Goal: Information Seeking & Learning: Check status

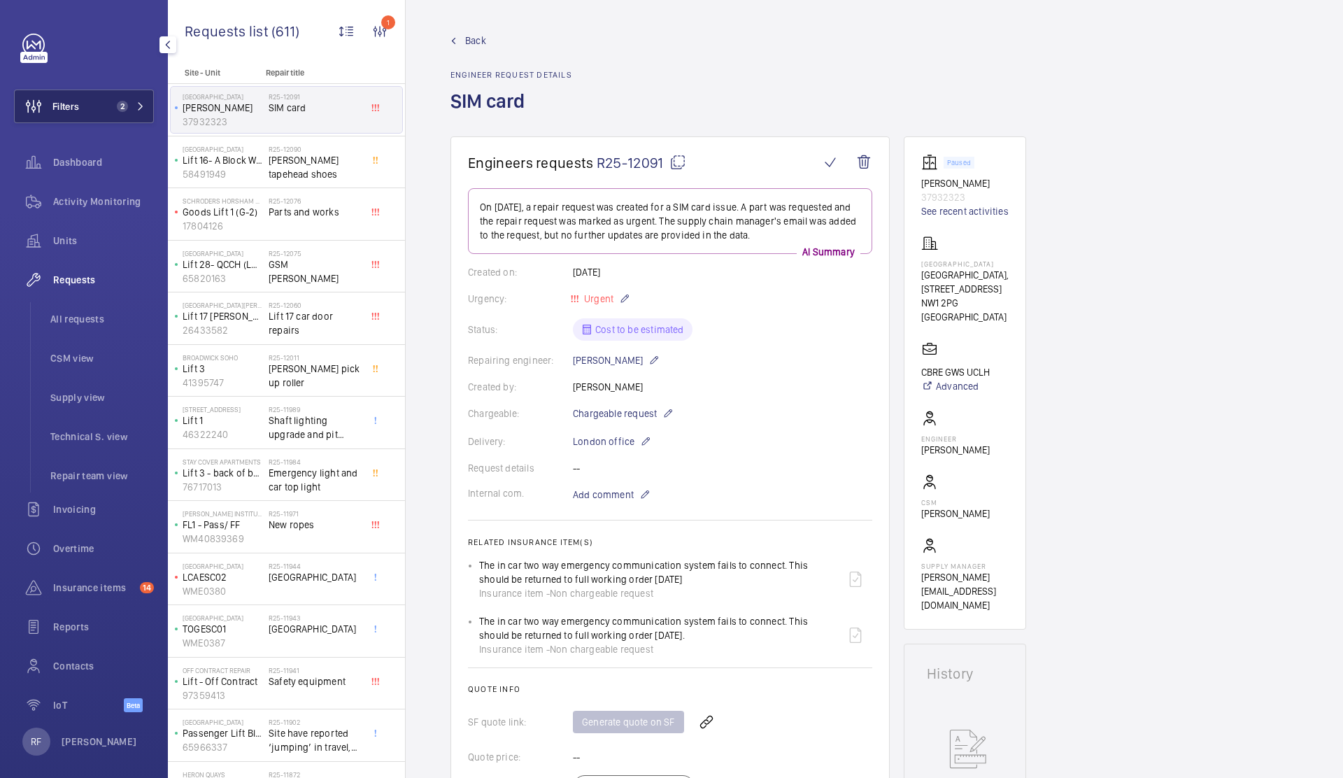
click at [90, 99] on button "Filters 2" at bounding box center [84, 107] width 140 height 34
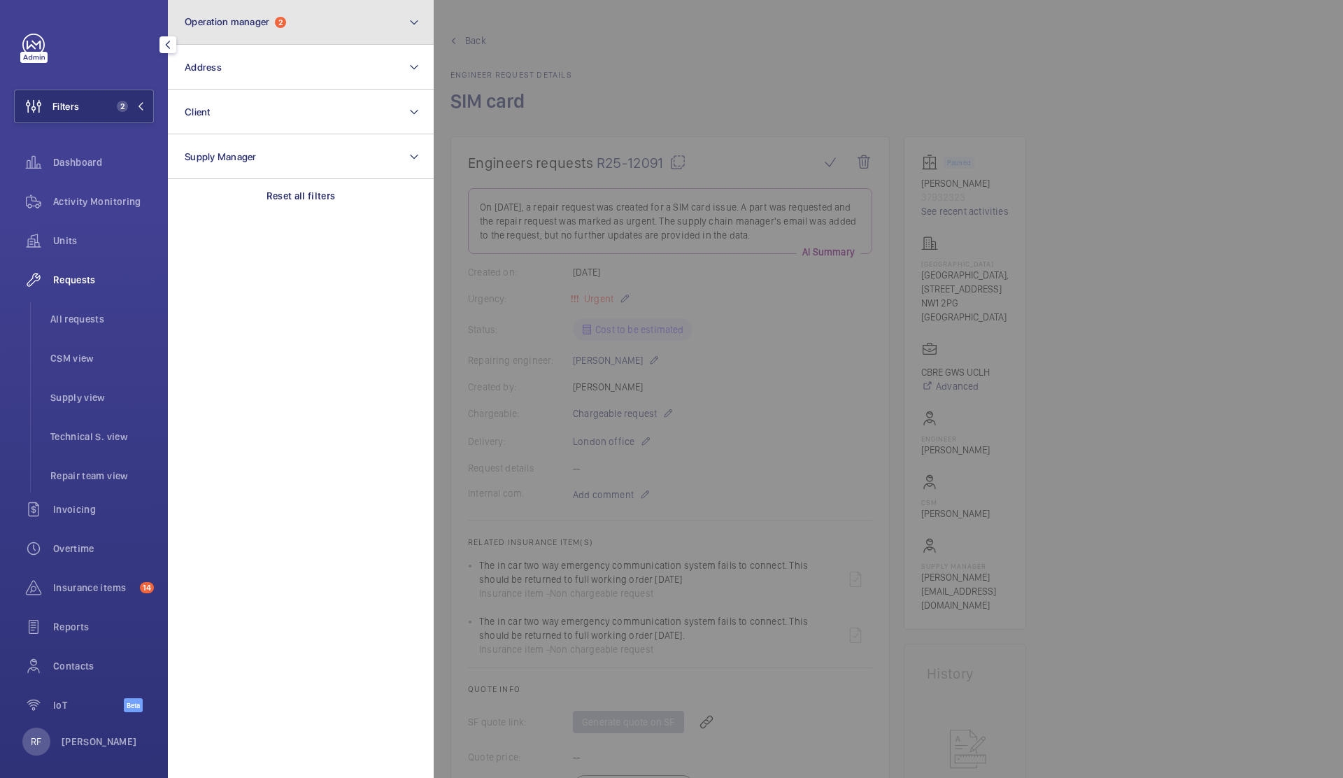
click at [269, 27] on span "Operation manager" at bounding box center [227, 21] width 85 height 11
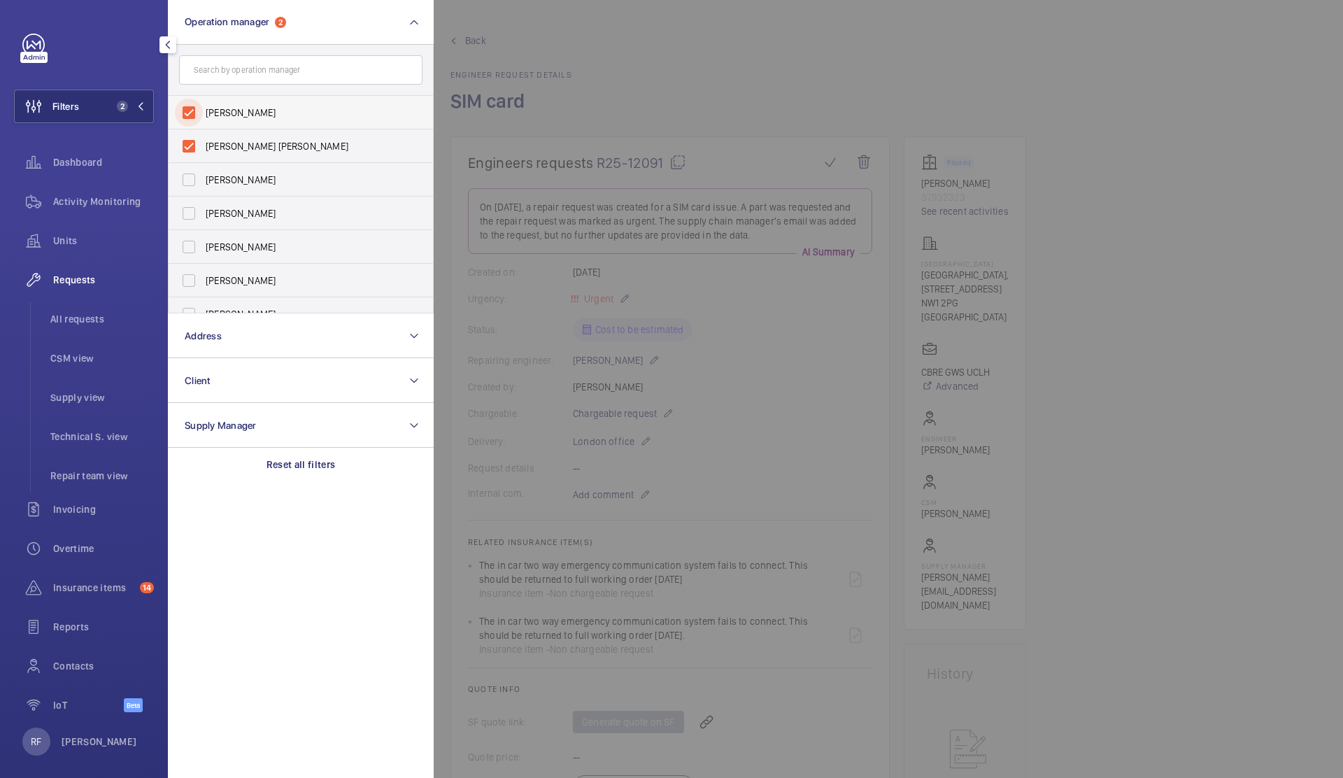
click at [187, 115] on input "John Smith" at bounding box center [189, 113] width 28 height 28
checkbox input "false"
click at [575, 61] on div at bounding box center [1105, 389] width 1343 height 778
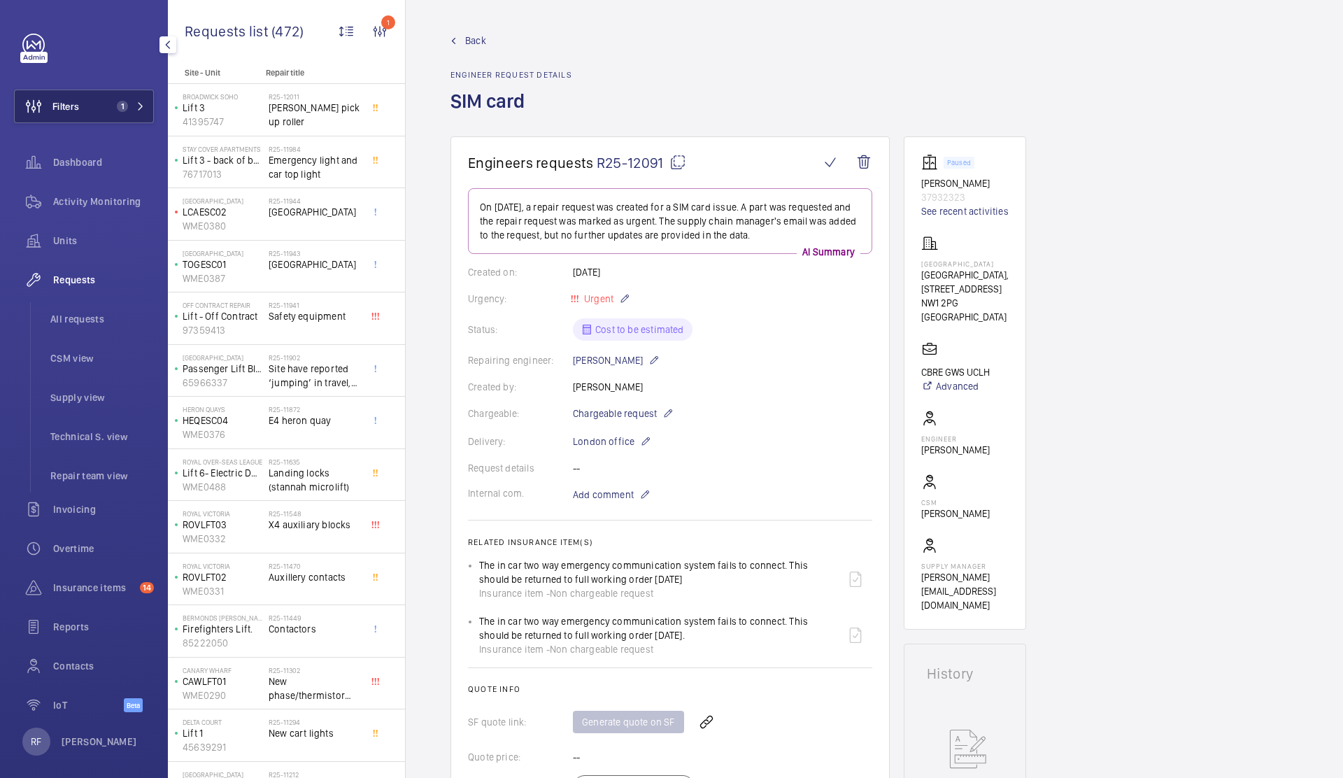
click at [94, 111] on button "Filters 1" at bounding box center [84, 107] width 140 height 34
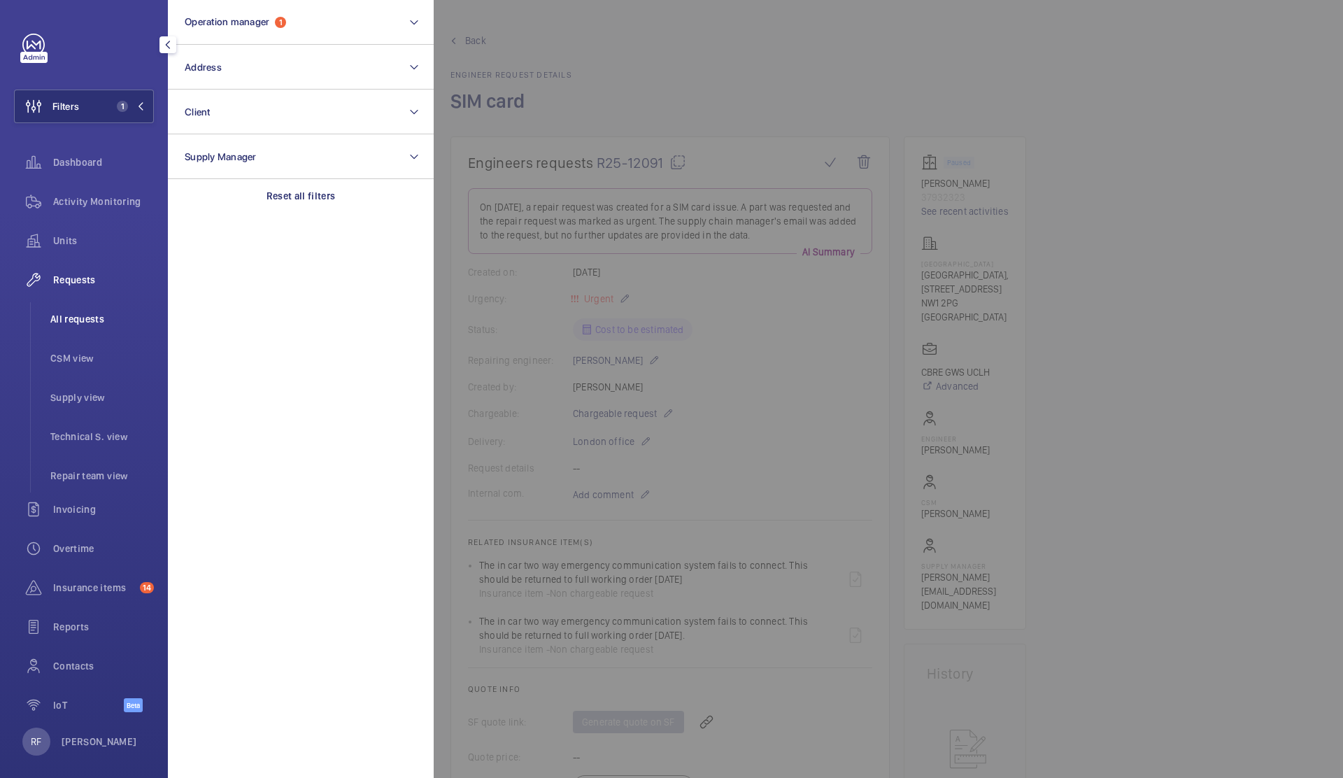
click at [79, 317] on span "All requests" at bounding box center [102, 319] width 104 height 14
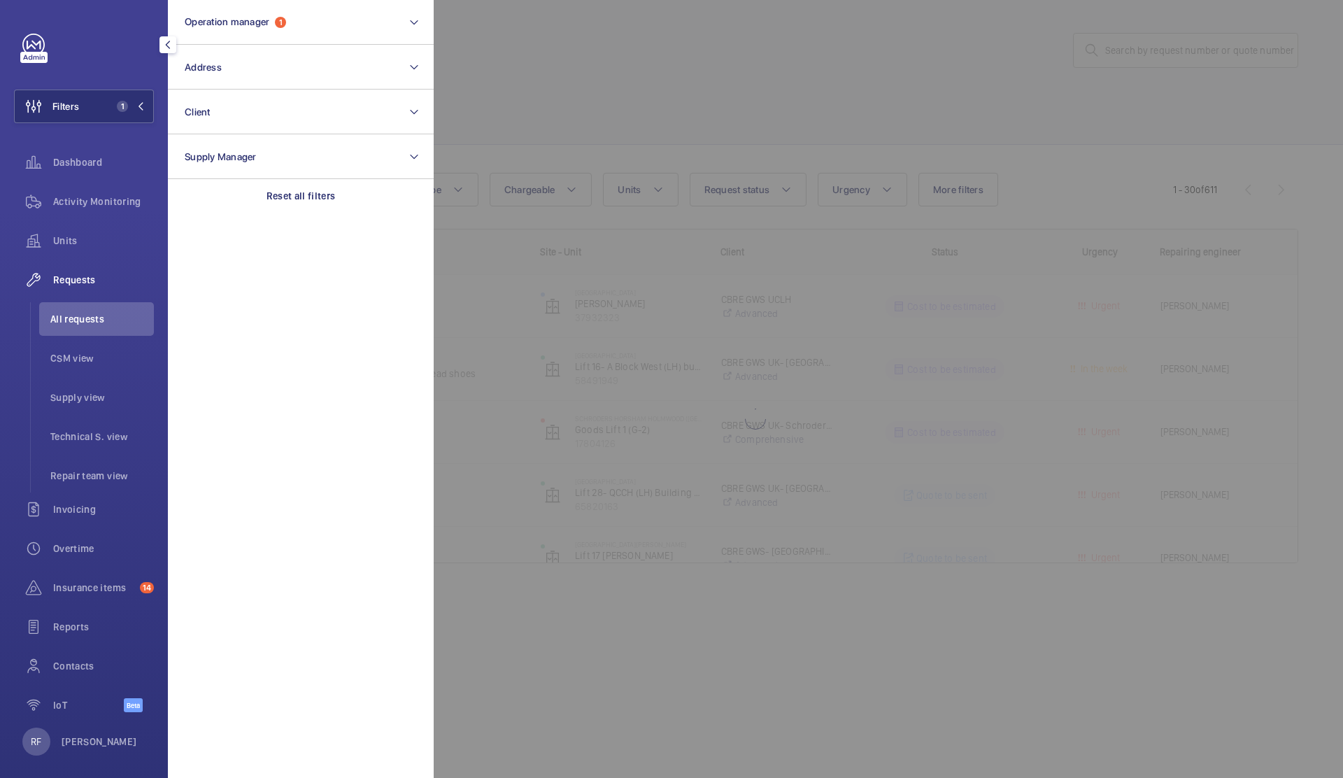
click at [705, 102] on div at bounding box center [1105, 389] width 1343 height 778
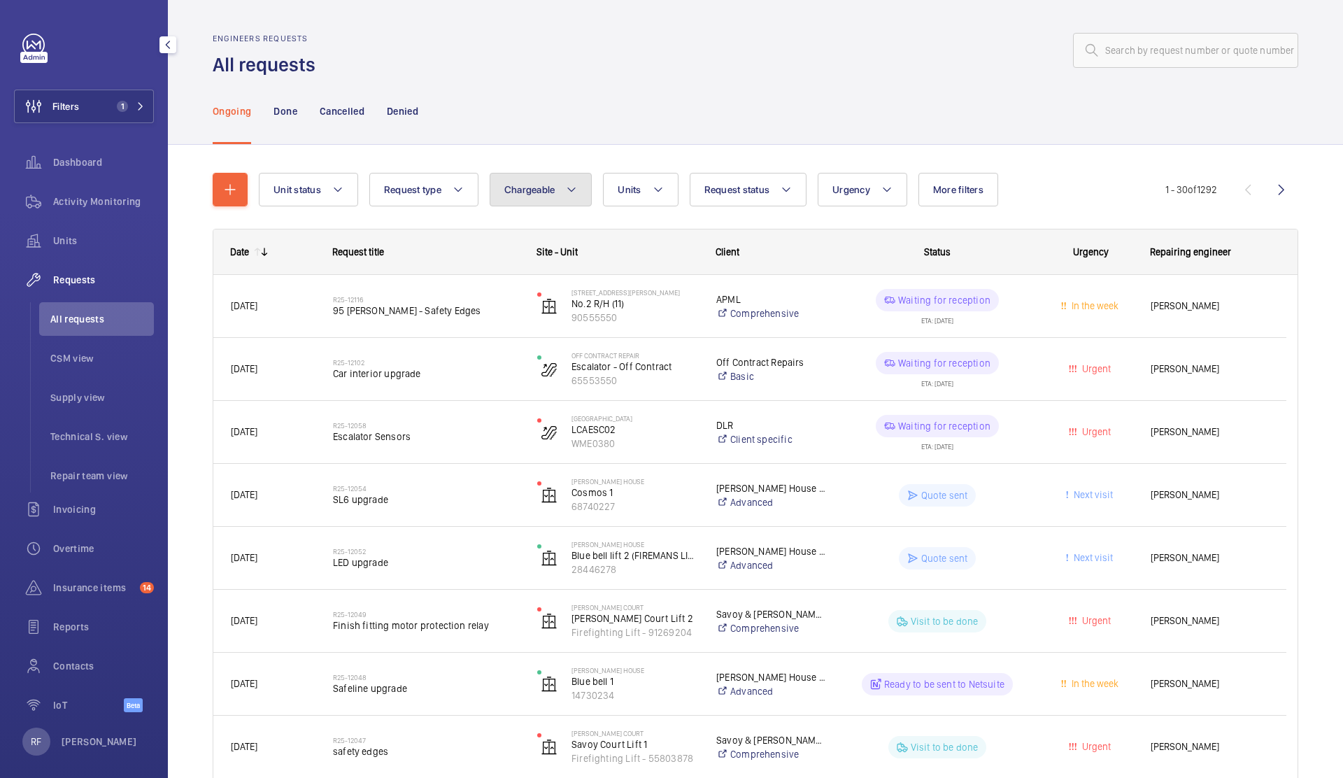
click at [545, 192] on span "Chargeable" at bounding box center [529, 189] width 51 height 11
click at [1163, 41] on input "text" at bounding box center [1185, 50] width 225 height 35
paste input "Central apartment"
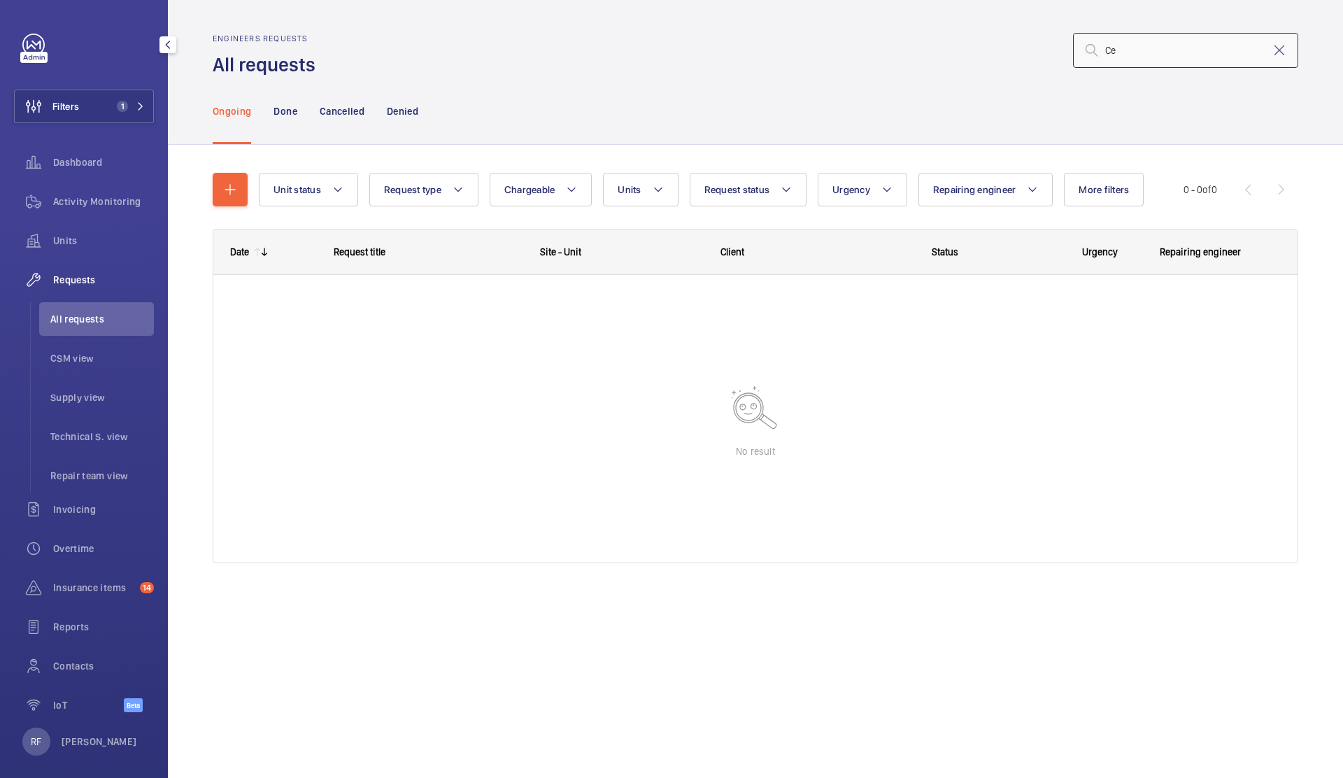
type input "C"
click at [1164, 56] on input "hi1" at bounding box center [1185, 50] width 225 height 35
paste input "00010559"
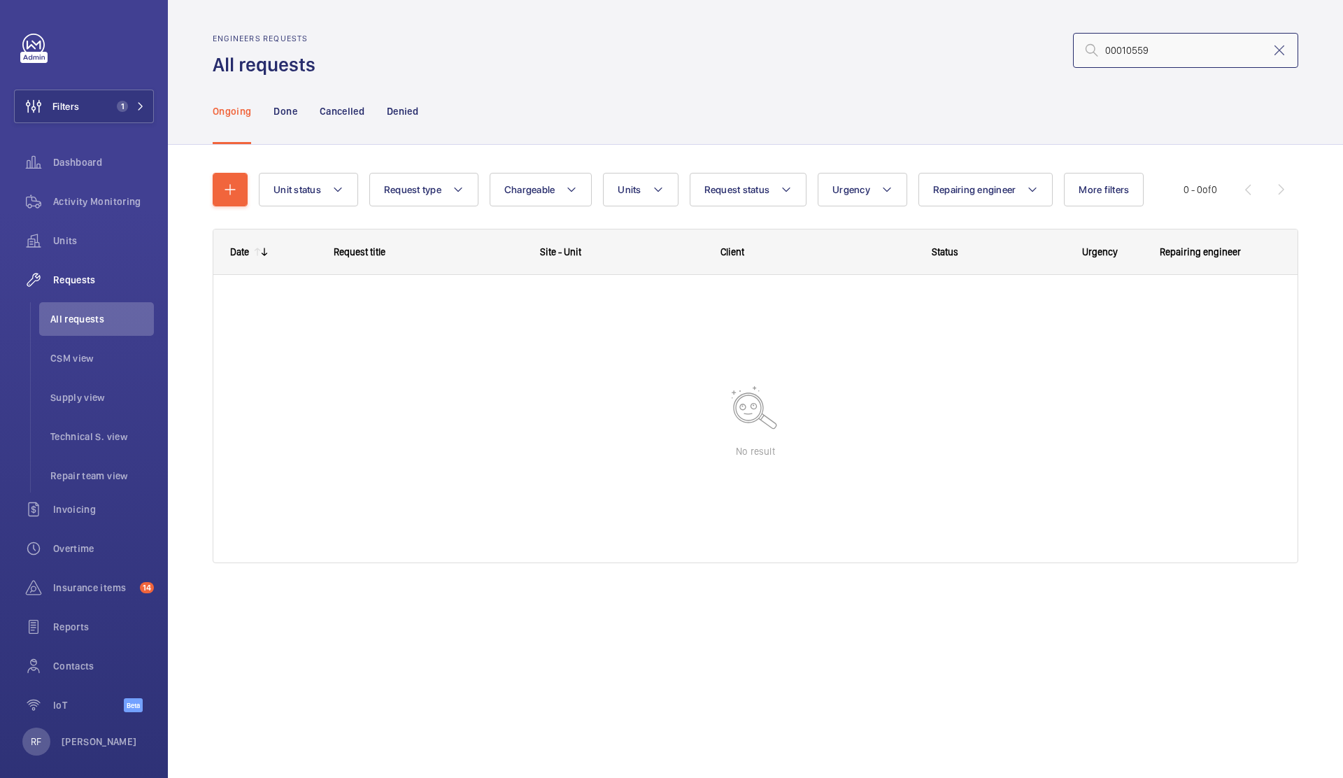
click at [1182, 49] on input "00010559" at bounding box center [1185, 50] width 225 height 35
paste input "[GEOGRAPHIC_DATA]"
type input "W"
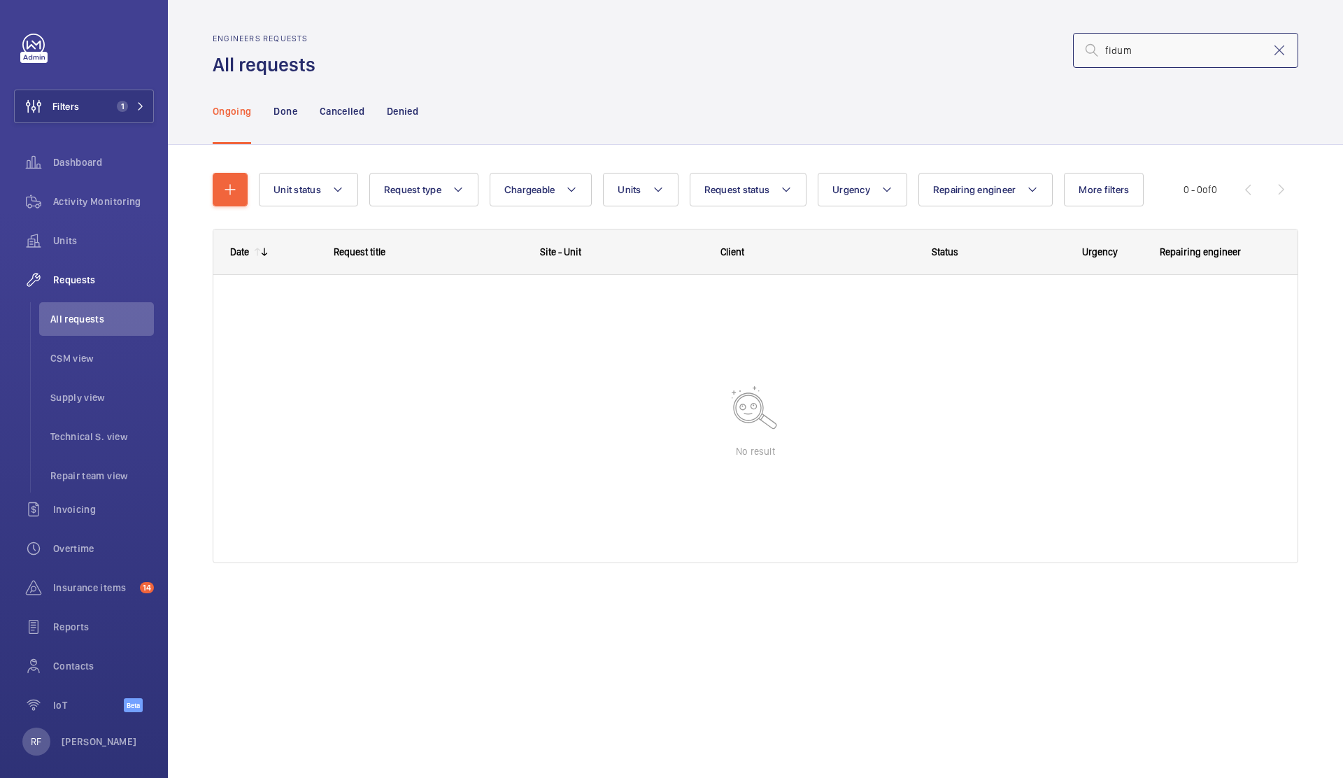
click at [1203, 39] on input "fidum" at bounding box center [1185, 50] width 225 height 35
paste input "43536323"
type input "43536323"
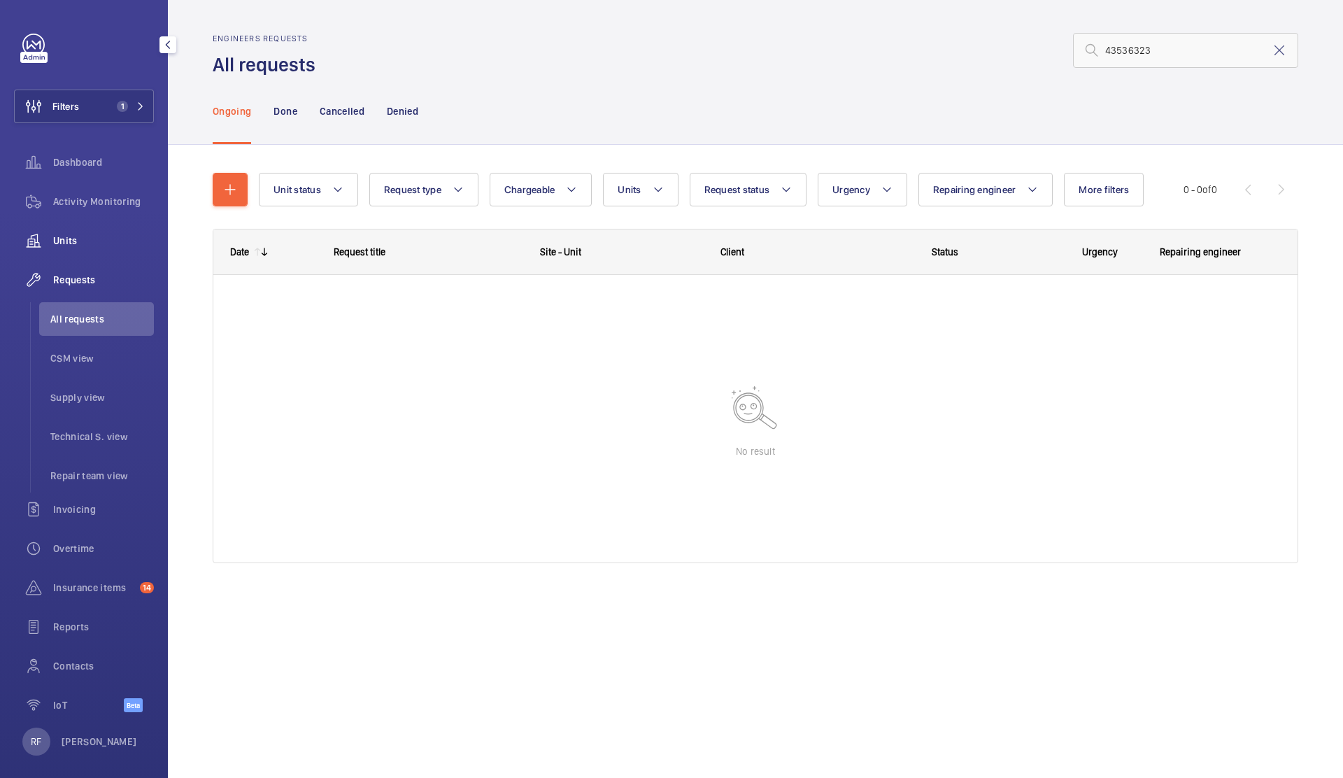
click at [85, 239] on span "Units" at bounding box center [103, 241] width 101 height 14
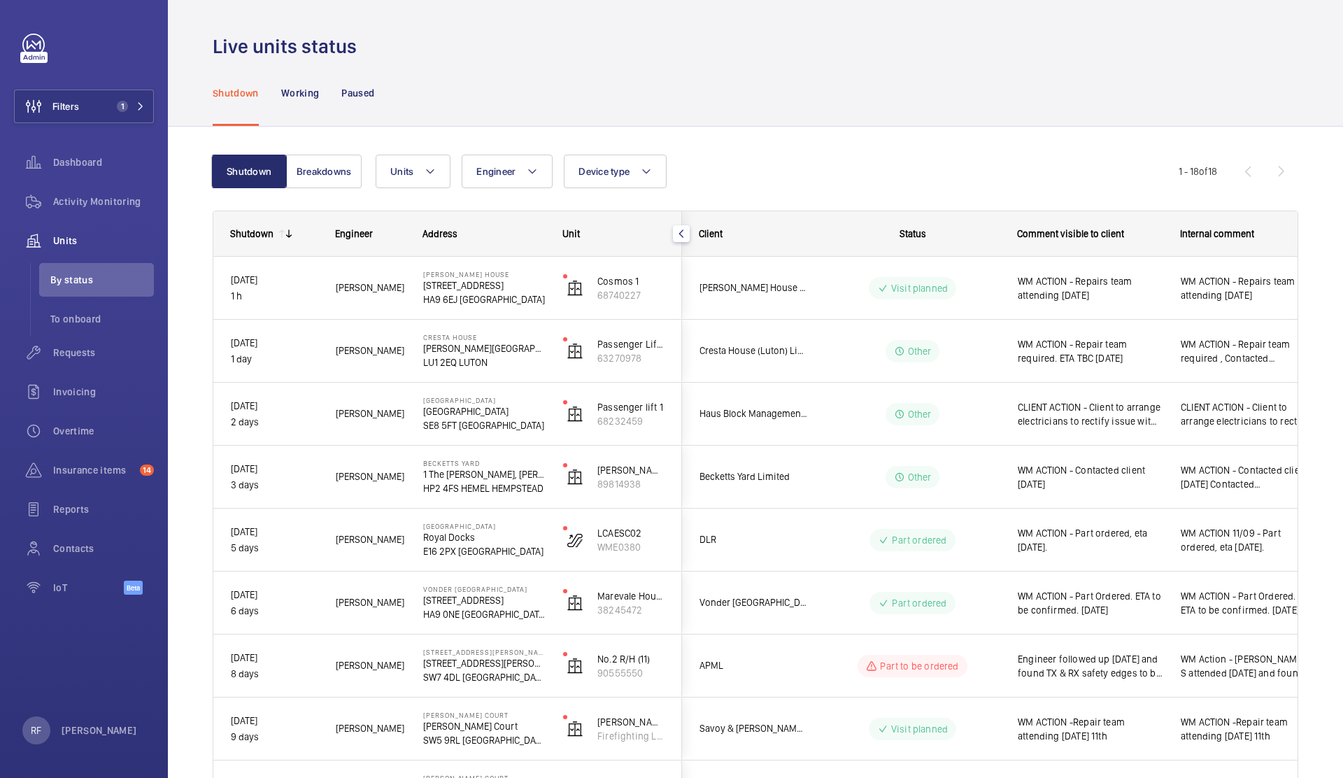
click at [869, 121] on div "Shutdown Working Paused" at bounding box center [756, 92] width 1086 height 66
click at [305, 98] on p "Working" at bounding box center [300, 93] width 38 height 14
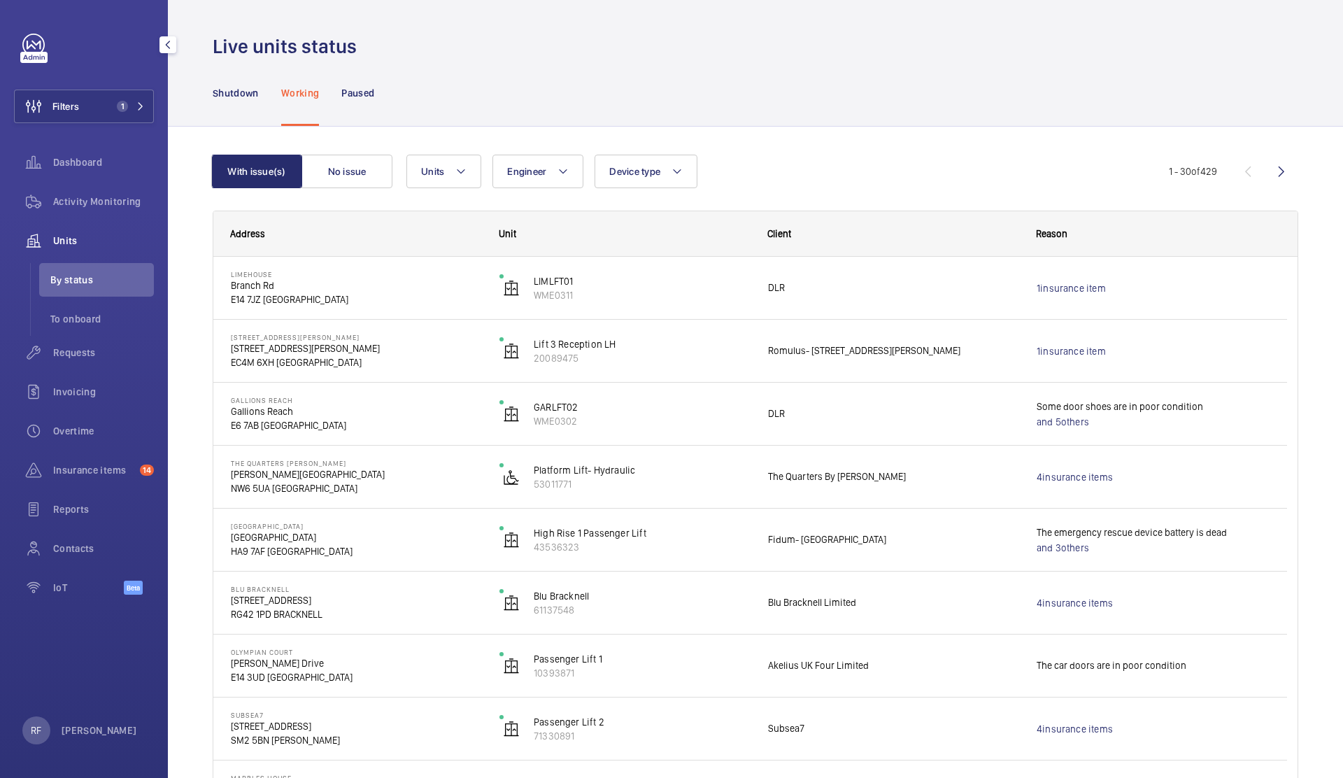
click at [58, 239] on span "Units" at bounding box center [103, 241] width 101 height 14
click at [86, 323] on span "To onboard" at bounding box center [102, 319] width 104 height 14
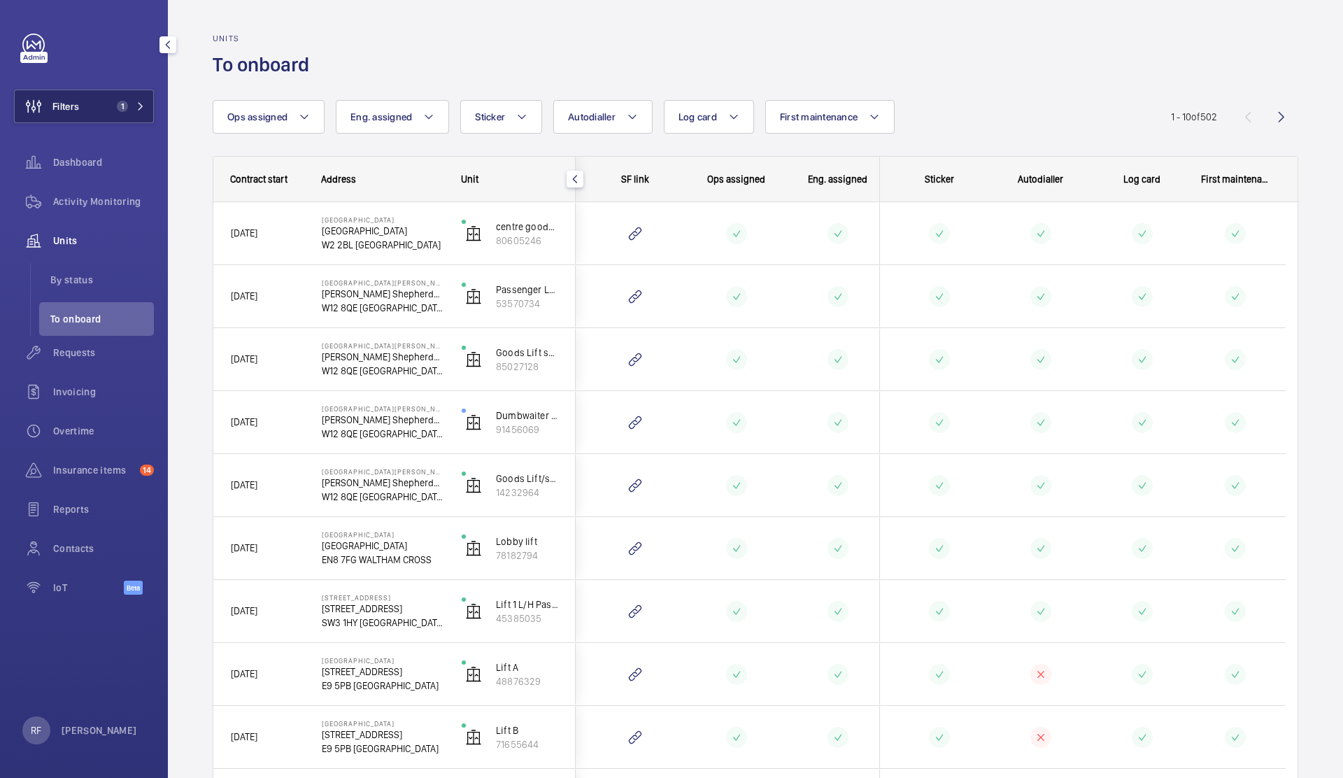
click at [106, 113] on button "Filters 1" at bounding box center [84, 107] width 140 height 34
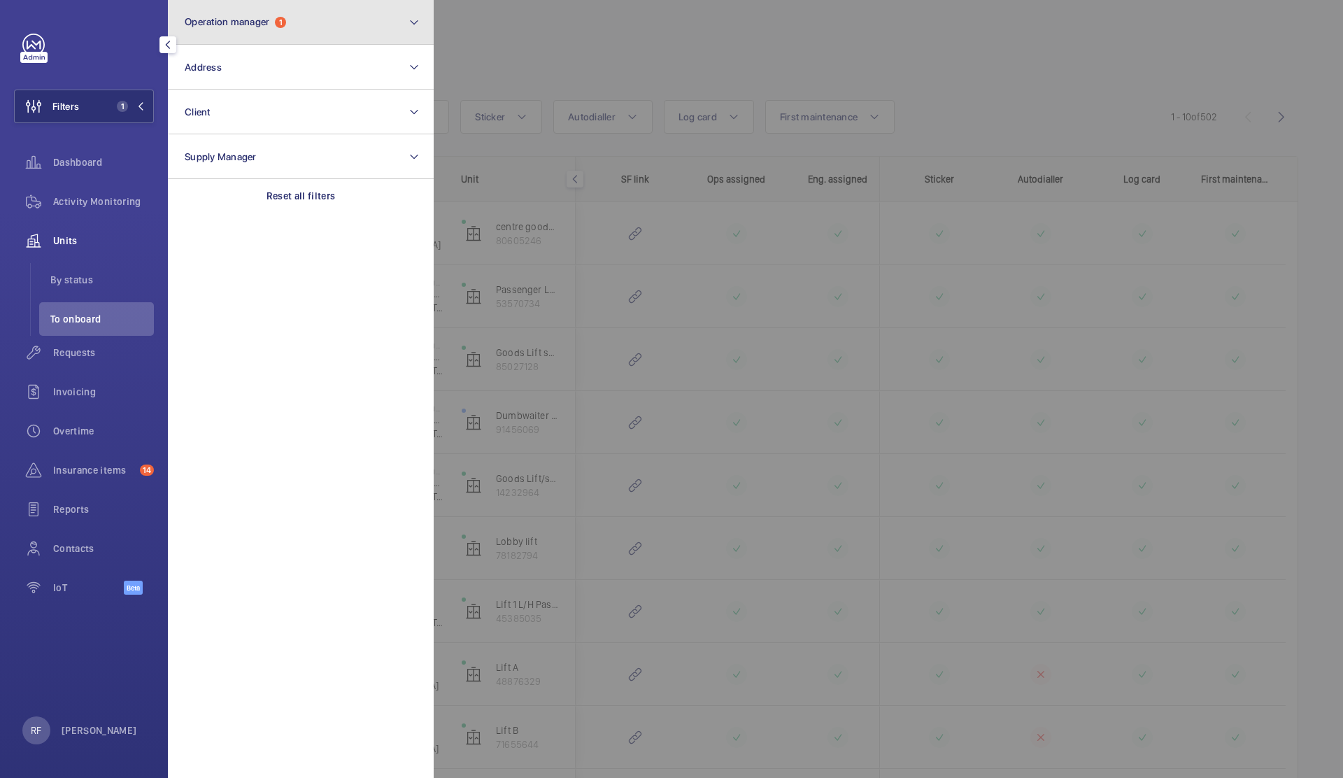
click at [327, 24] on button "Operation manager 1" at bounding box center [301, 22] width 266 height 45
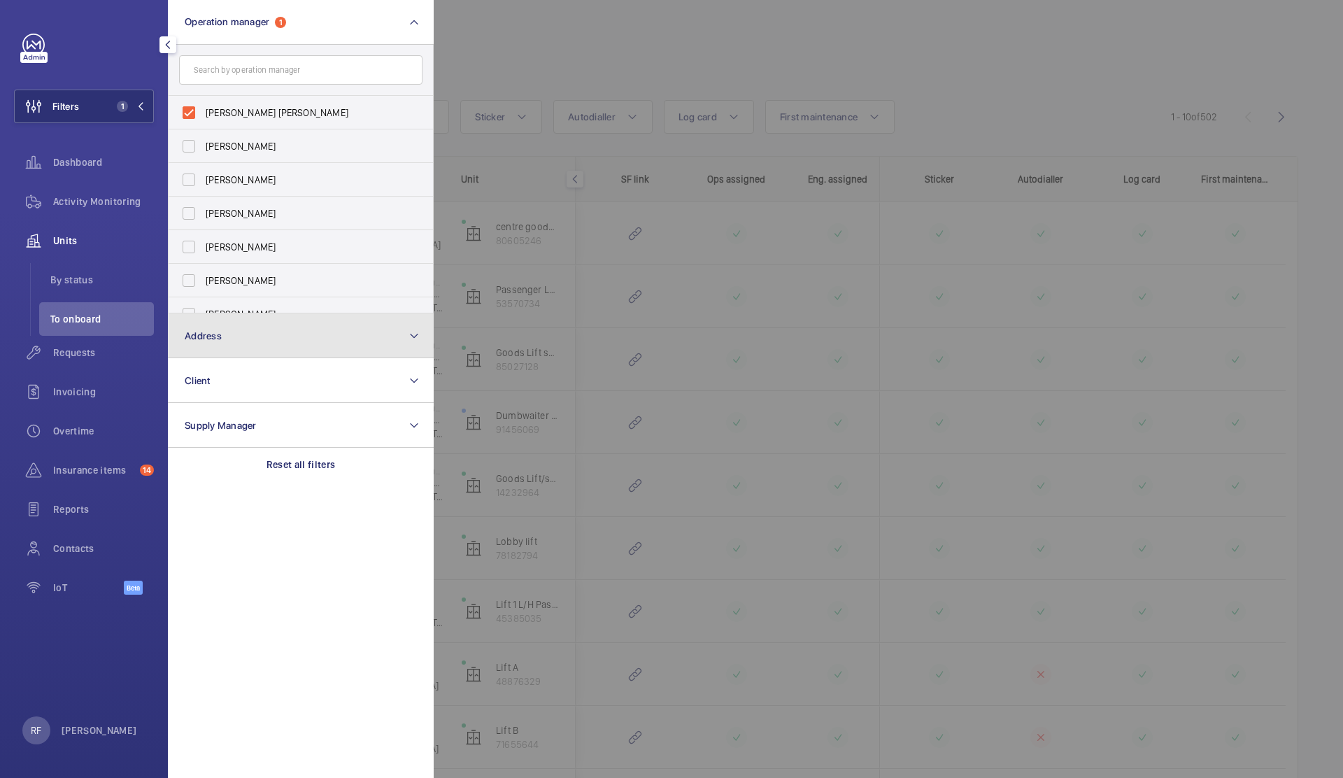
click at [260, 337] on button "Address" at bounding box center [301, 335] width 266 height 45
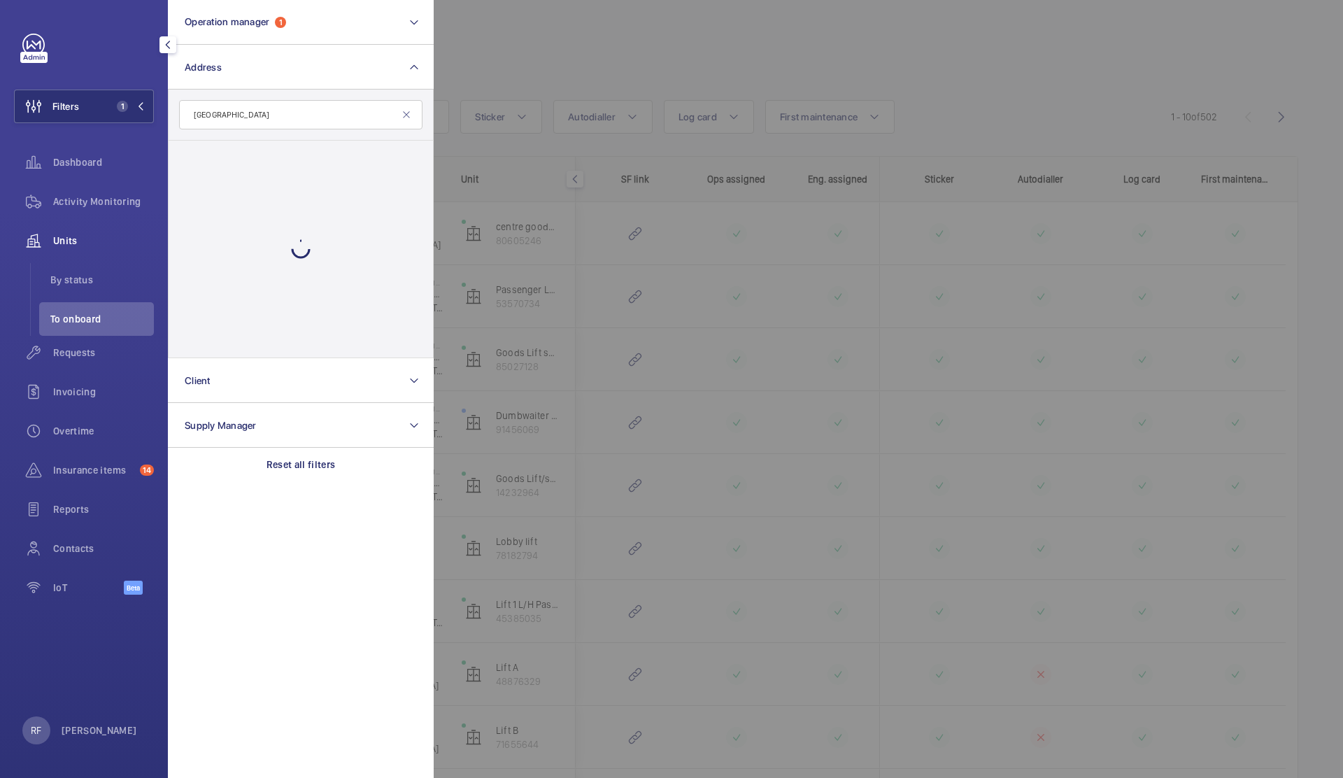
type input "wembley central"
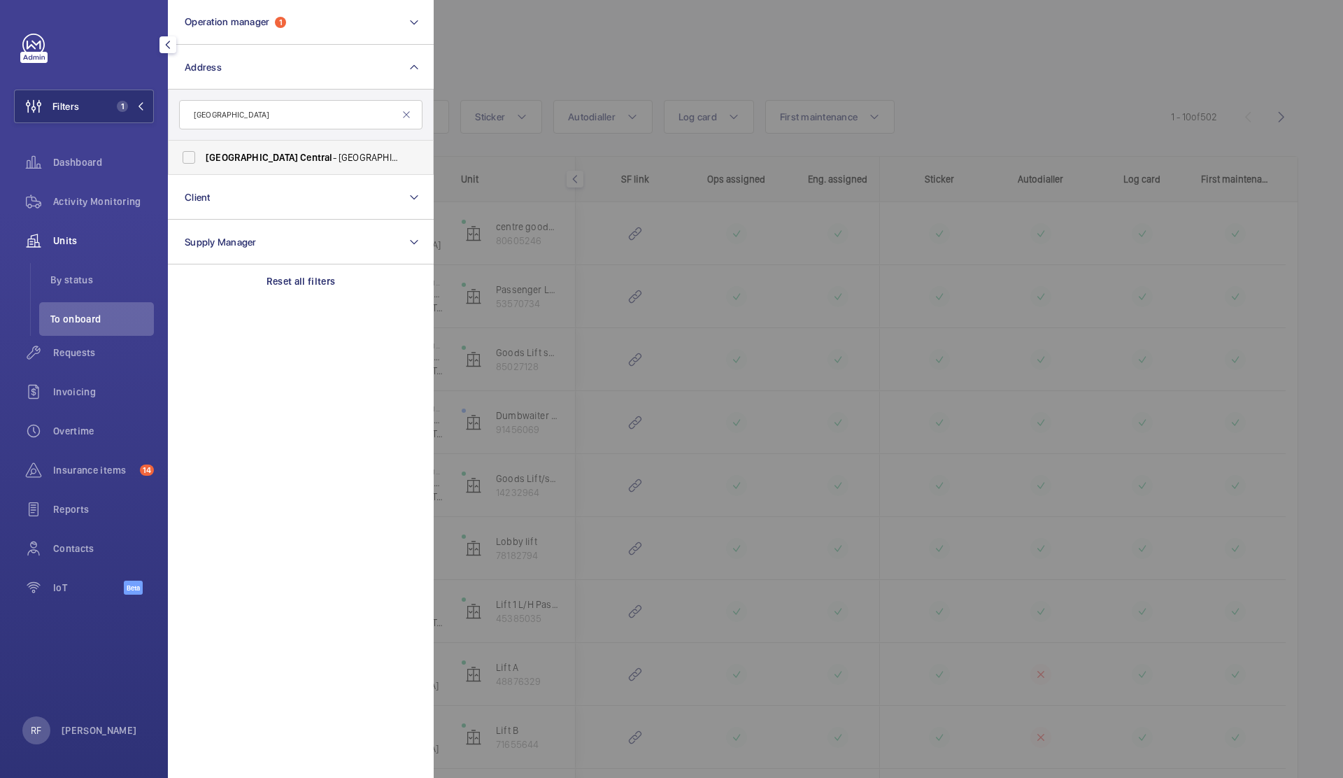
click at [300, 160] on span "Central" at bounding box center [316, 157] width 32 height 11
click at [203, 160] on input "Wembley Central - High Road, WEMBLEY HA9 7AF" at bounding box center [189, 157] width 28 height 28
checkbox input "true"
click at [1096, 92] on div at bounding box center [1105, 389] width 1343 height 778
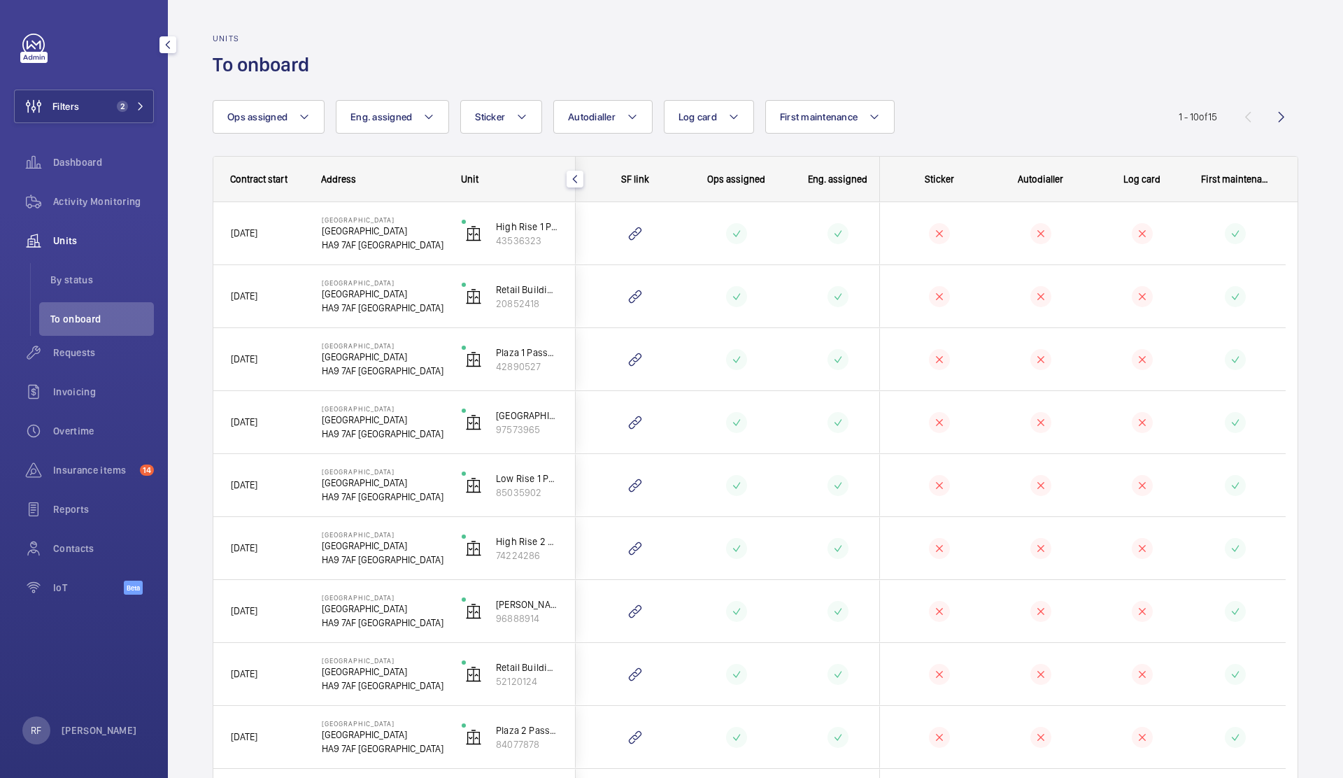
click at [597, 245] on div at bounding box center [634, 233] width 83 height 35
click at [550, 239] on p "43536323" at bounding box center [527, 241] width 62 height 14
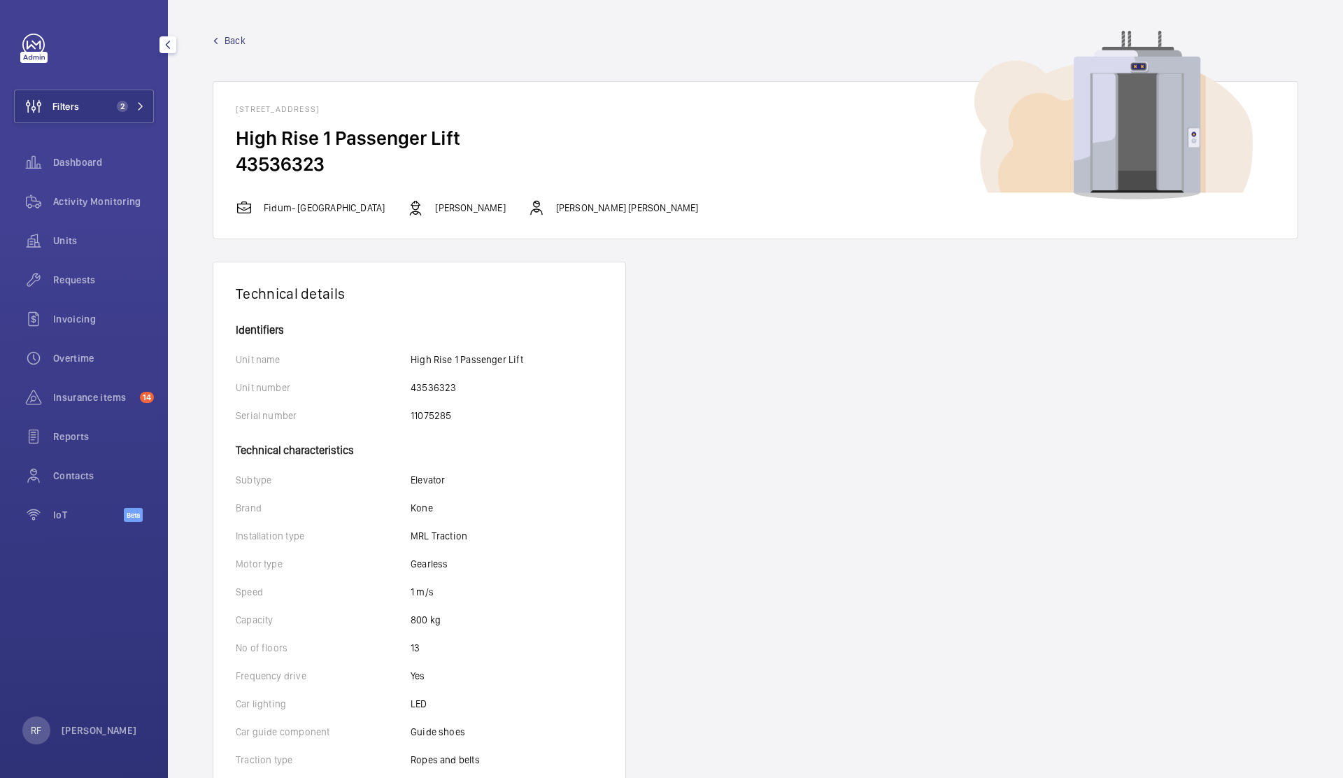
click at [275, 169] on h2 "43536323" at bounding box center [756, 164] width 1040 height 26
copy h2
click at [303, 211] on p "Fidum- [GEOGRAPHIC_DATA]" at bounding box center [324, 208] width 121 height 14
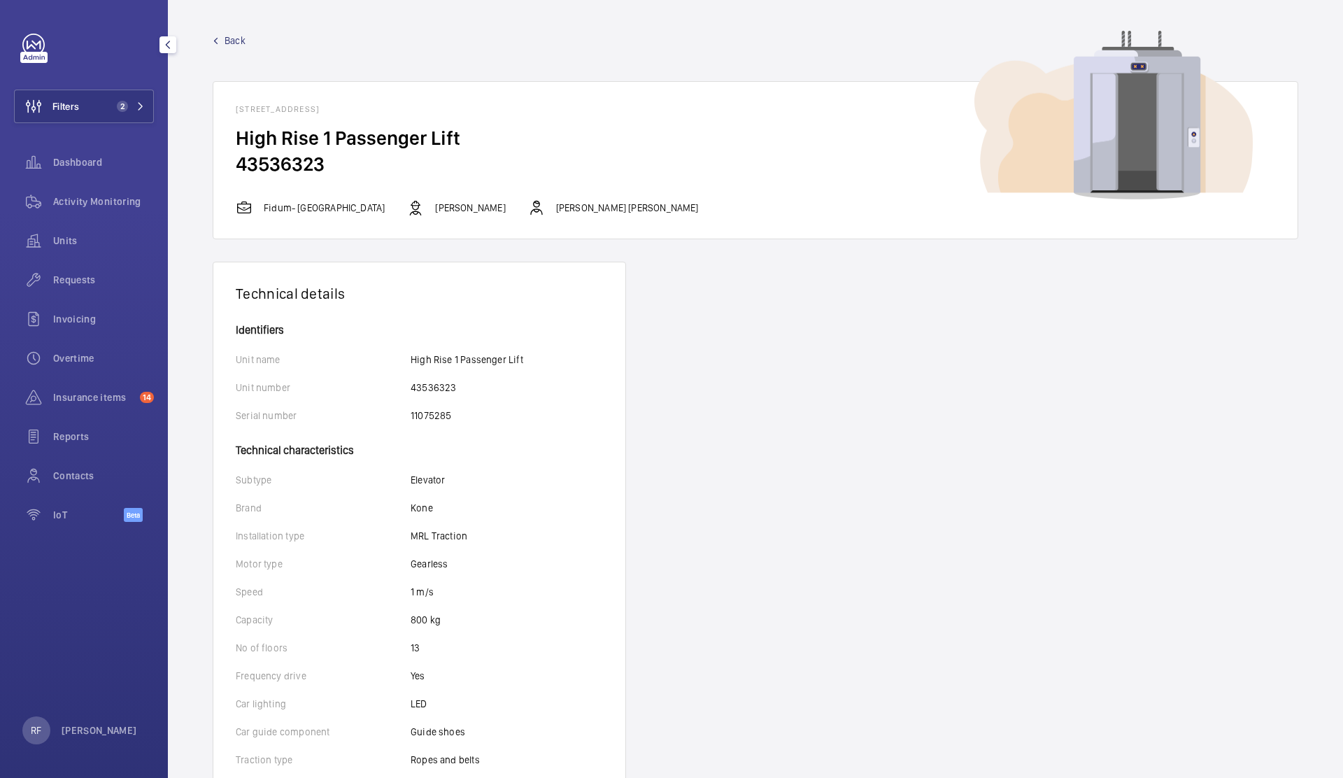
click at [222, 41] on link "Back" at bounding box center [756, 41] width 1086 height 14
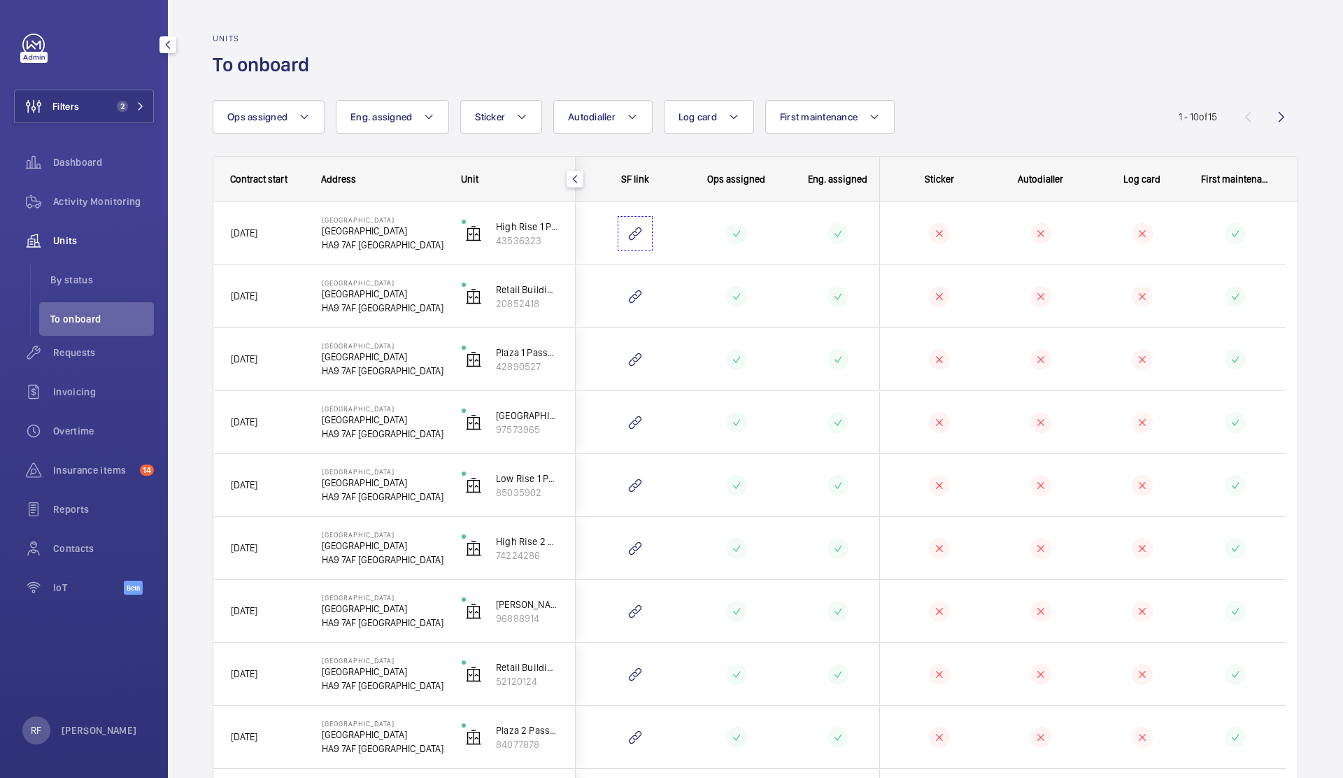
click at [631, 236] on wm-front-icon-button at bounding box center [635, 234] width 34 height 34
click at [69, 504] on span "Reports" at bounding box center [103, 509] width 101 height 14
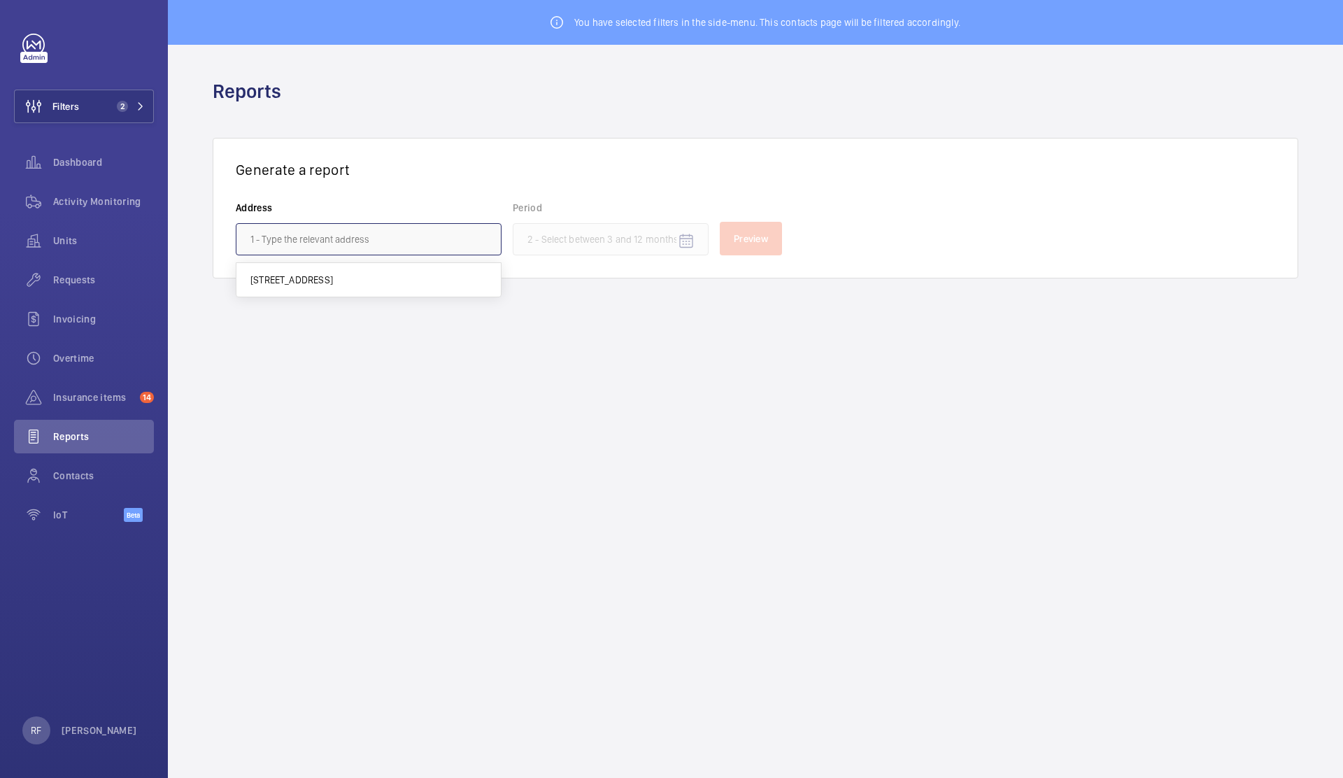
click at [373, 240] on input "text" at bounding box center [369, 239] width 266 height 32
click at [333, 275] on span "Wembley Central - High Road, WEMBLEY HA9 7AF" at bounding box center [291, 280] width 83 height 14
type input "Wembley Central - High Road, WEMBLEY HA9 7AF"
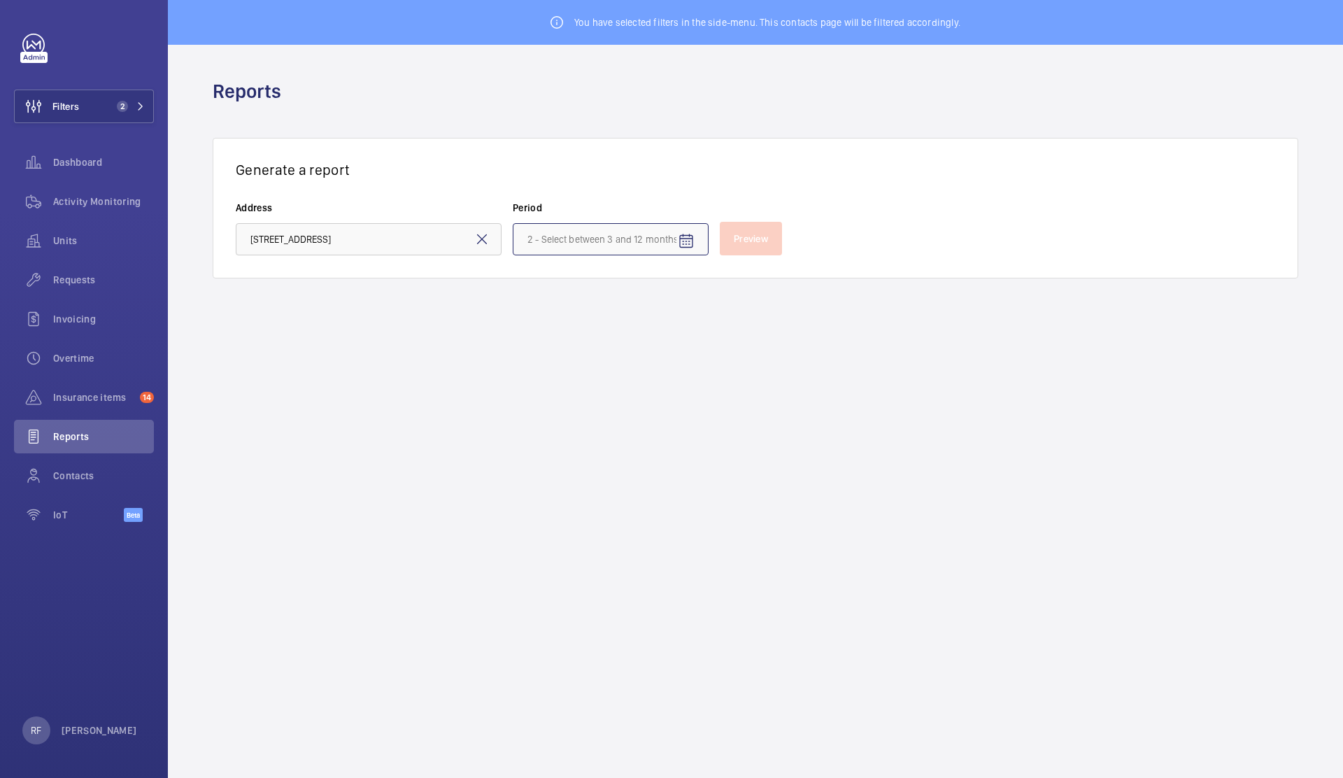
click at [616, 236] on input at bounding box center [611, 239] width 196 height 32
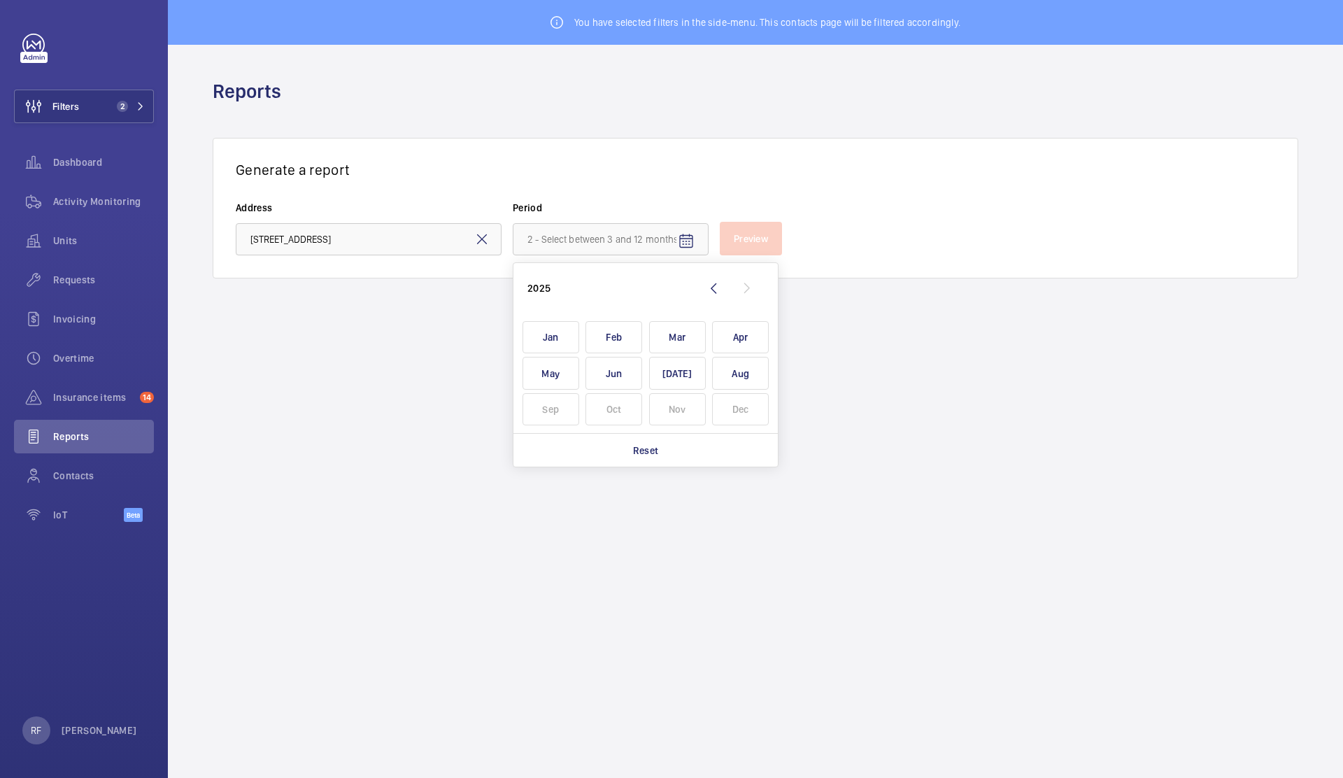
click at [382, 295] on wm-front-admin-reports "You have selected filters in the side-menu. This contacts page will be filtered…" at bounding box center [755, 389] width 1175 height 778
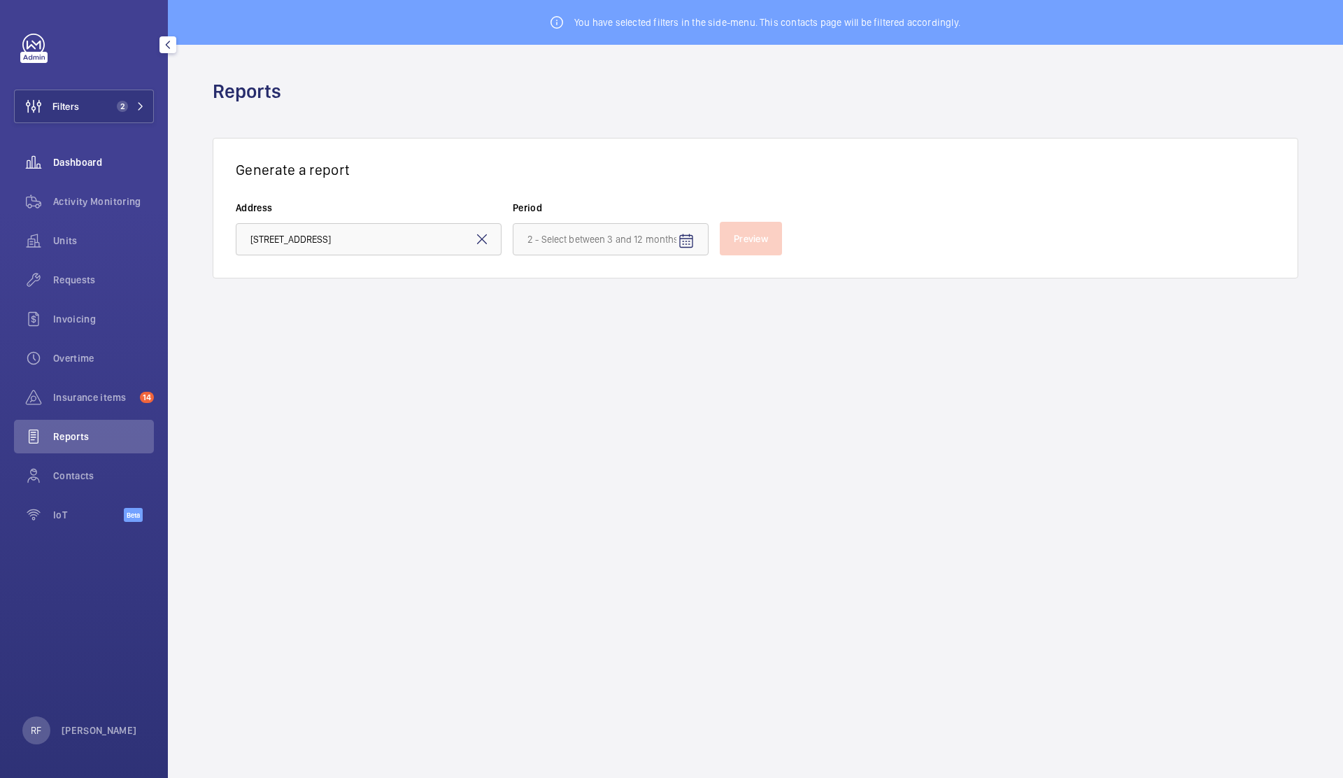
click at [64, 173] on div "Dashboard" at bounding box center [84, 163] width 140 height 34
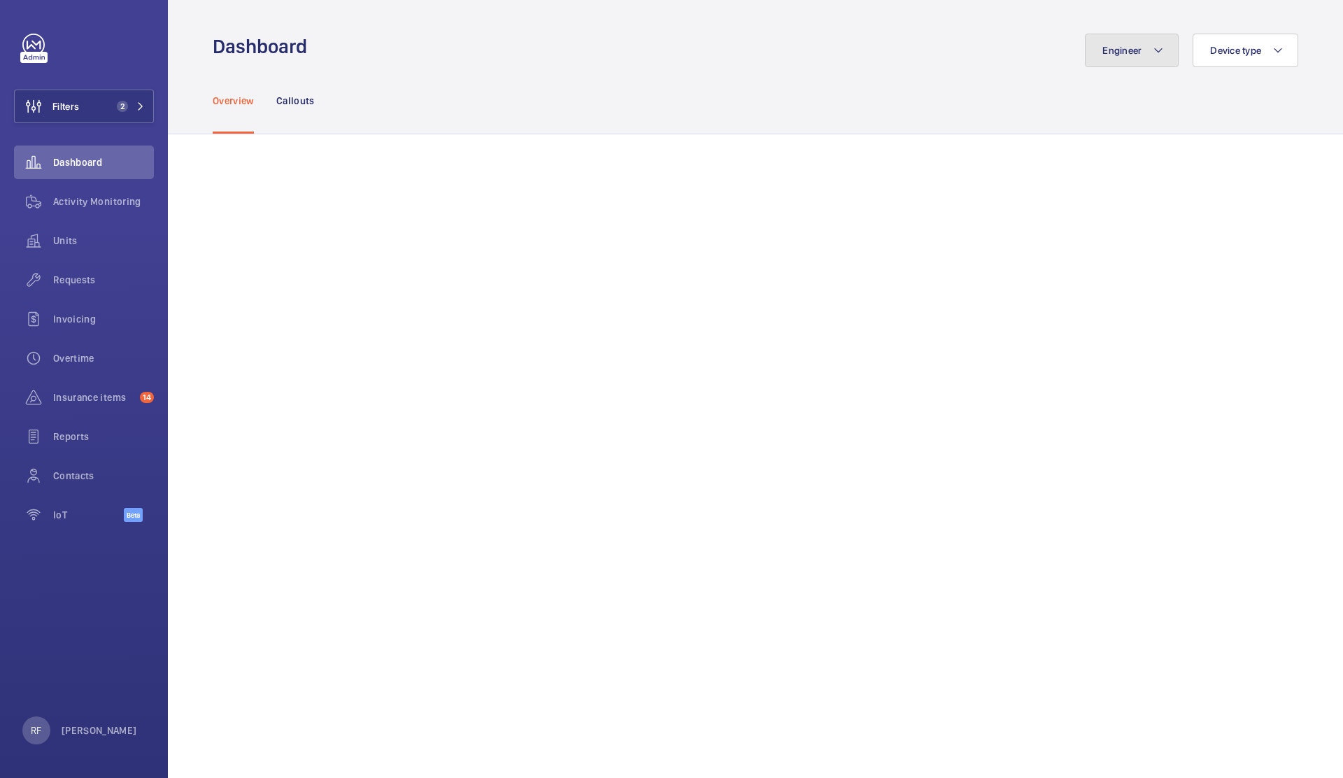
click at [1154, 53] on button "Engineer" at bounding box center [1132, 51] width 94 height 34
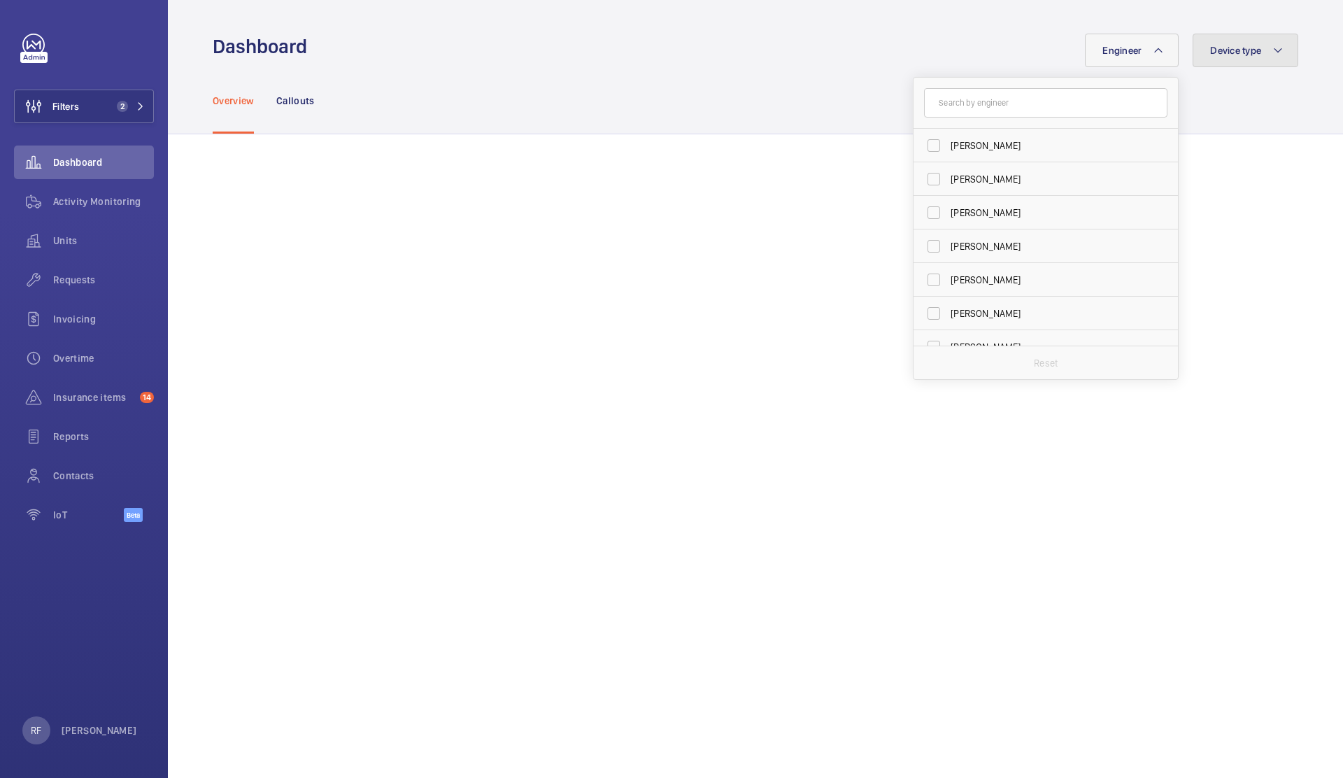
click at [1230, 45] on span "Device type" at bounding box center [1235, 50] width 51 height 11
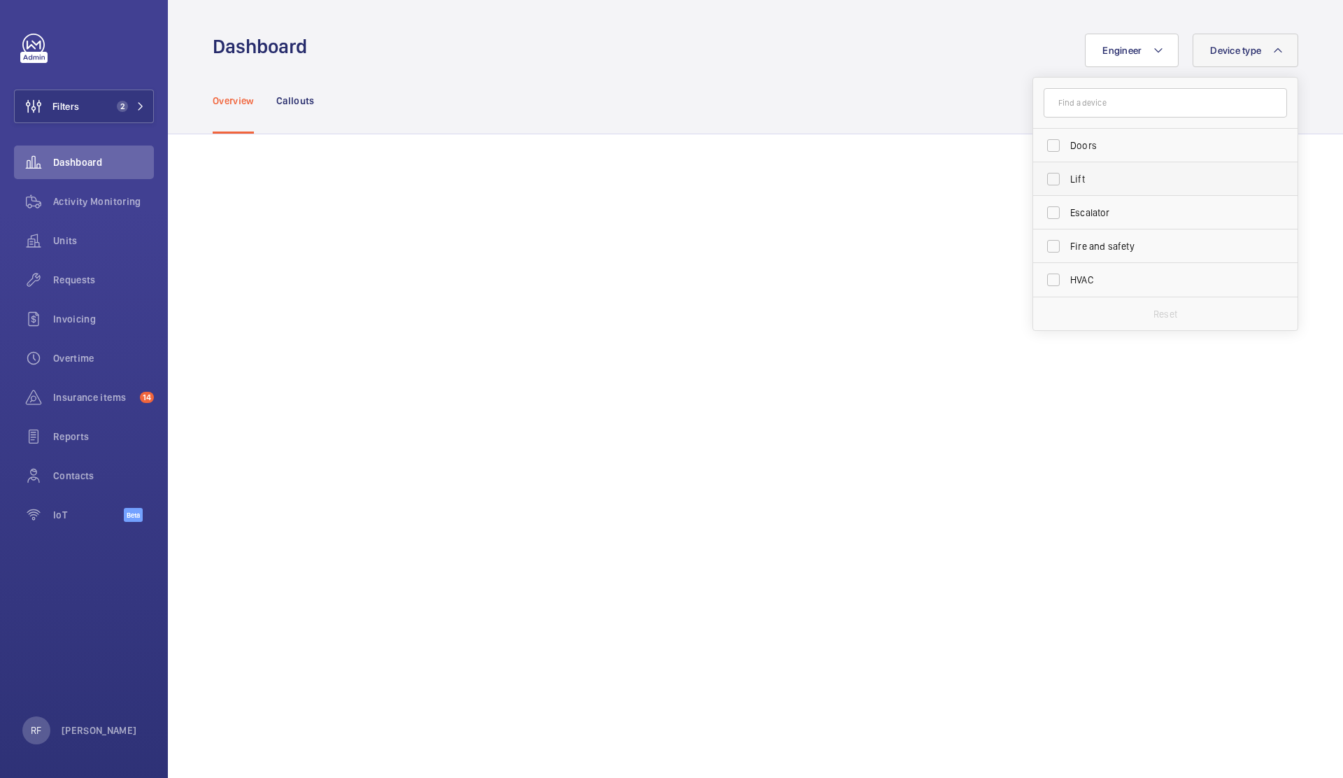
click at [1138, 185] on span "Lift" at bounding box center [1166, 179] width 192 height 14
click at [1068, 185] on input "Lift" at bounding box center [1054, 179] width 28 height 28
checkbox input "true"
click at [1122, 50] on button "Engineer" at bounding box center [1124, 51] width 94 height 34
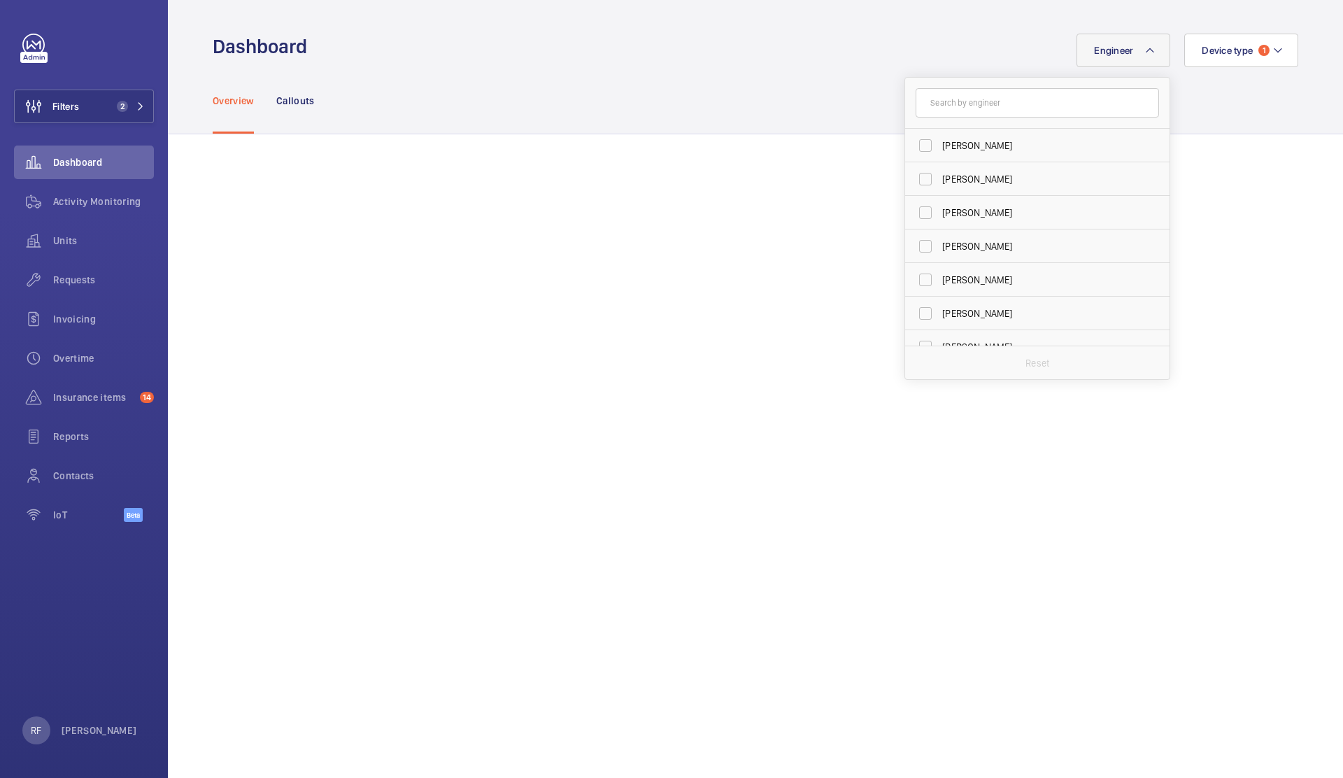
click at [980, 101] on input "text" at bounding box center [1037, 102] width 243 height 29
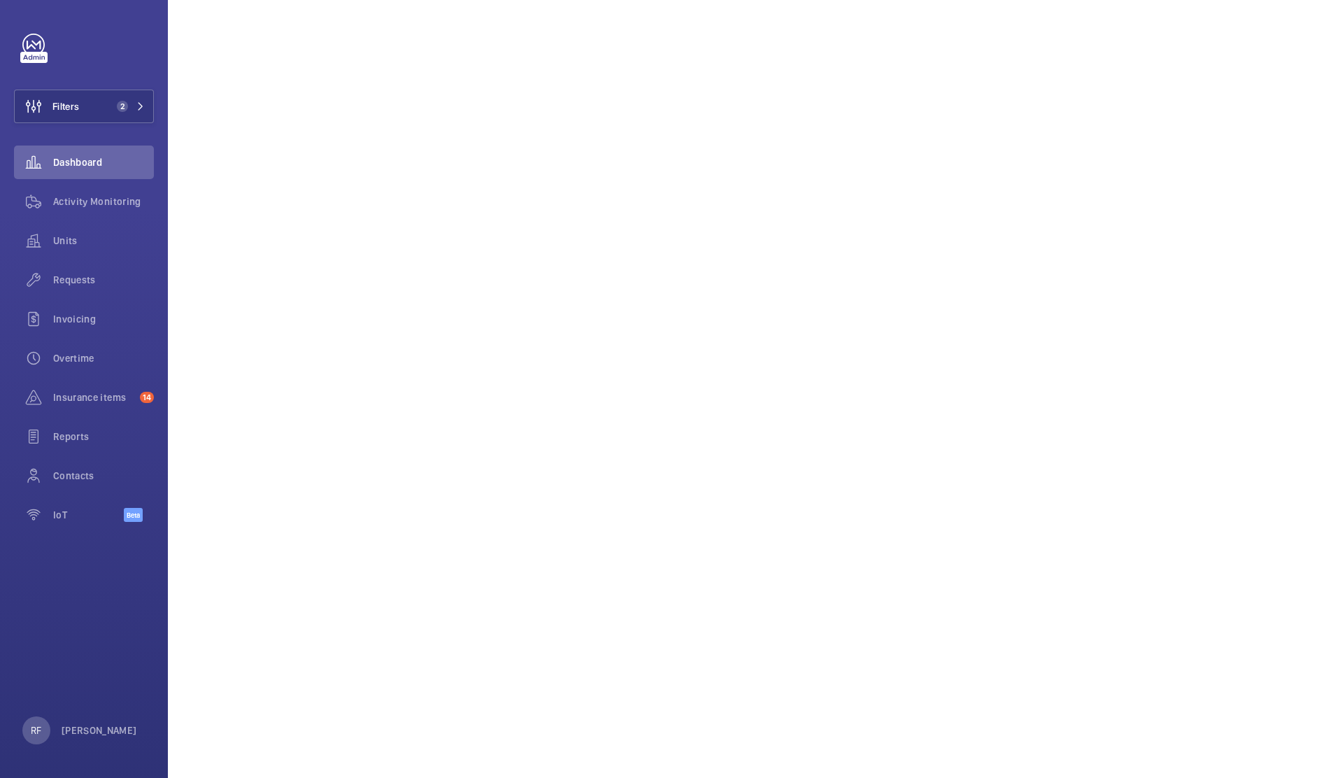
scroll to position [1443, 0]
click at [100, 208] on span "Activity Monitoring" at bounding box center [103, 202] width 101 height 14
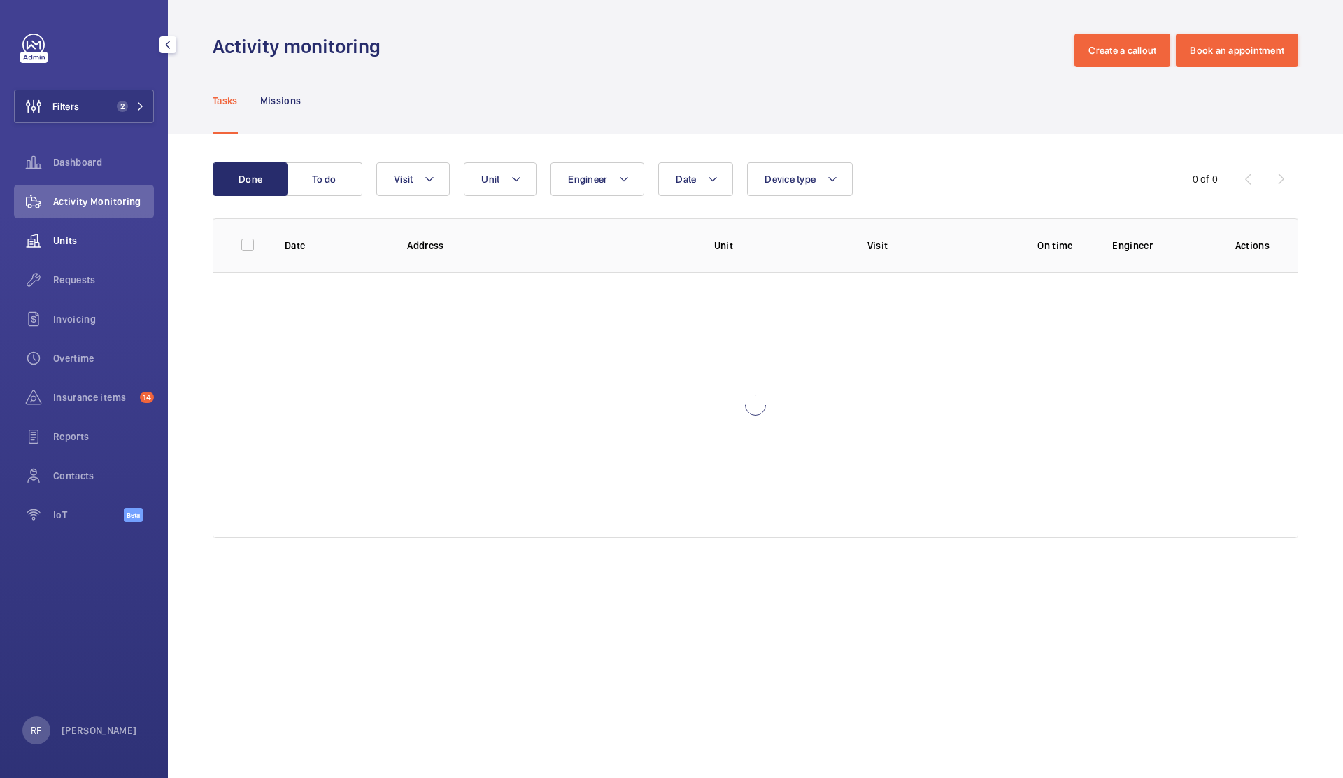
click at [65, 236] on span "Units" at bounding box center [103, 241] width 101 height 14
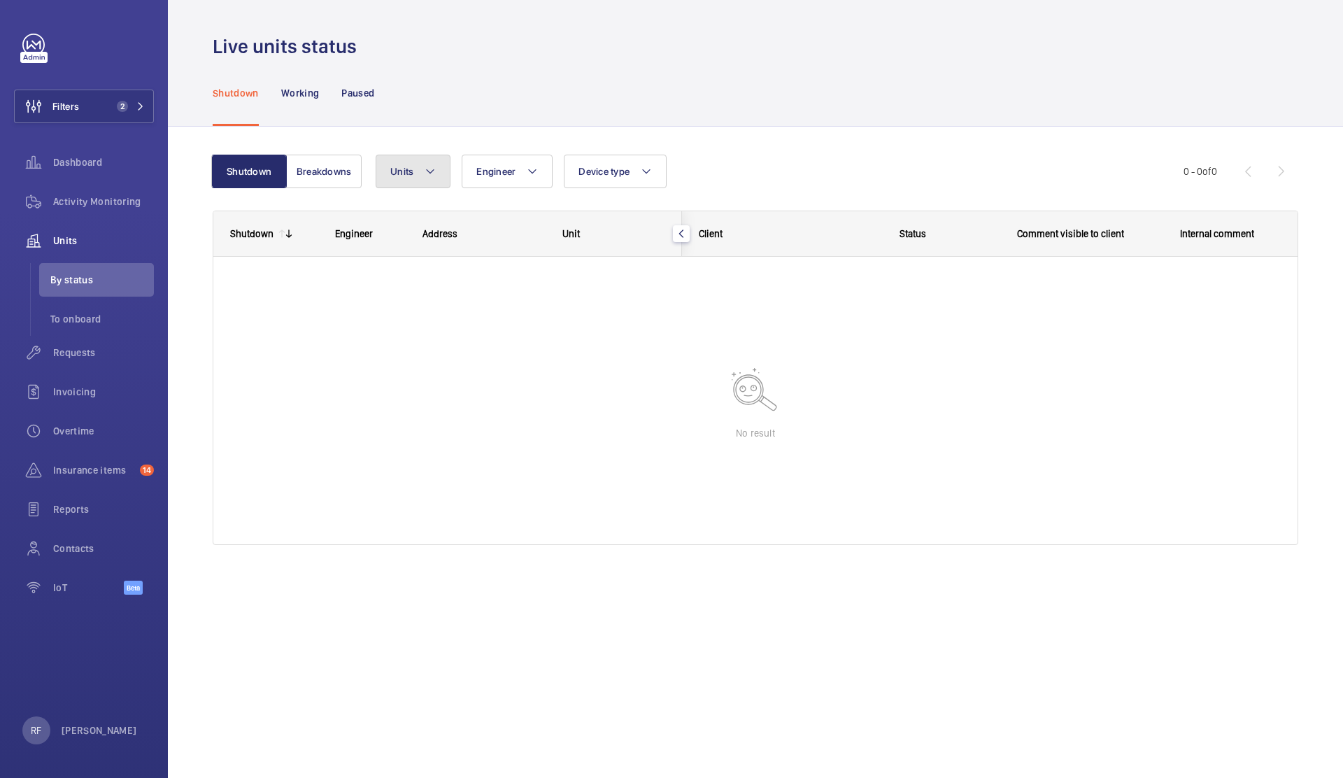
click at [423, 174] on button "Units" at bounding box center [413, 172] width 75 height 34
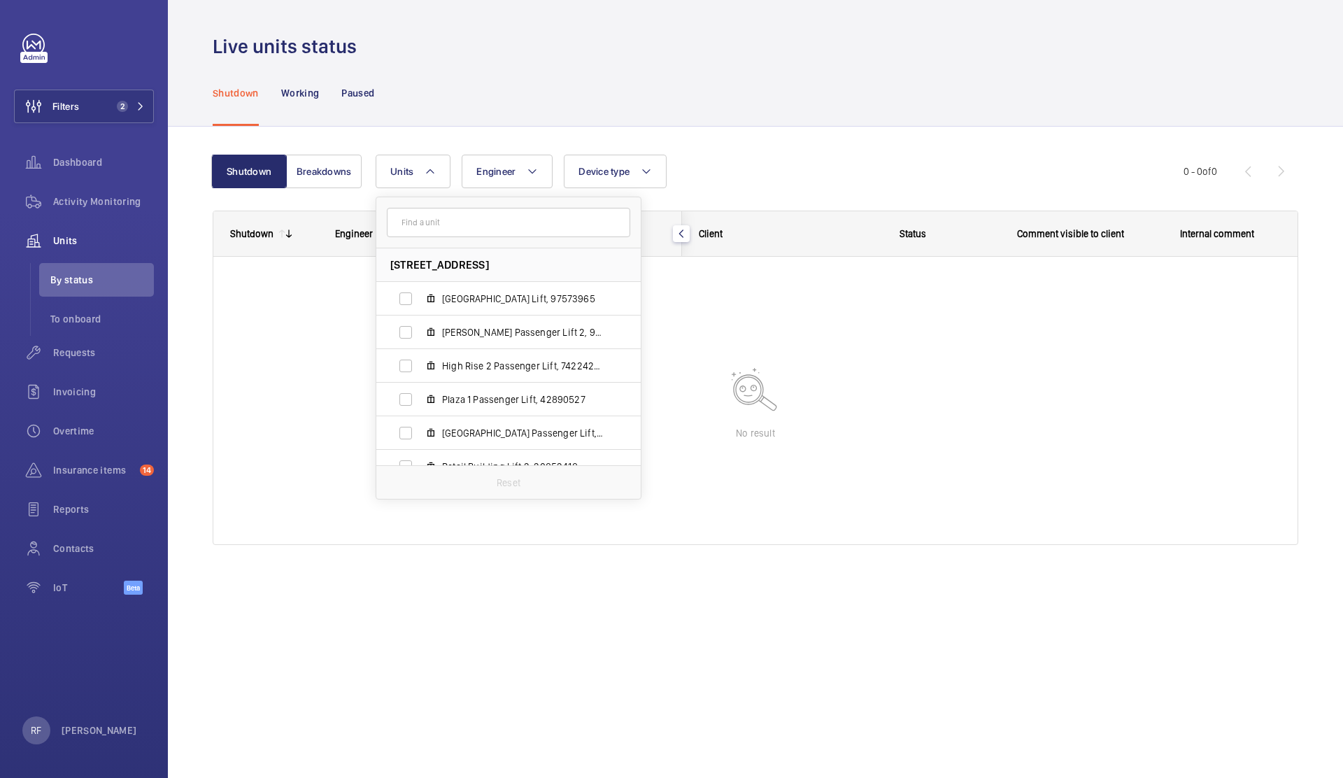
click at [429, 221] on input "text" at bounding box center [508, 222] width 243 height 29
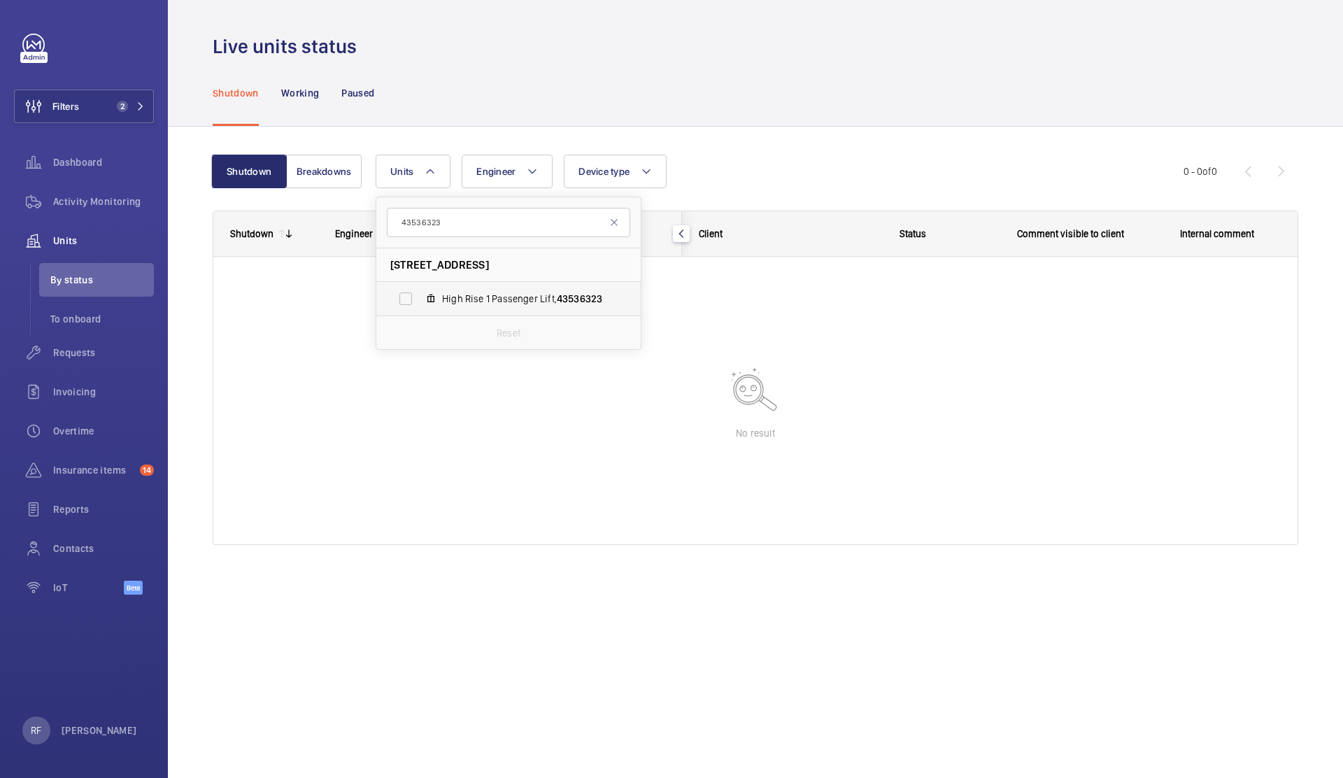
type input "43536323"
click at [565, 298] on span "43536323" at bounding box center [579, 298] width 45 height 11
click at [420, 298] on input "High Rise 1 Passenger Lift, 43536323" at bounding box center [406, 299] width 28 height 28
checkbox input "true"
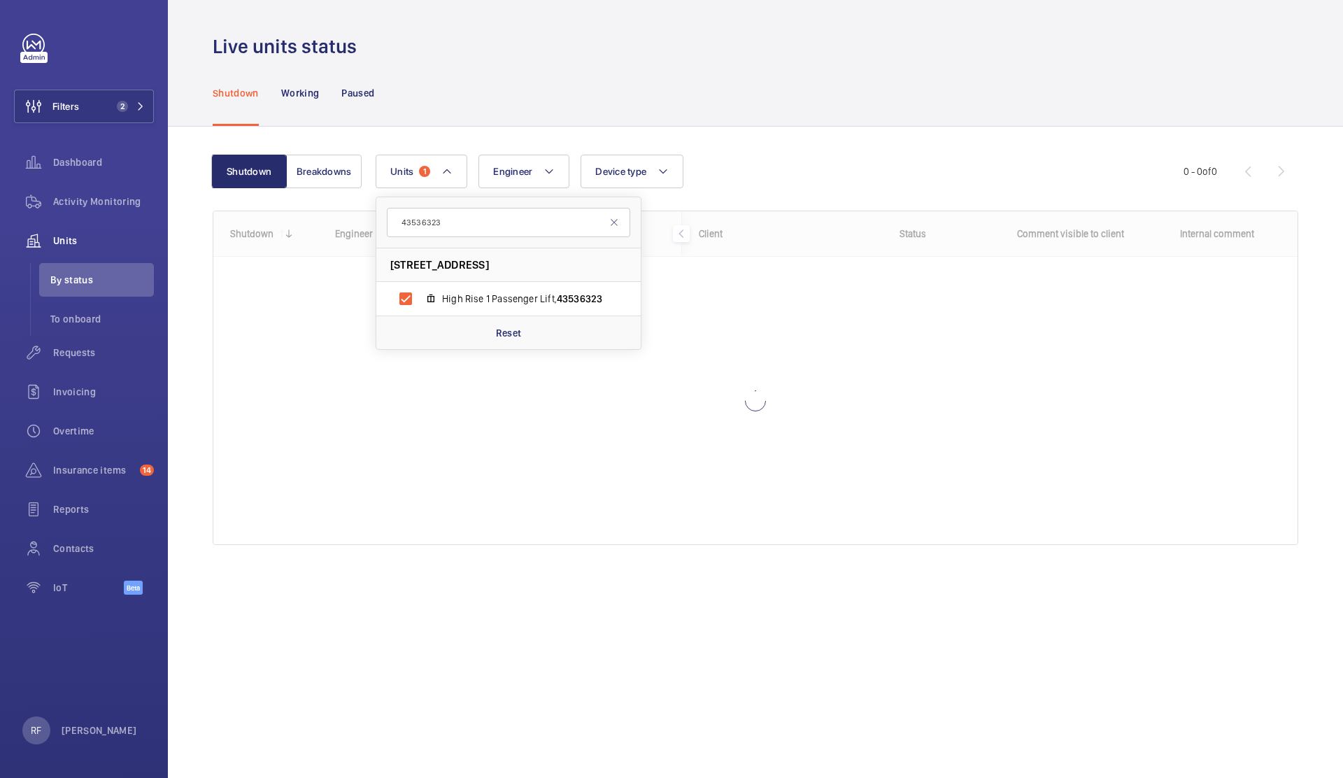
click at [751, 125] on div "Shutdown Working Paused" at bounding box center [756, 92] width 1086 height 66
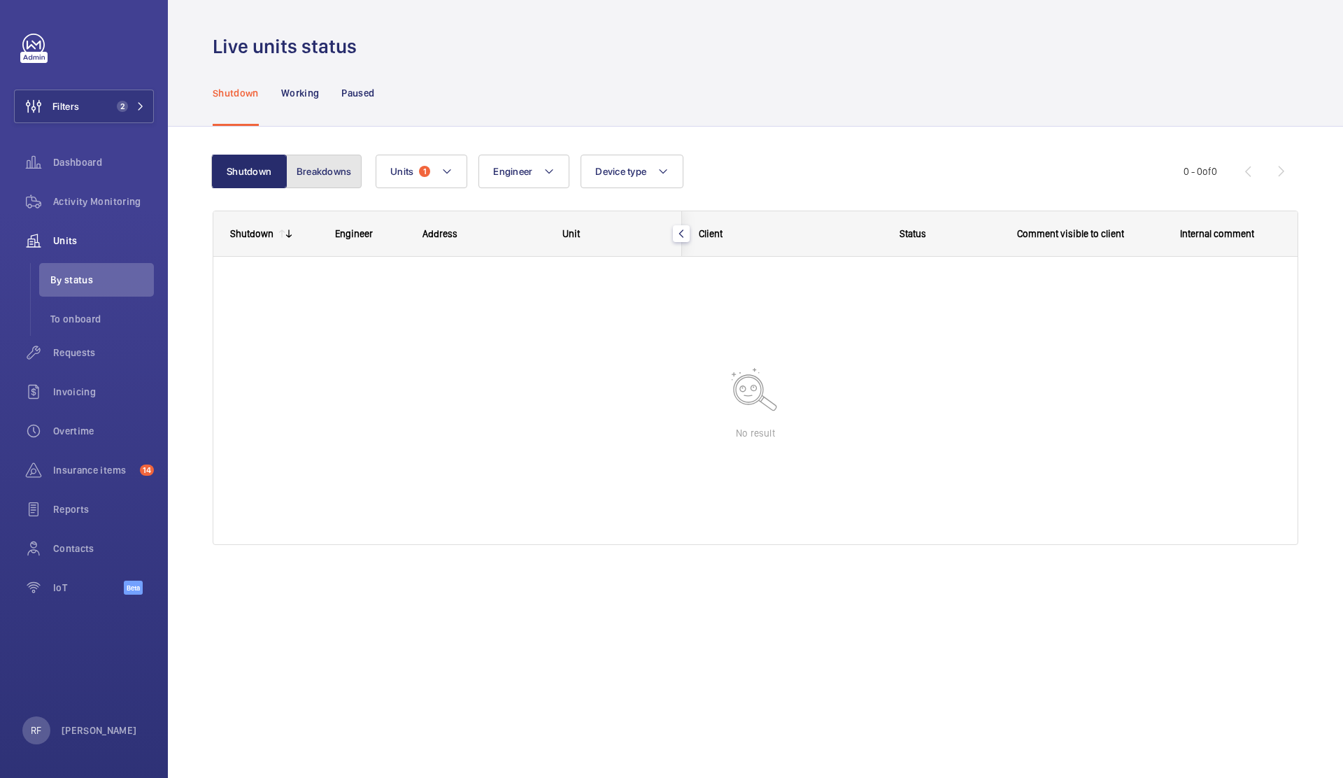
click at [341, 174] on button "Breakdowns" at bounding box center [324, 172] width 76 height 34
click at [306, 99] on div "Working" at bounding box center [300, 92] width 38 height 66
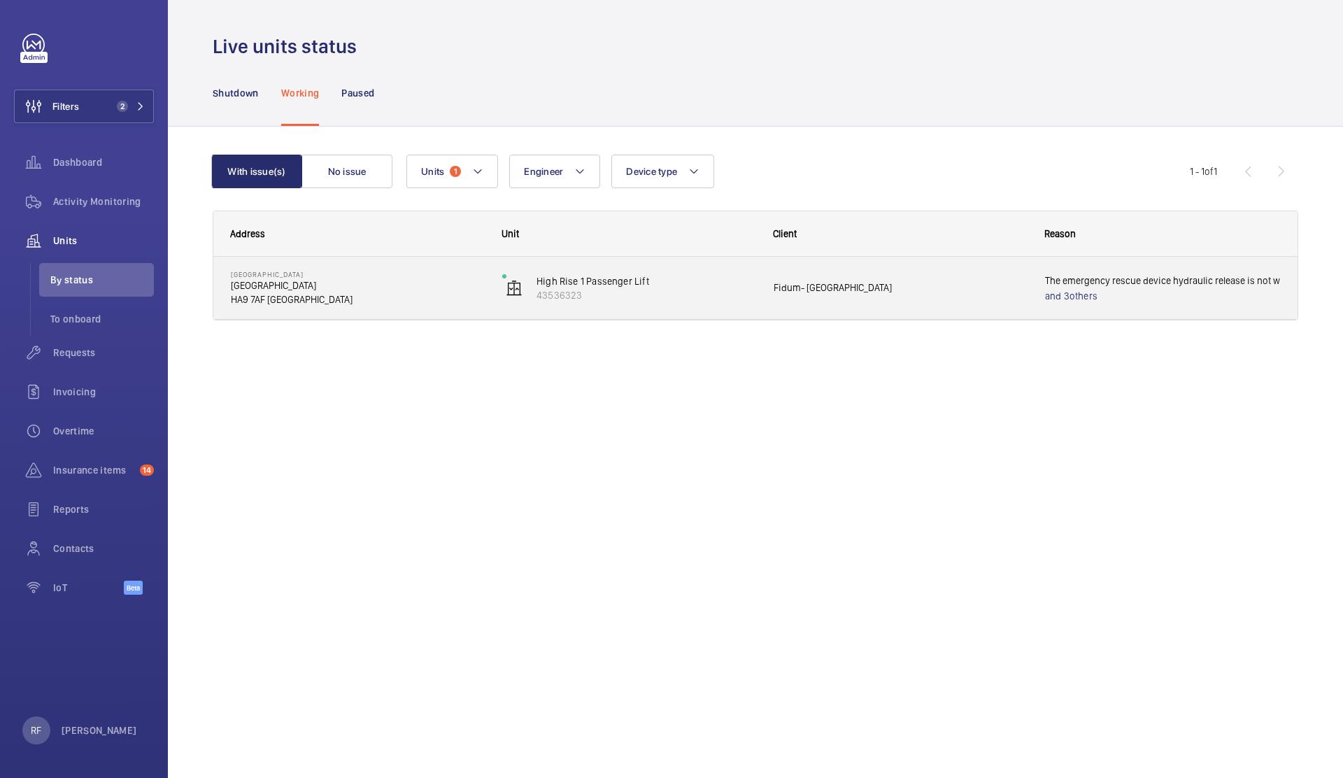
click at [420, 283] on p "[GEOGRAPHIC_DATA]" at bounding box center [357, 285] width 253 height 14
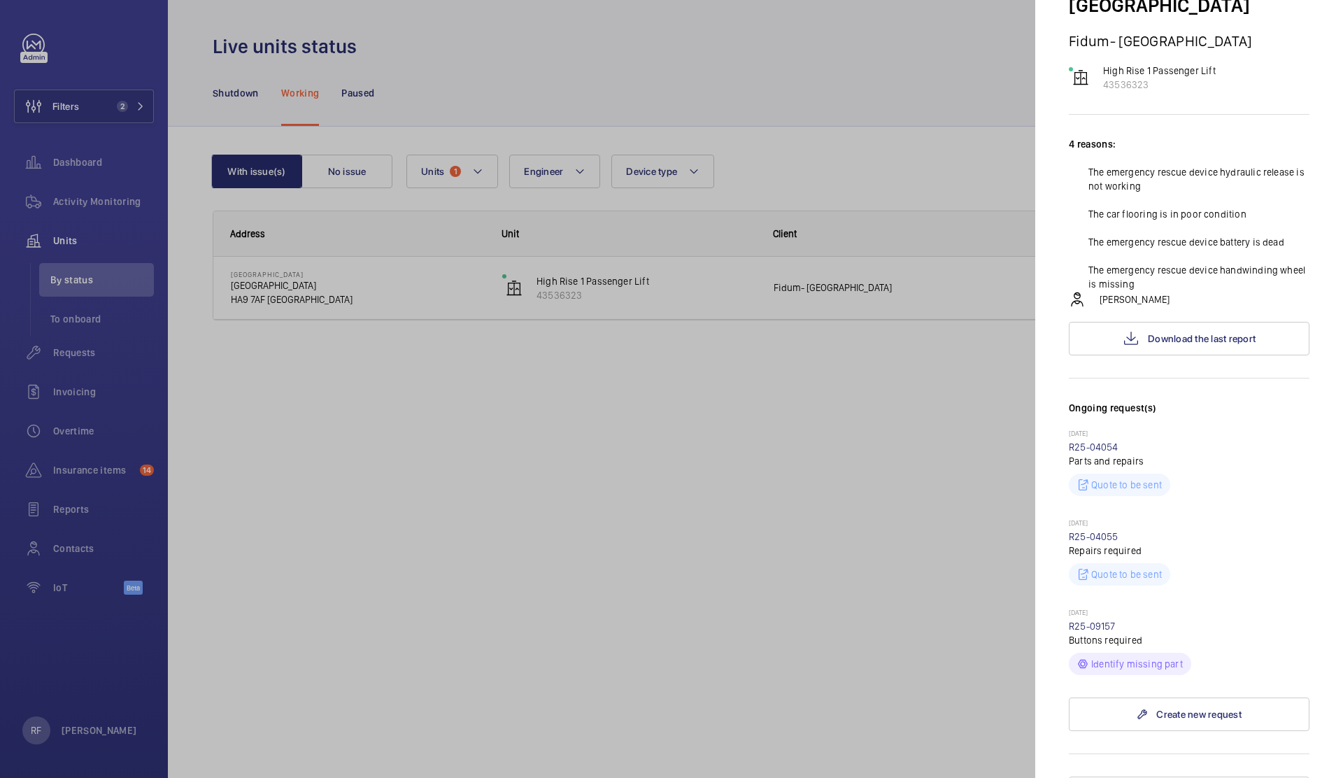
scroll to position [146, 0]
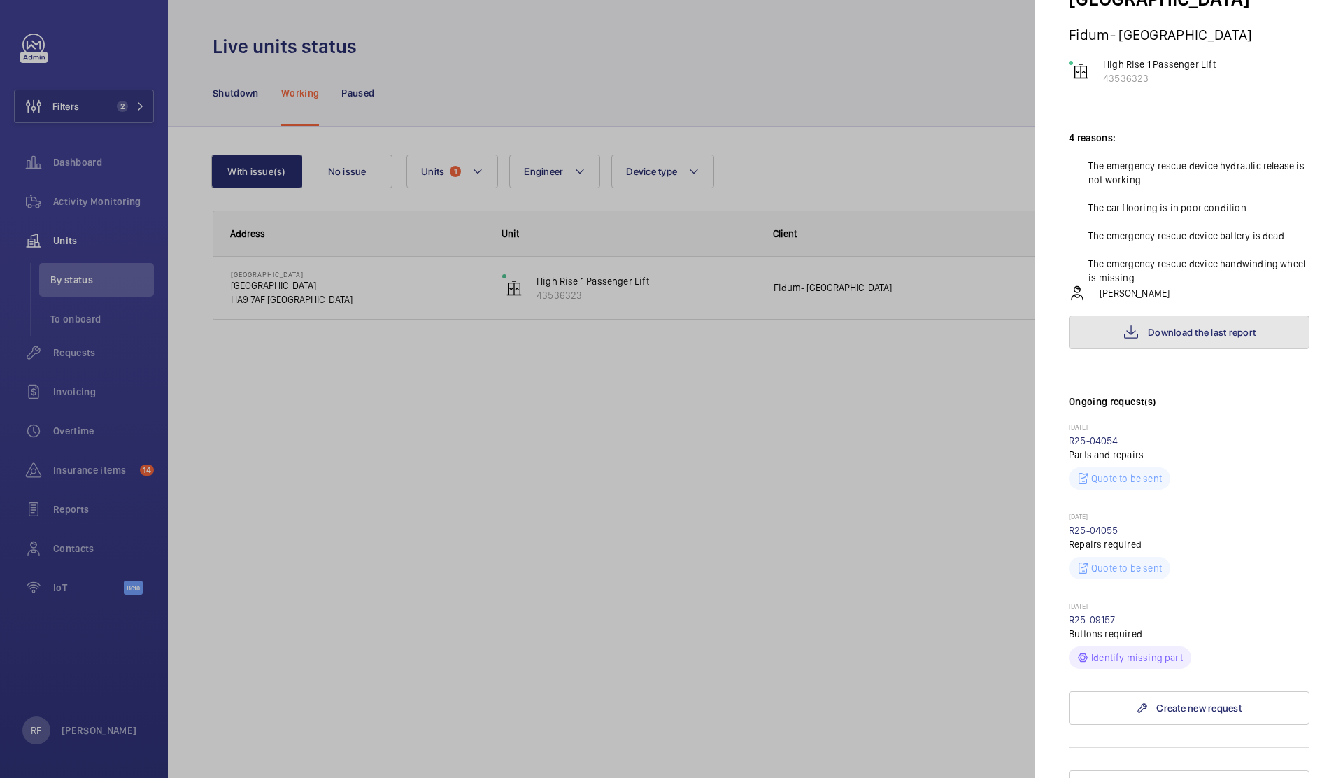
click at [1174, 316] on button "Download the last report" at bounding box center [1189, 333] width 241 height 34
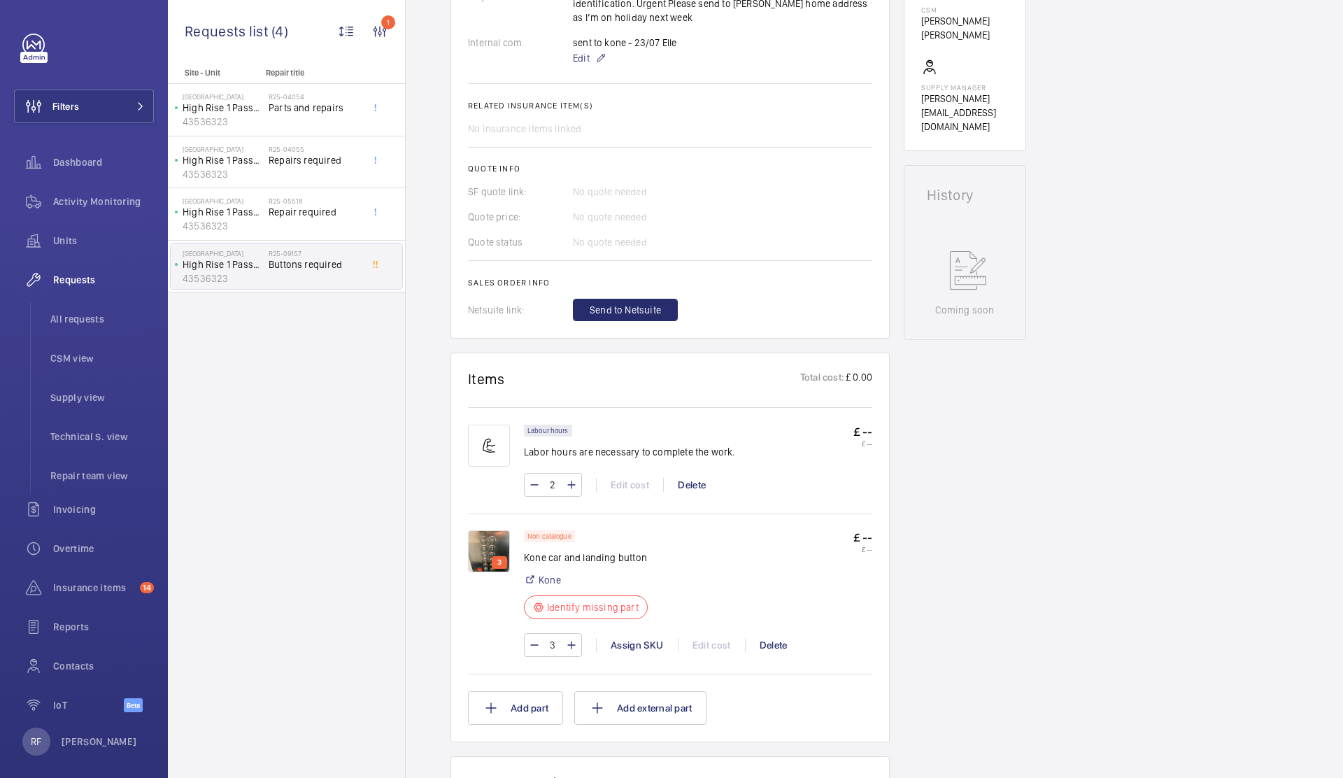
scroll to position [529, 0]
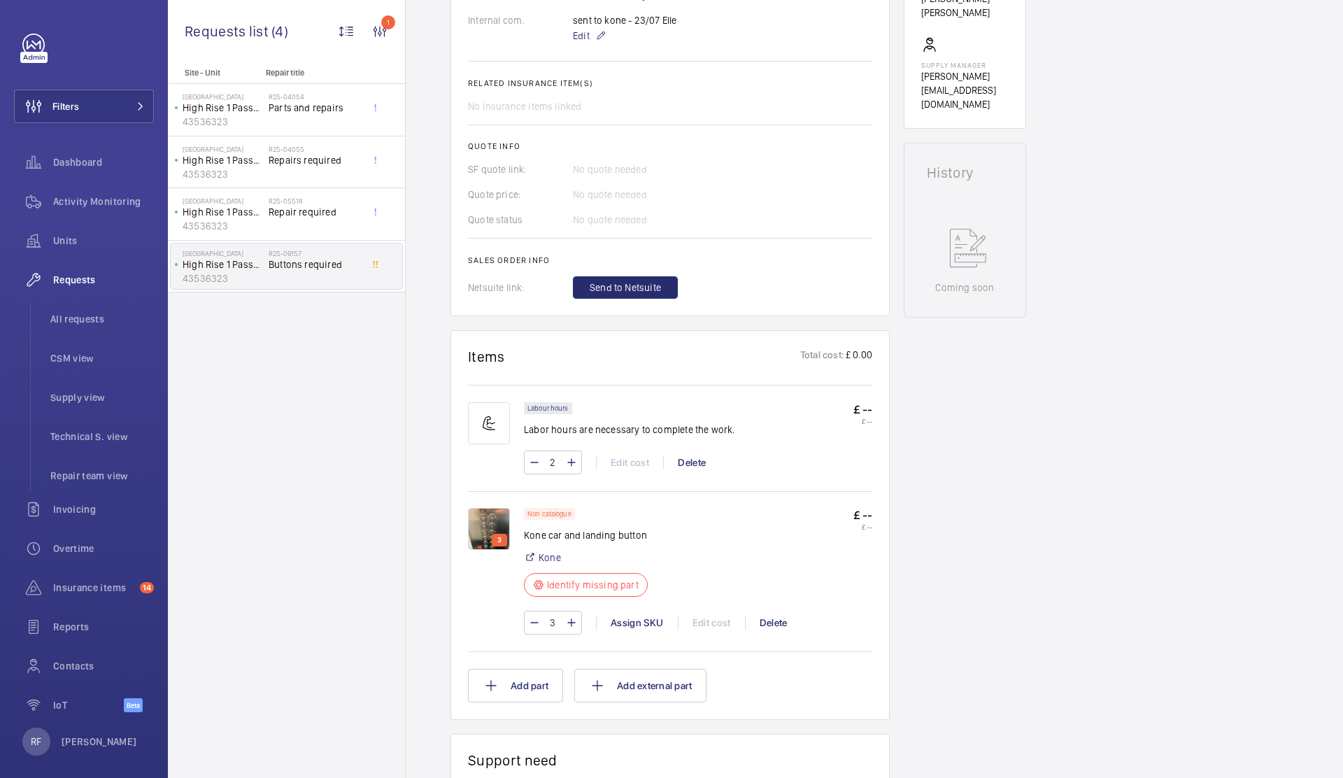
click at [484, 522] on img at bounding box center [489, 529] width 42 height 42
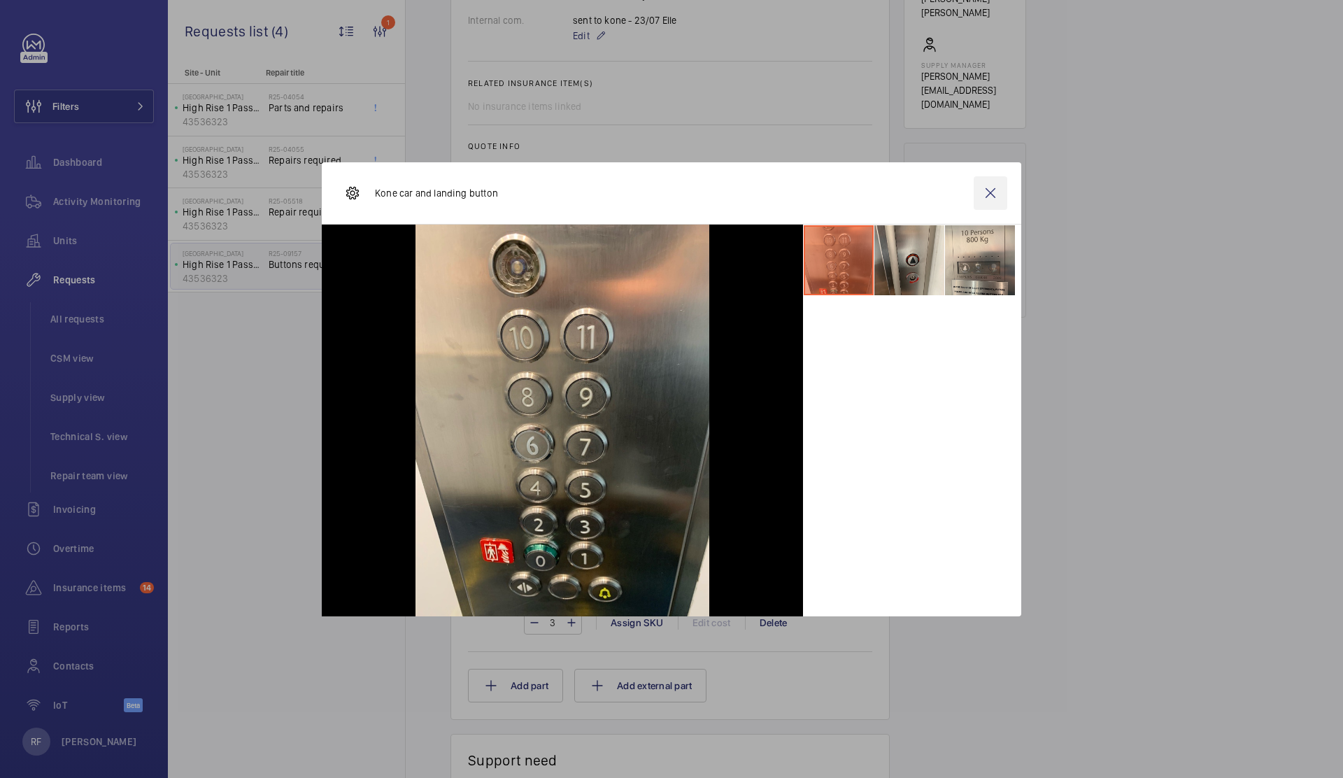
click at [993, 196] on wm-front-icon-button at bounding box center [991, 193] width 34 height 34
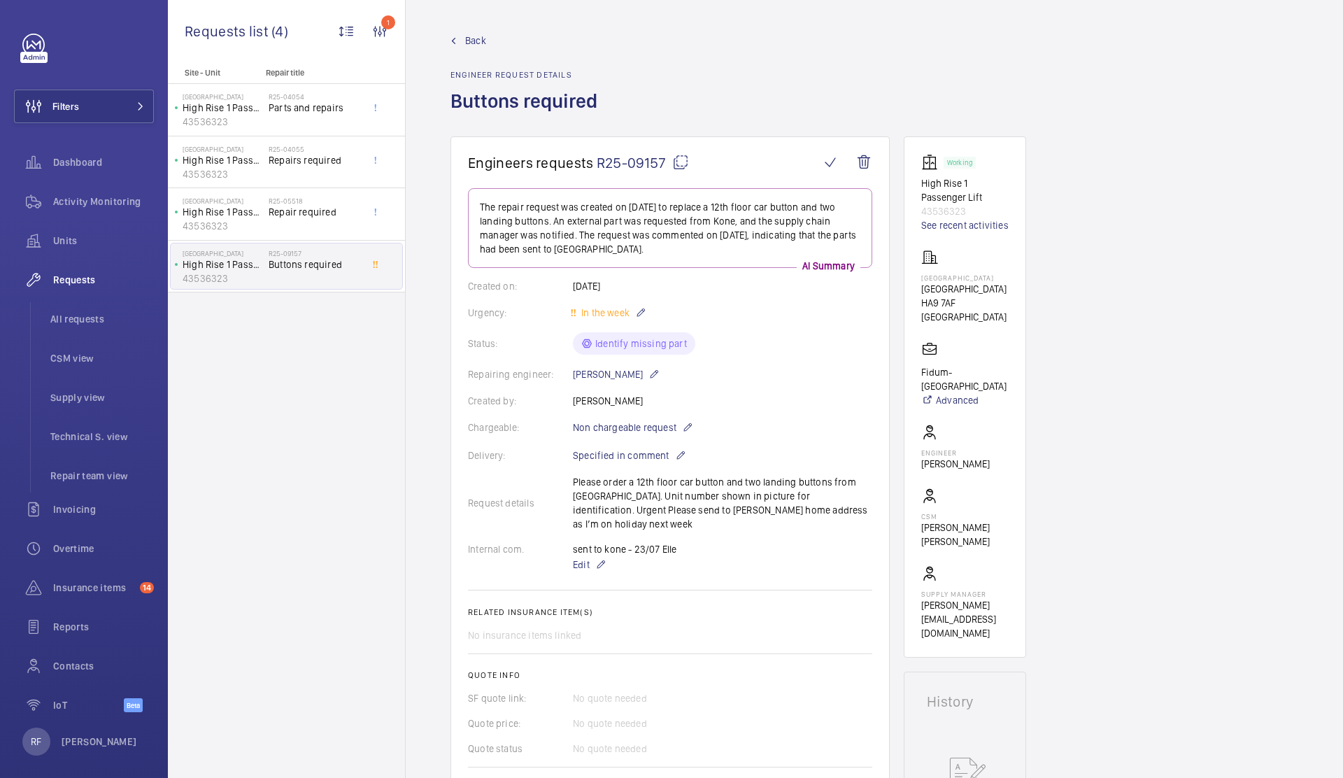
scroll to position [3, 0]
click at [968, 227] on link "See recent activities" at bounding box center [964, 222] width 87 height 14
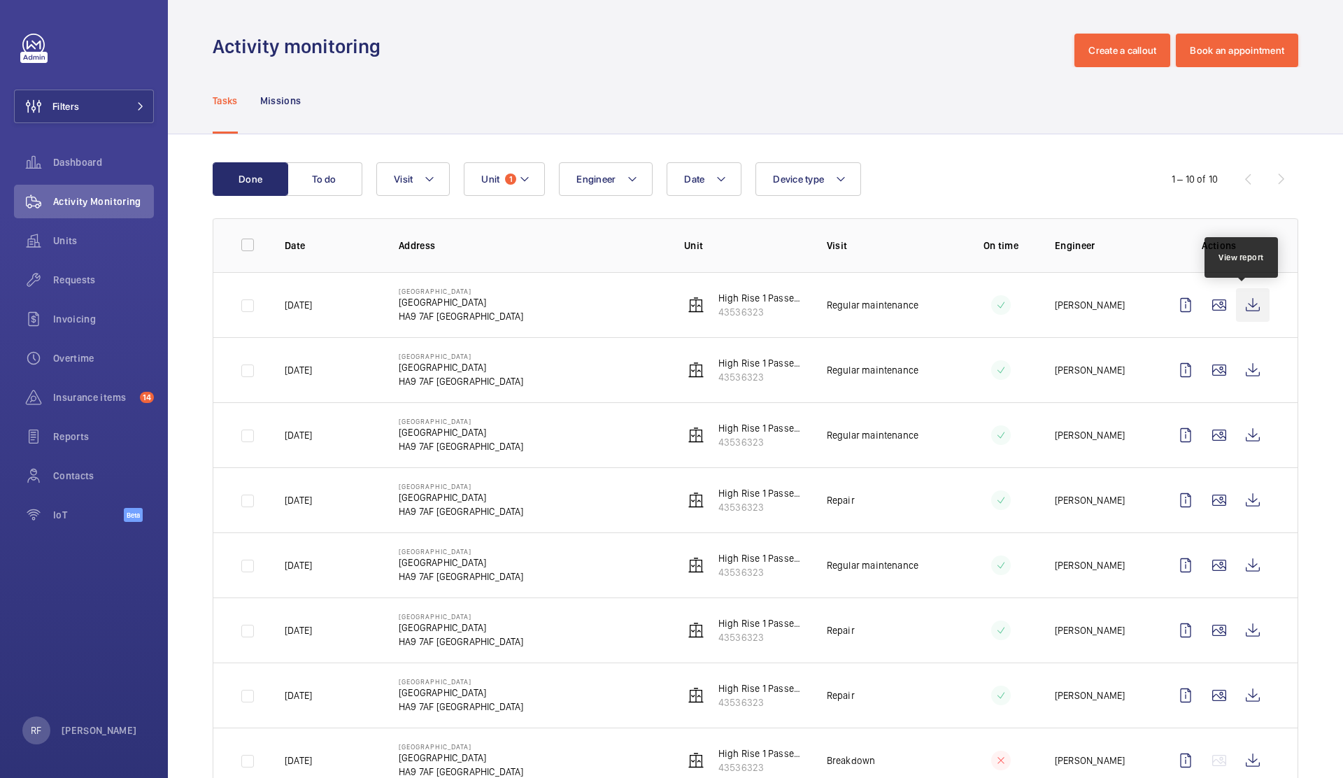
click at [1241, 309] on wm-front-icon-button at bounding box center [1253, 305] width 34 height 34
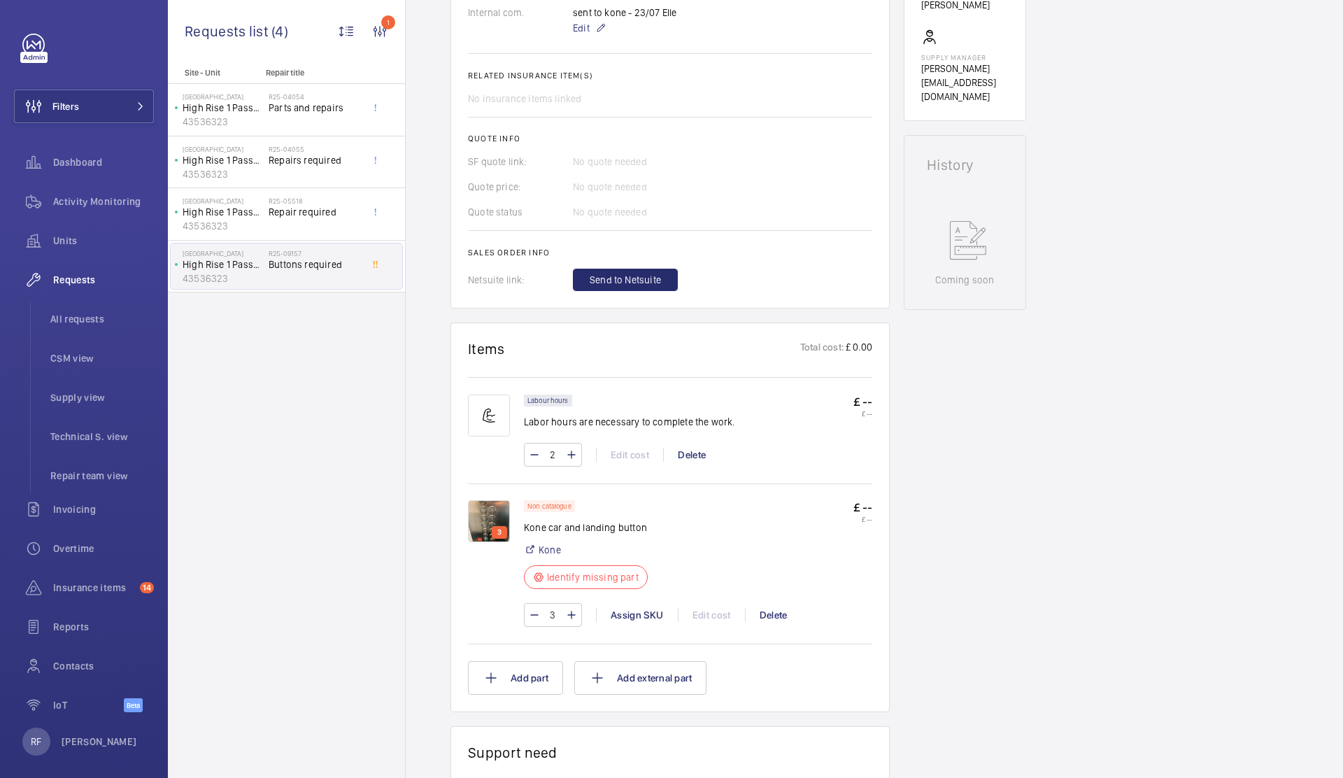
scroll to position [593, 0]
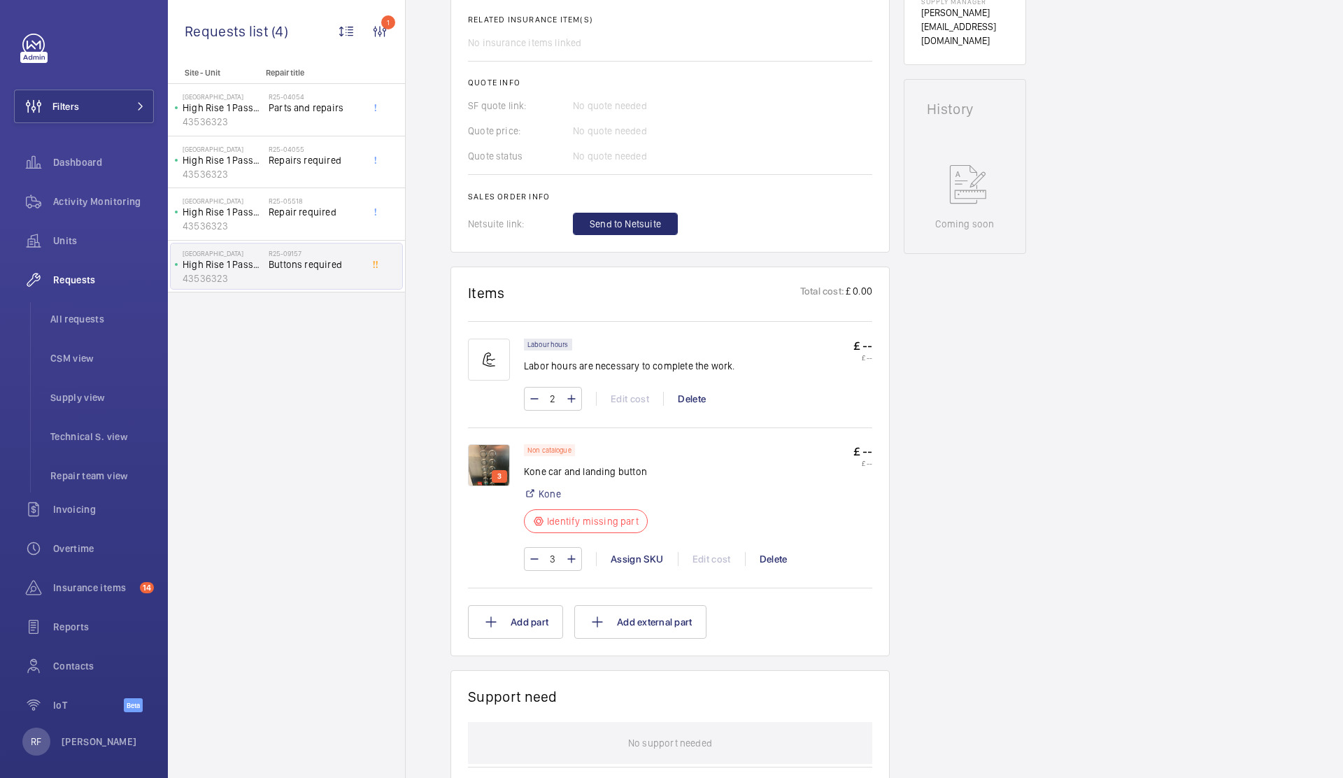
click at [502, 455] on img at bounding box center [489, 465] width 42 height 42
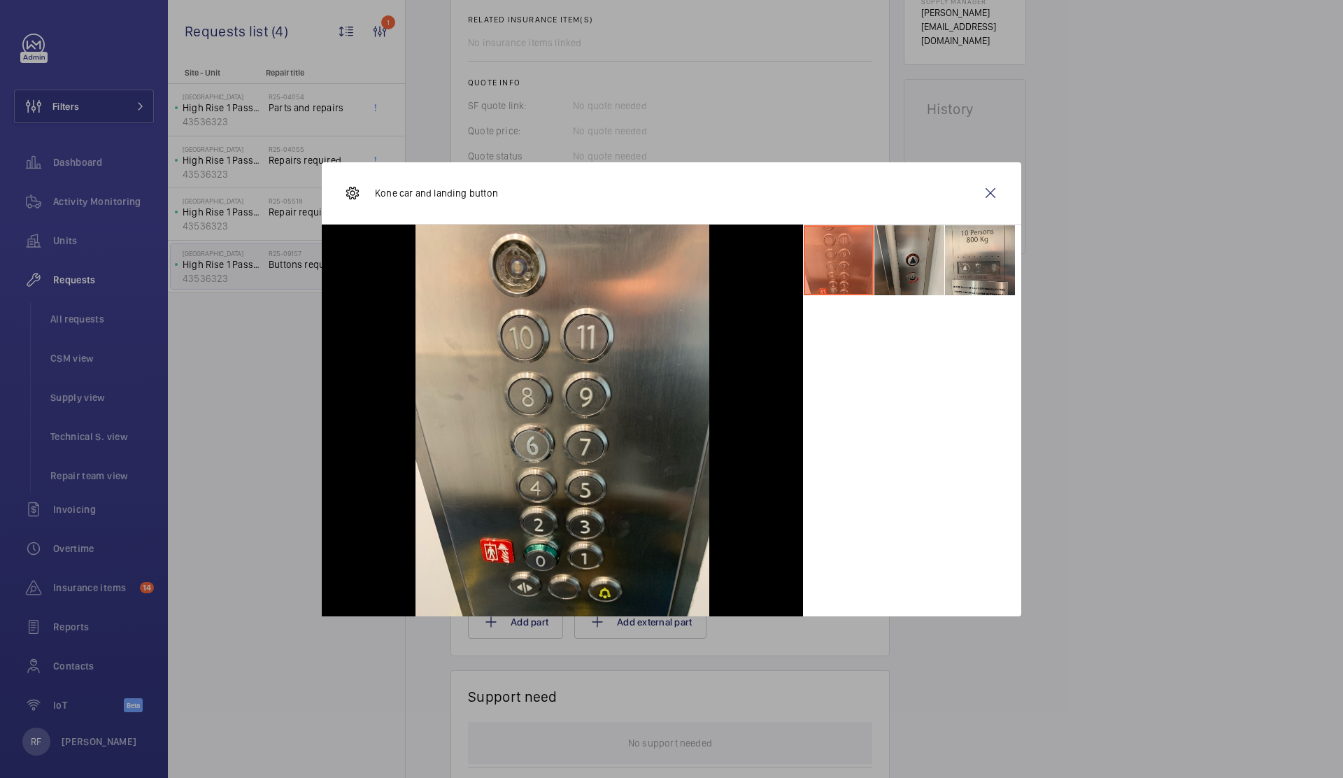
click at [903, 272] on li at bounding box center [910, 260] width 70 height 70
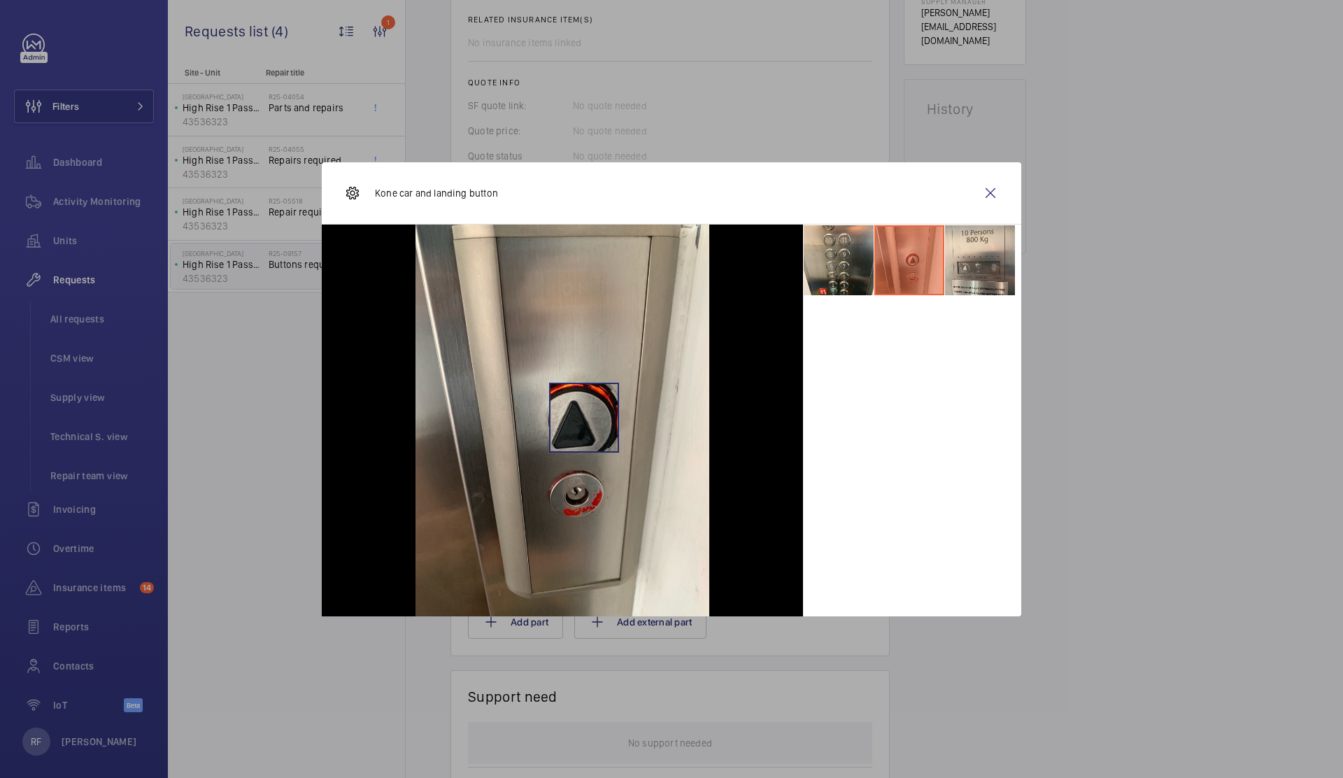
click at [584, 417] on img at bounding box center [563, 421] width 294 height 392
click at [1001, 261] on li at bounding box center [980, 260] width 70 height 70
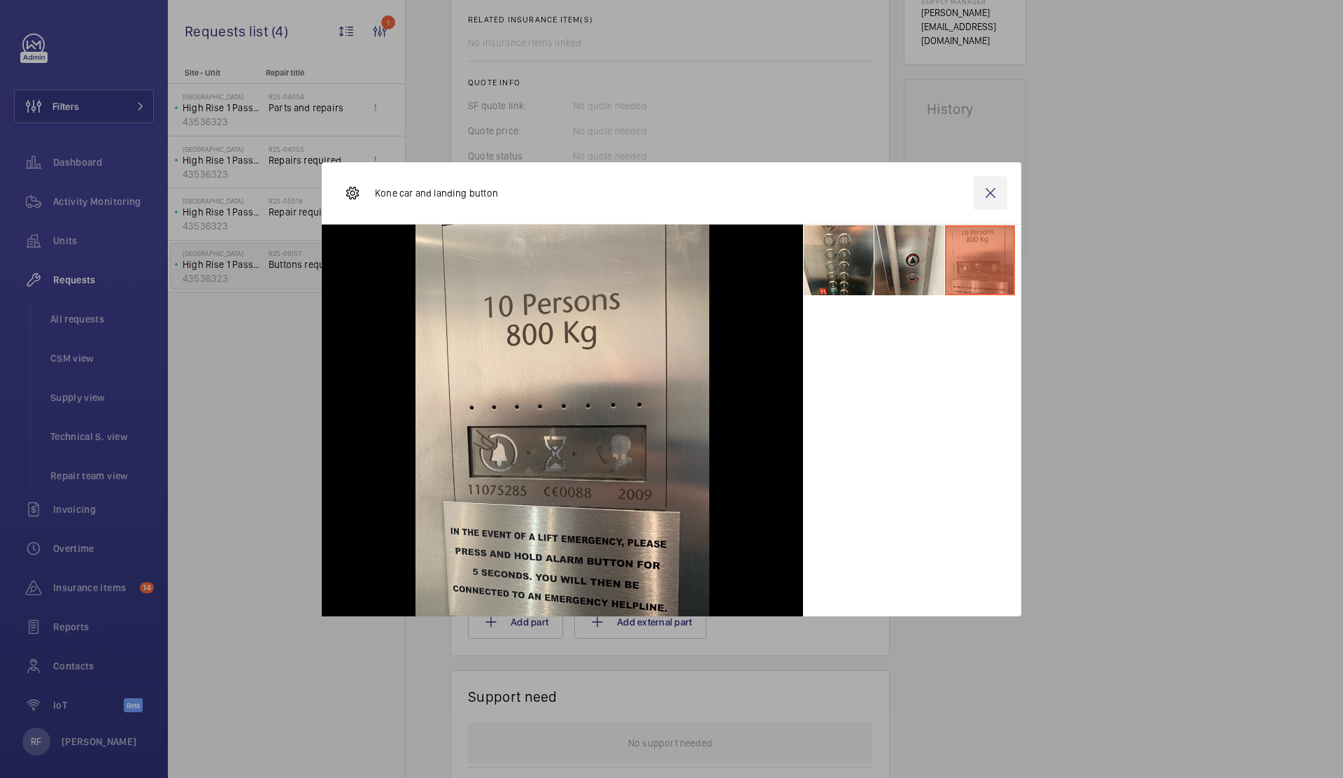
click at [995, 195] on wm-front-icon-button at bounding box center [991, 193] width 34 height 34
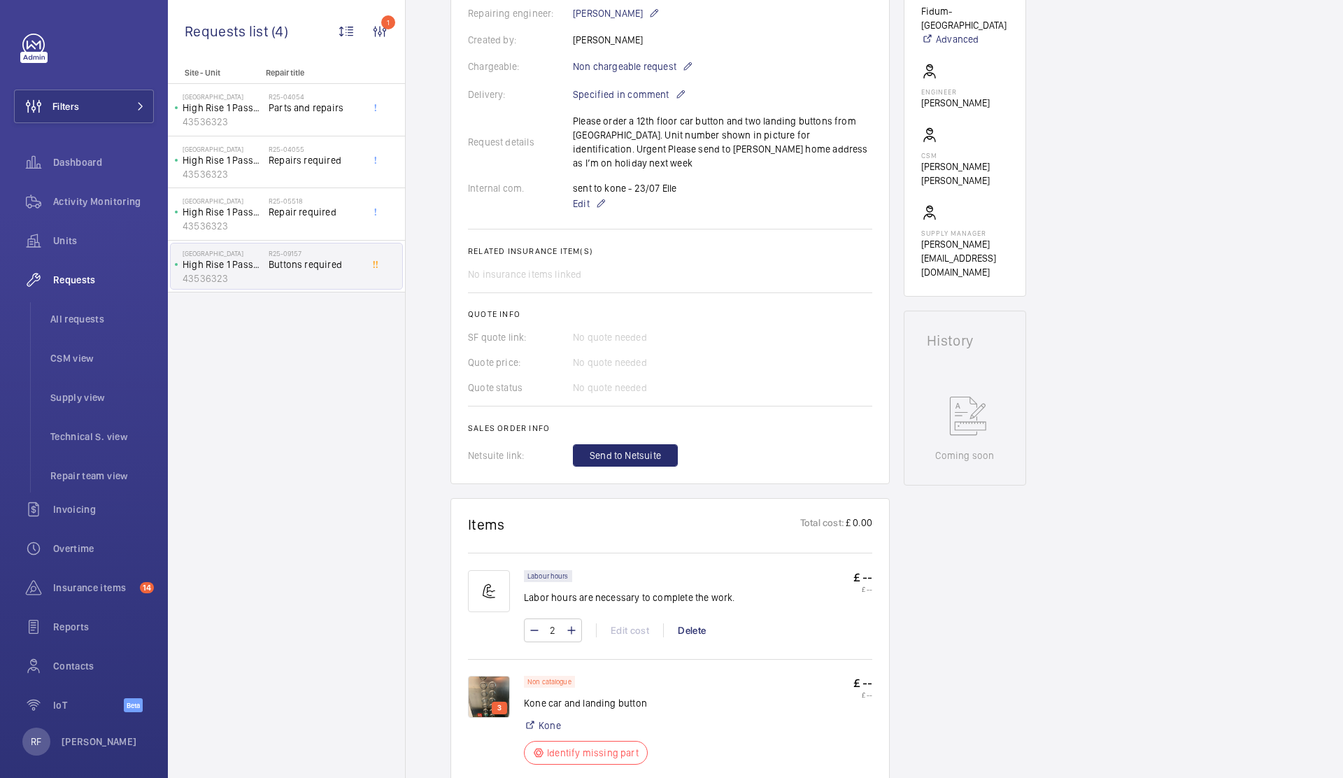
scroll to position [749, 0]
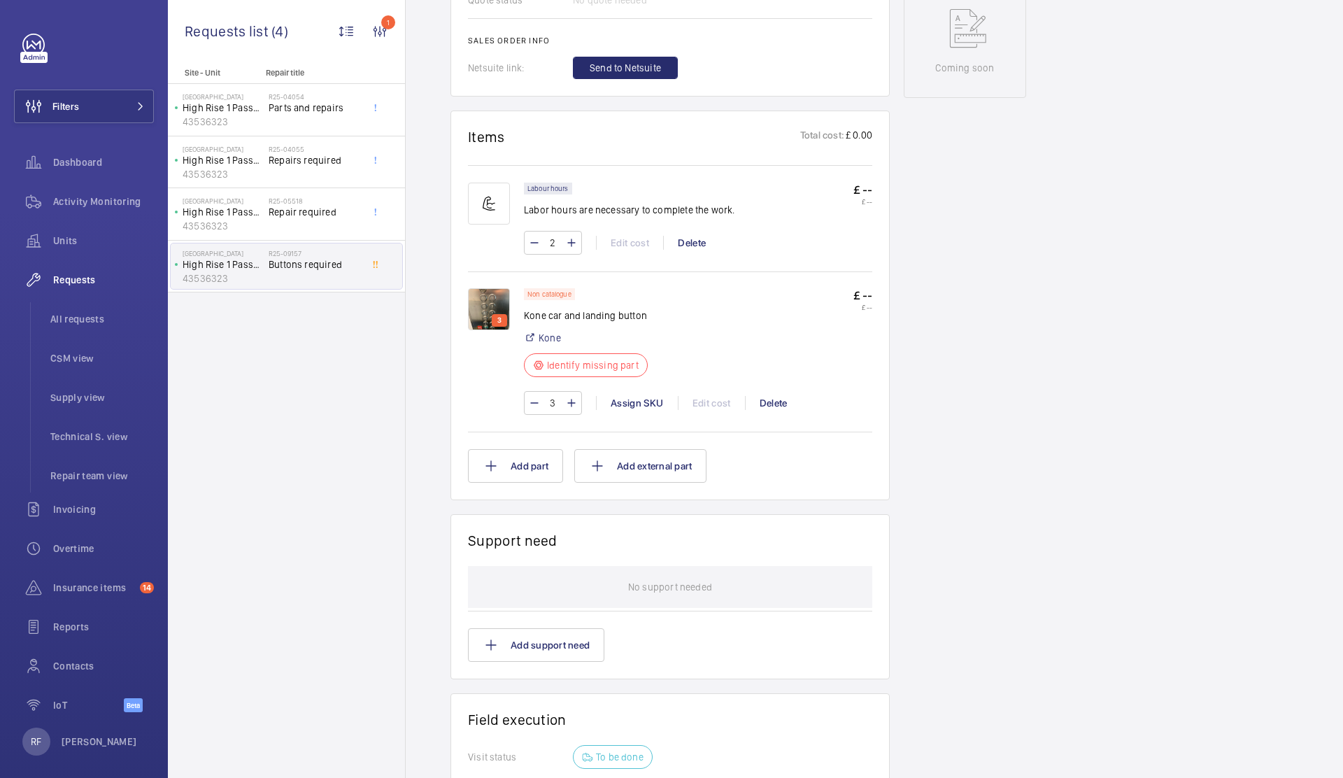
click at [494, 297] on img at bounding box center [489, 309] width 42 height 42
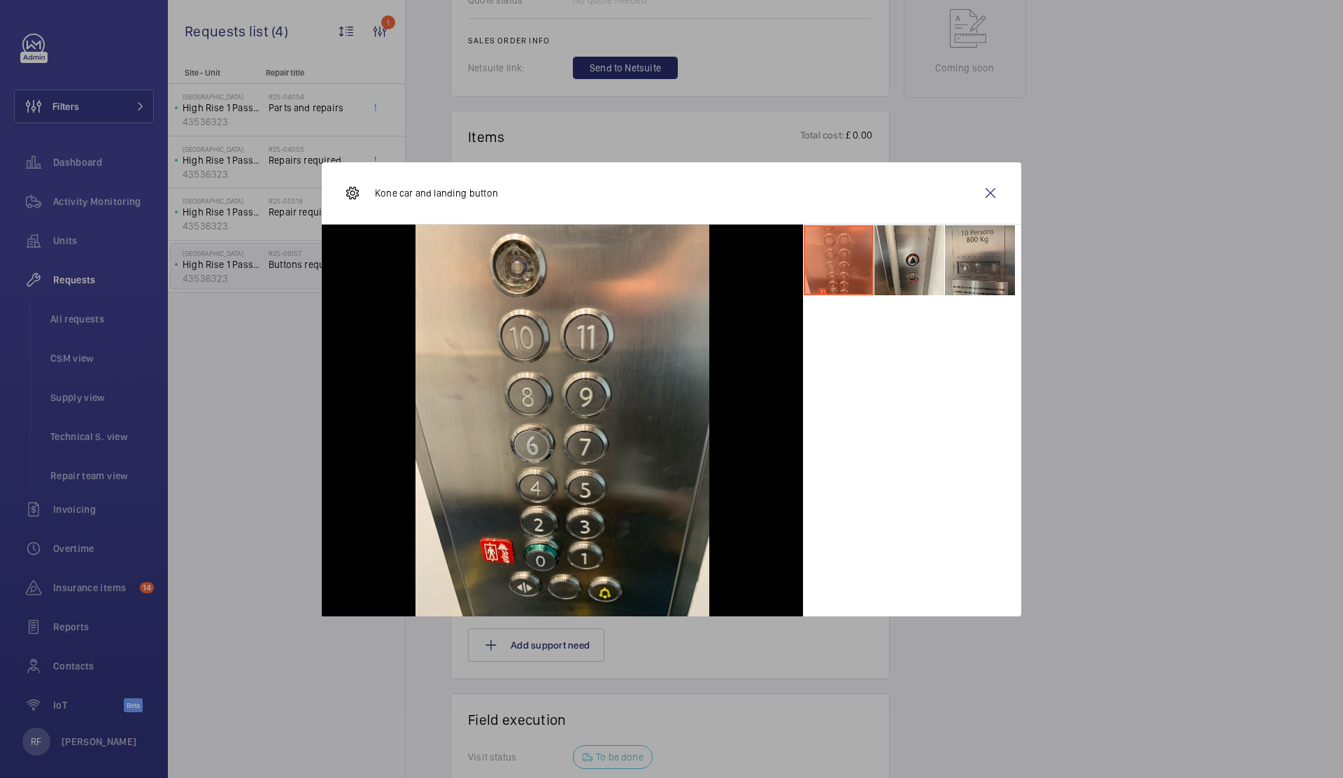
click at [965, 273] on li at bounding box center [980, 260] width 70 height 70
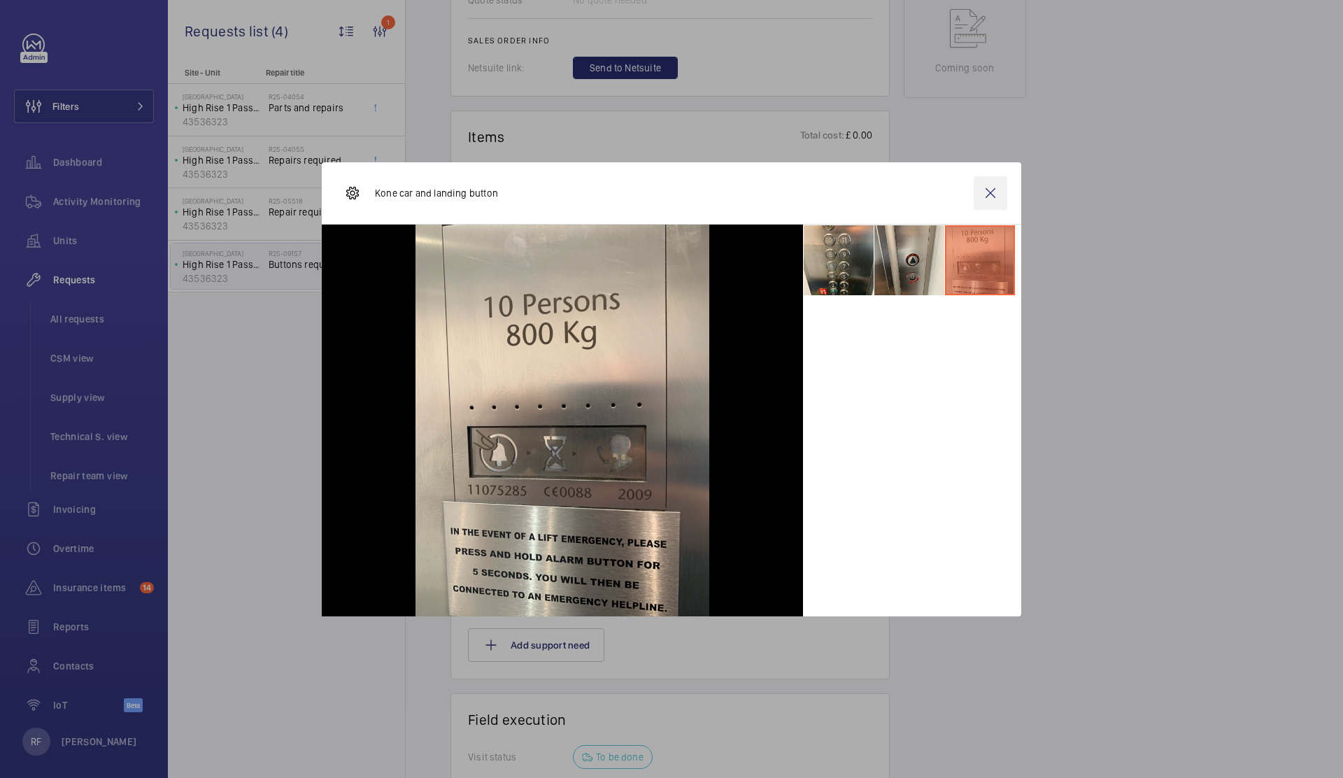
click at [991, 192] on wm-front-icon-button at bounding box center [991, 193] width 34 height 34
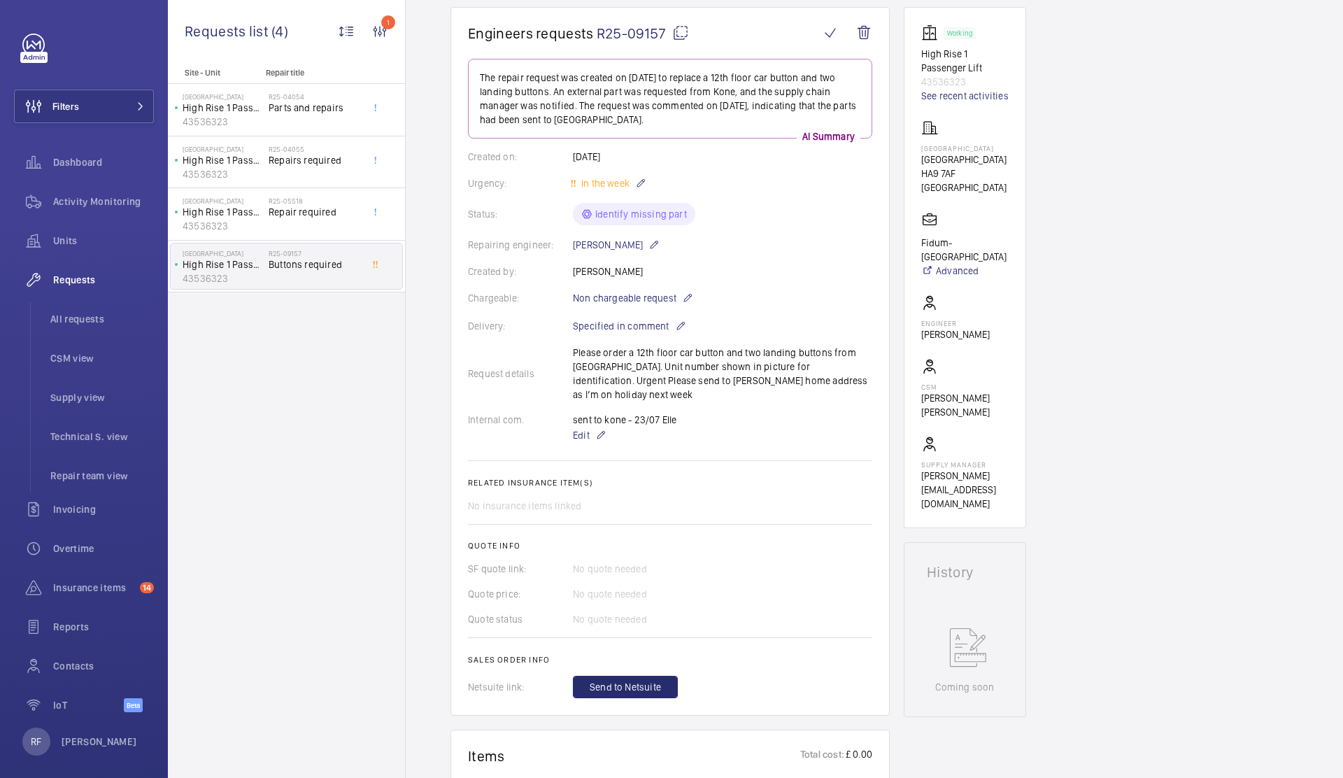
scroll to position [0, 0]
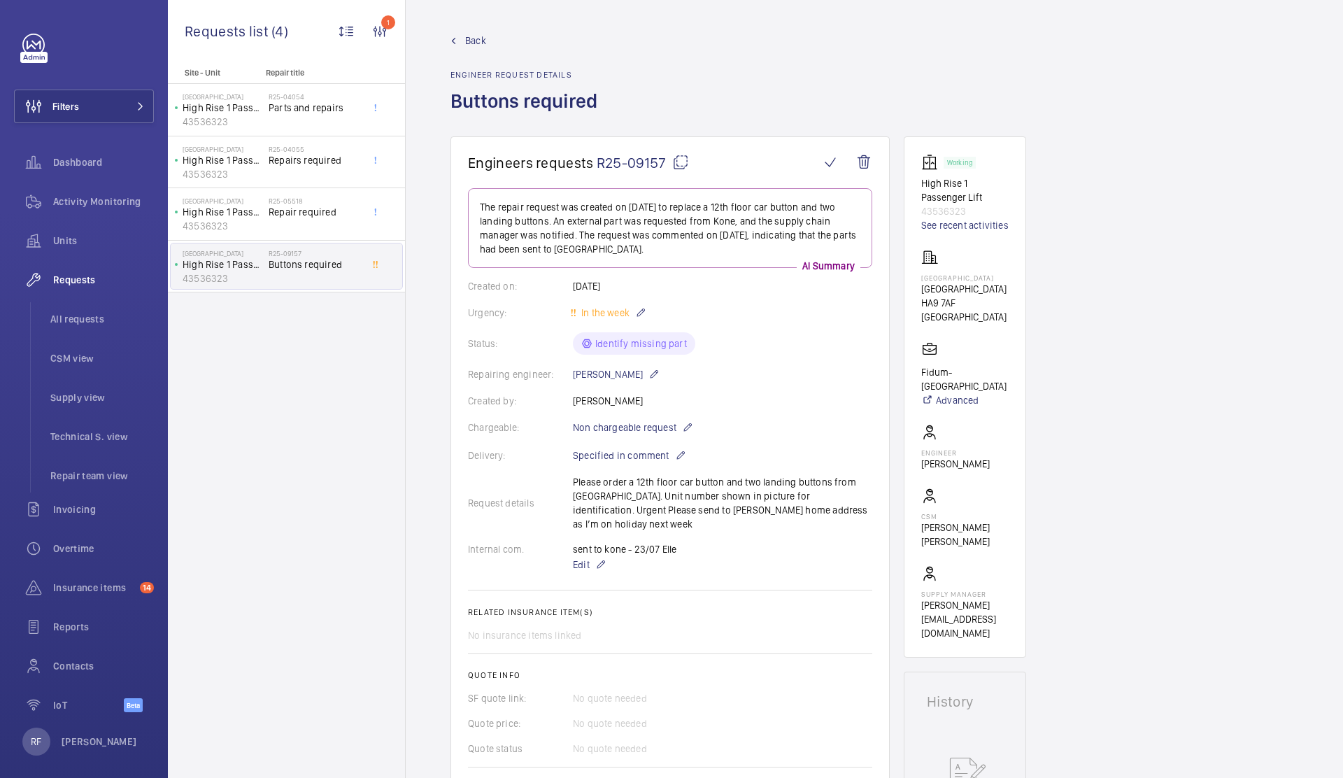
click at [681, 163] on mat-icon at bounding box center [680, 162] width 17 height 17
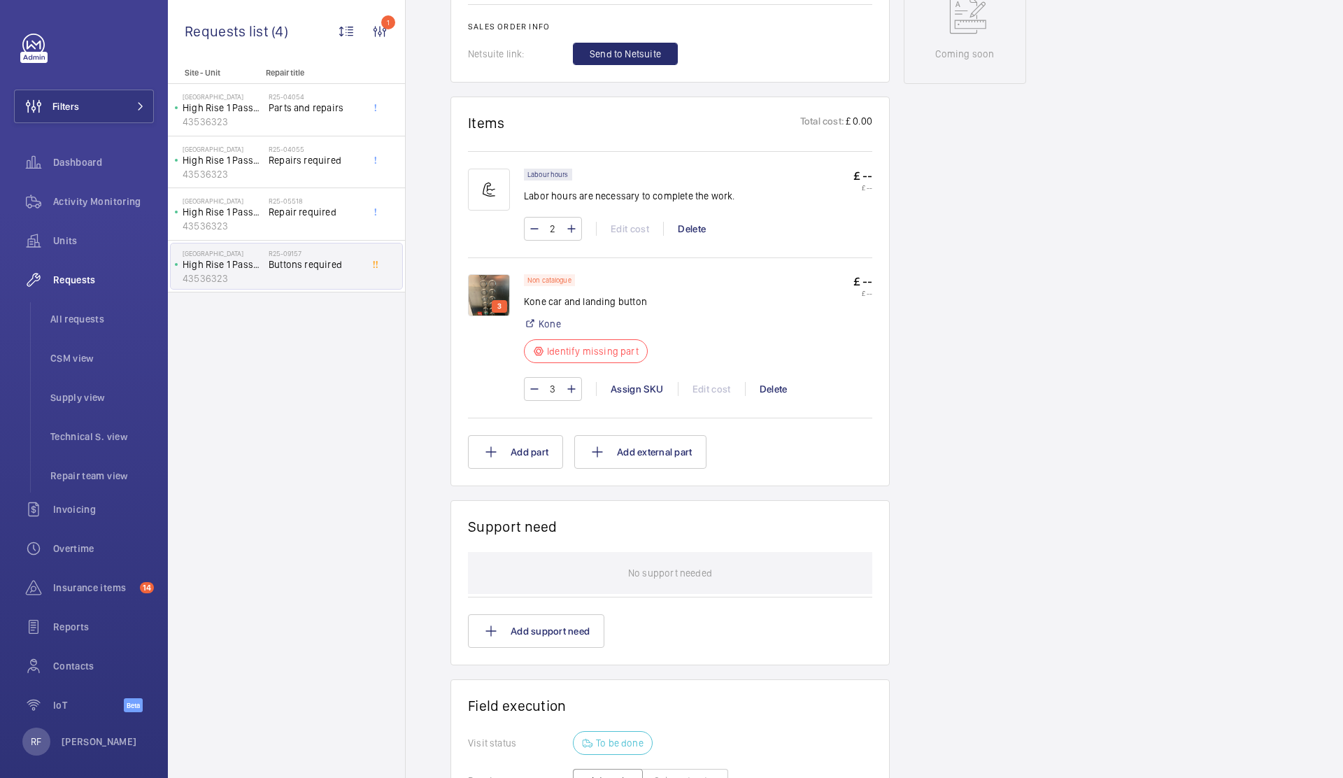
scroll to position [771, 0]
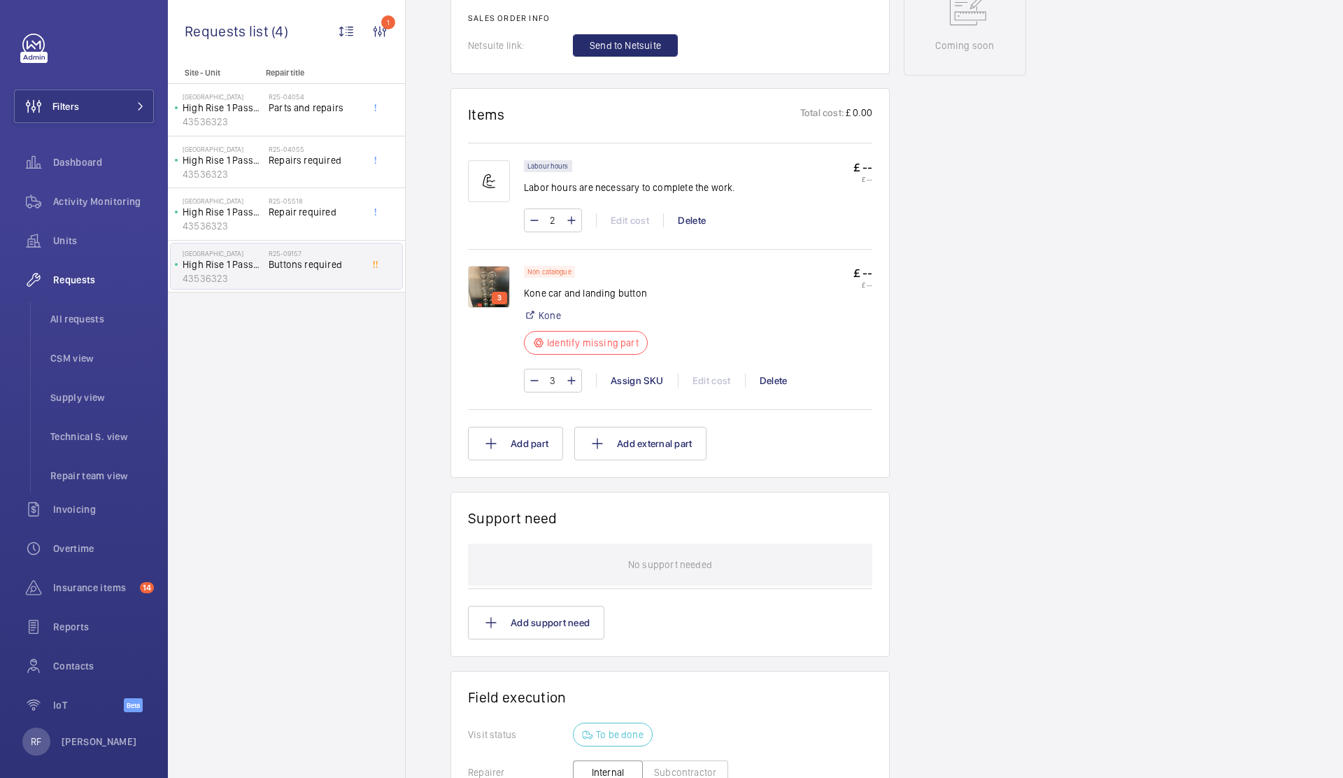
click at [499, 271] on img at bounding box center [489, 287] width 42 height 42
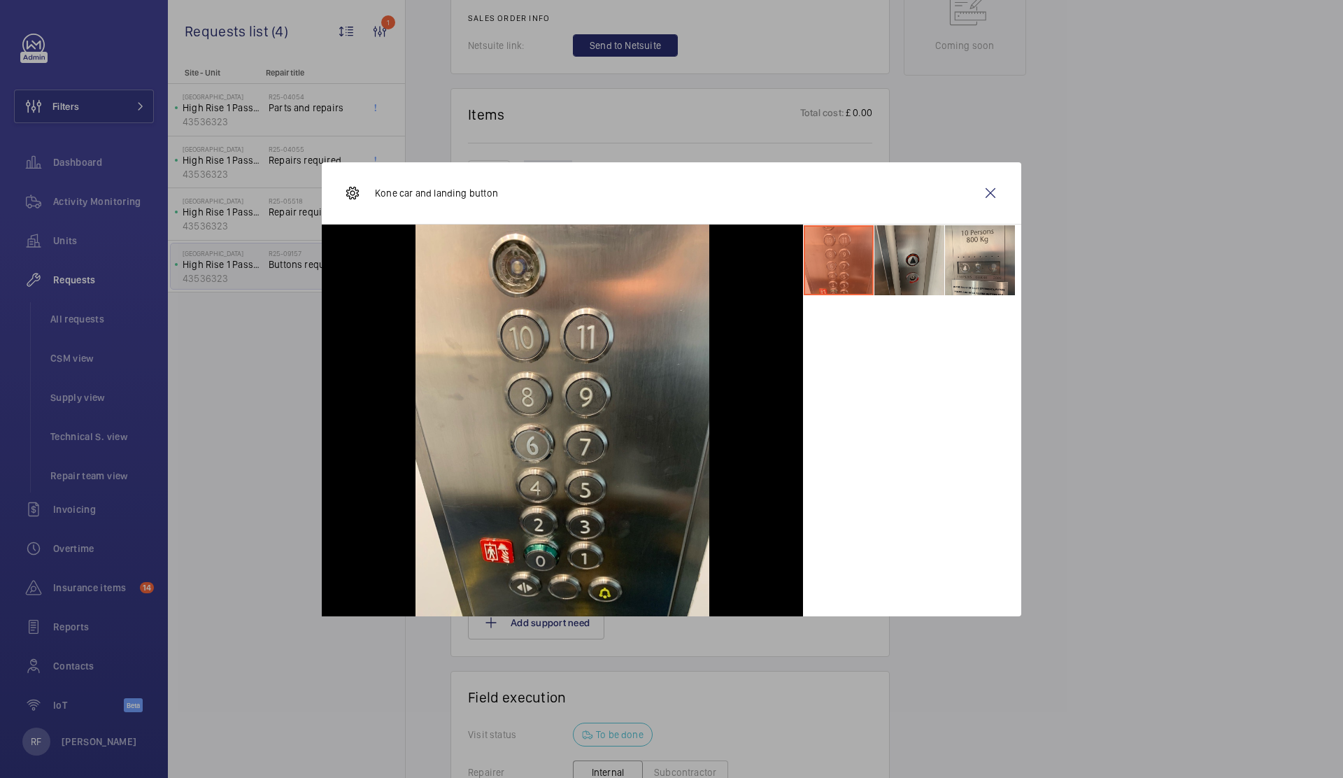
click at [923, 270] on li at bounding box center [910, 260] width 70 height 70
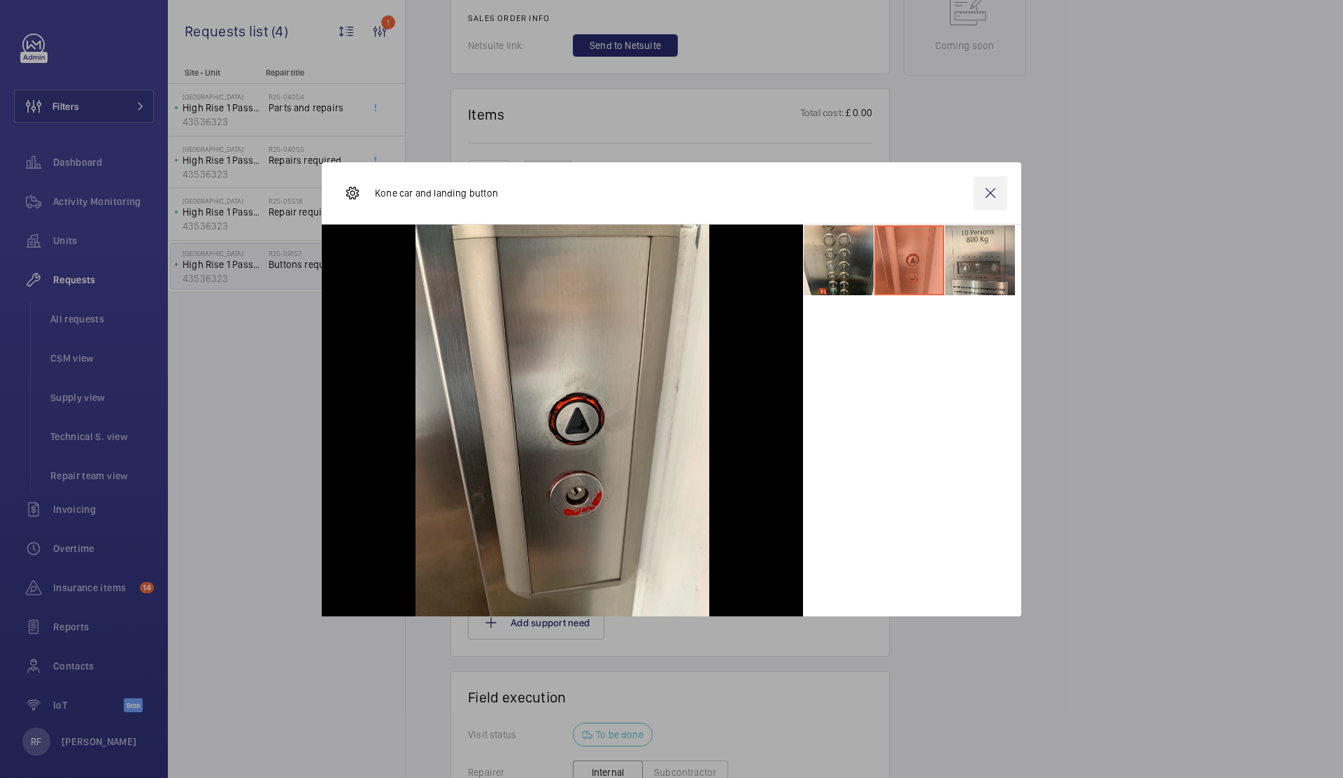
click at [987, 192] on wm-front-icon-button at bounding box center [991, 193] width 34 height 34
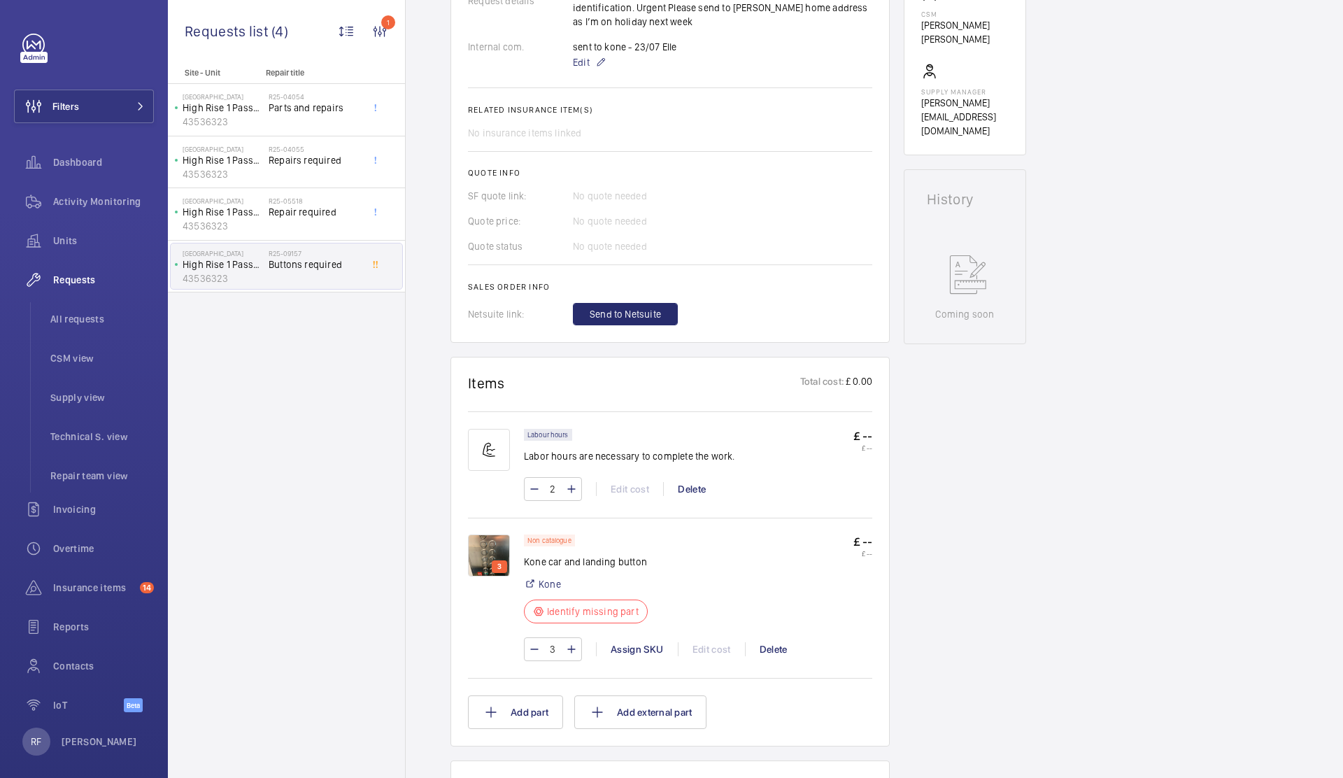
scroll to position [510, 0]
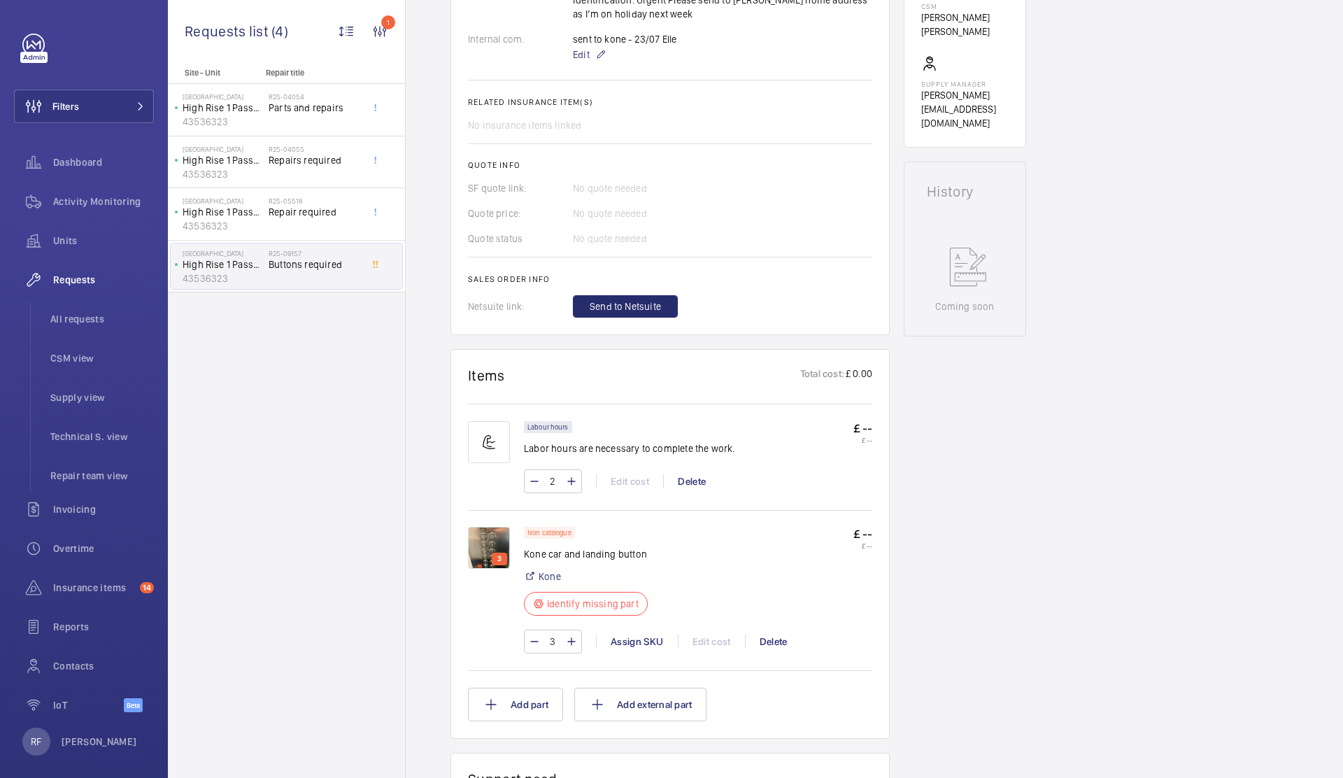
click at [481, 539] on img at bounding box center [489, 548] width 42 height 42
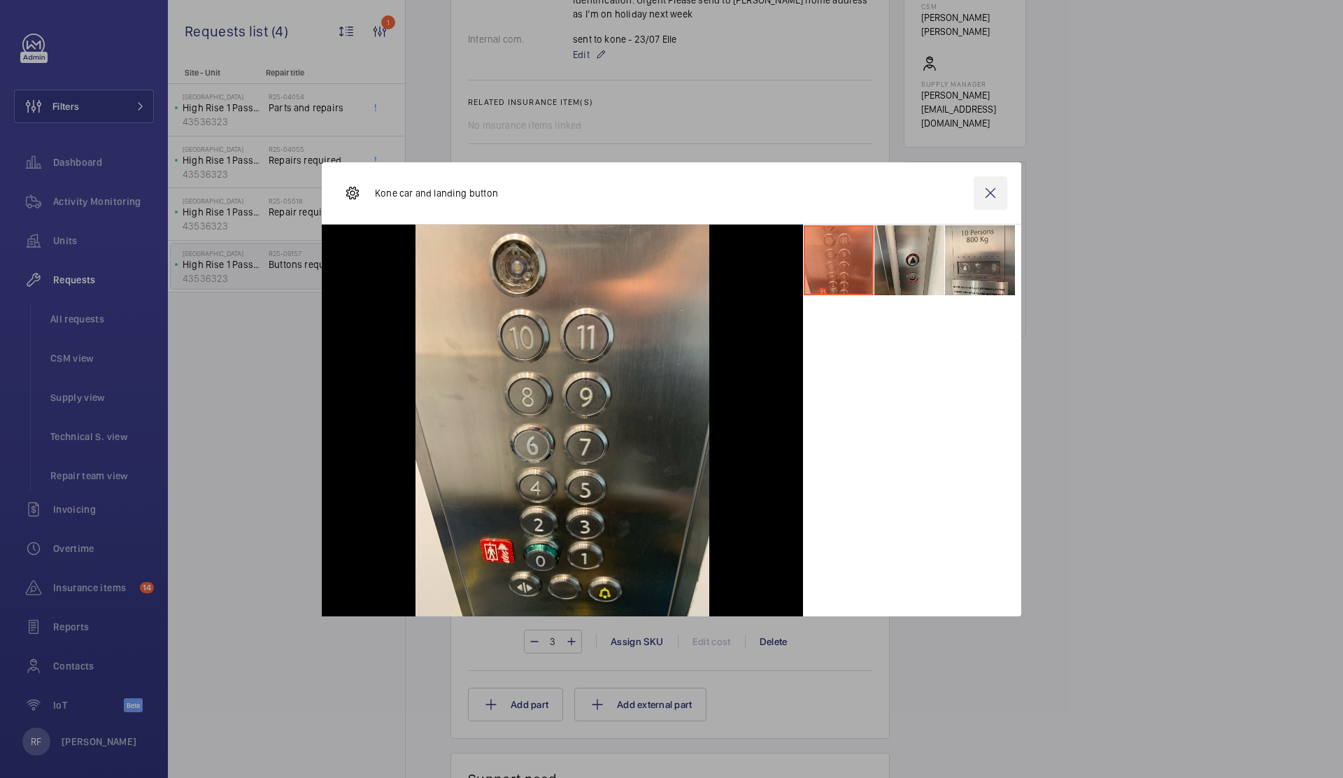
click at [988, 190] on wm-front-icon-button at bounding box center [991, 193] width 34 height 34
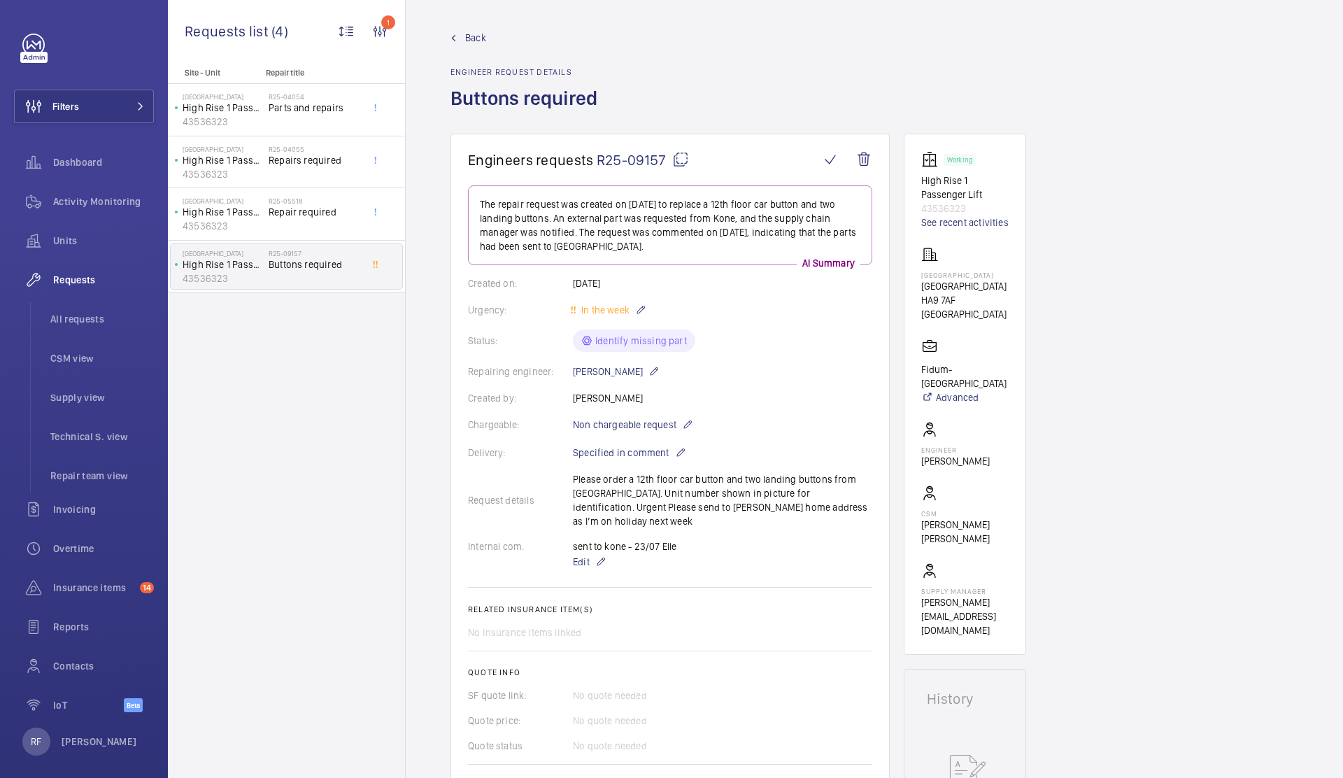
scroll to position [546, 0]
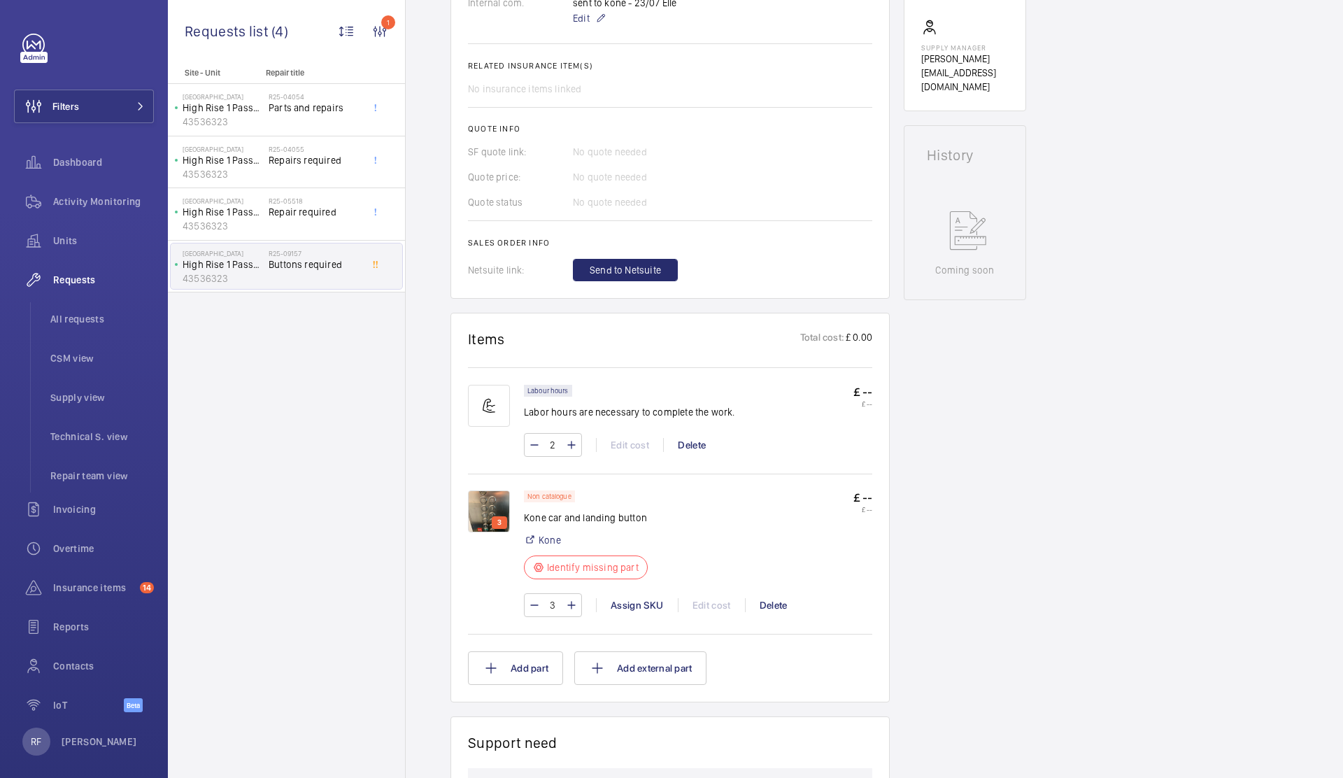
click at [477, 493] on img at bounding box center [489, 511] width 42 height 42
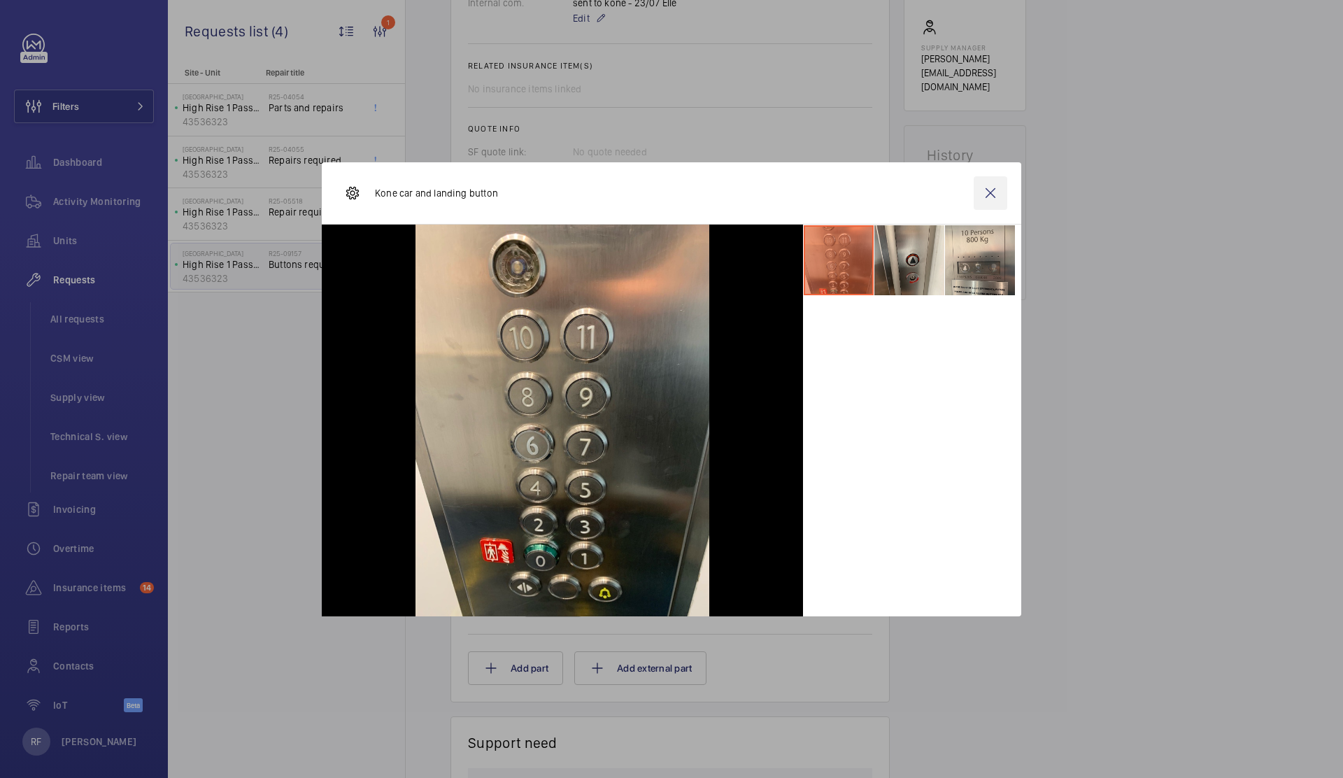
click at [989, 197] on wm-front-icon-button at bounding box center [991, 193] width 34 height 34
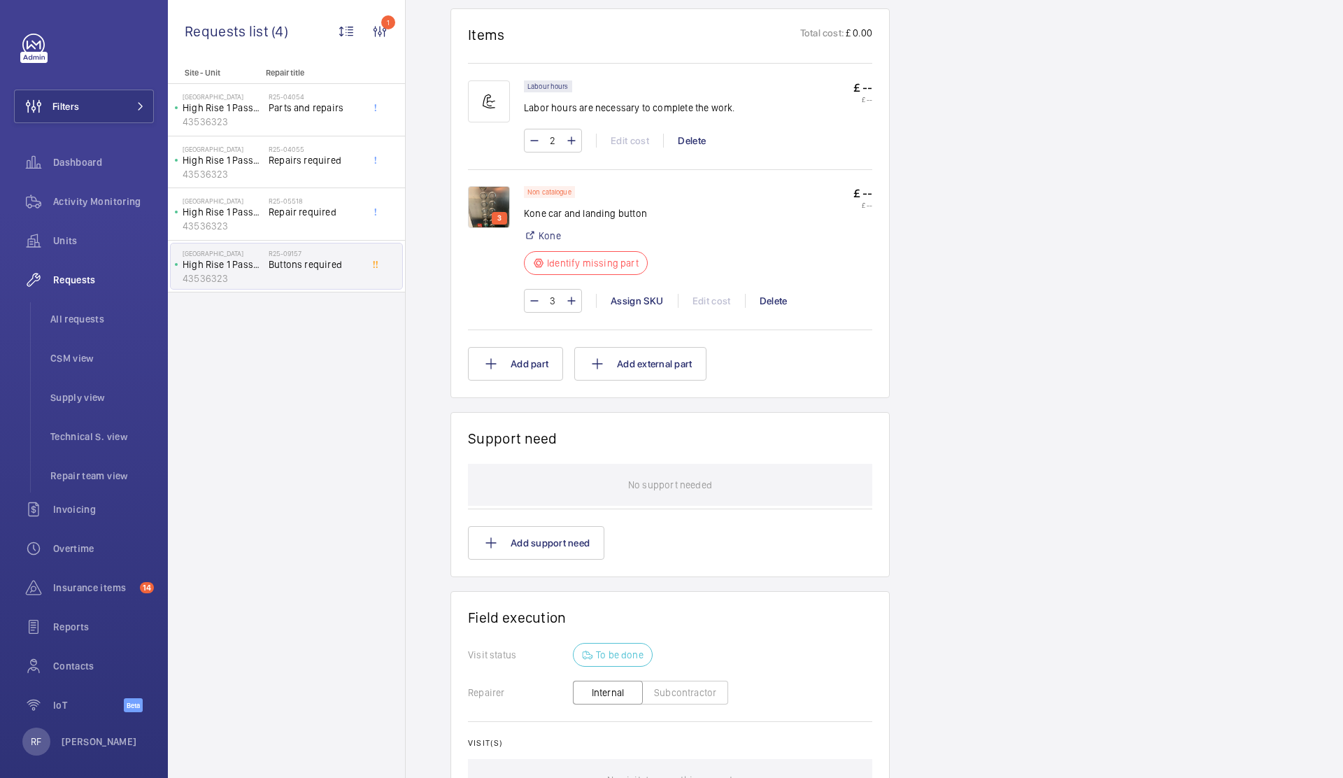
scroll to position [779, 0]
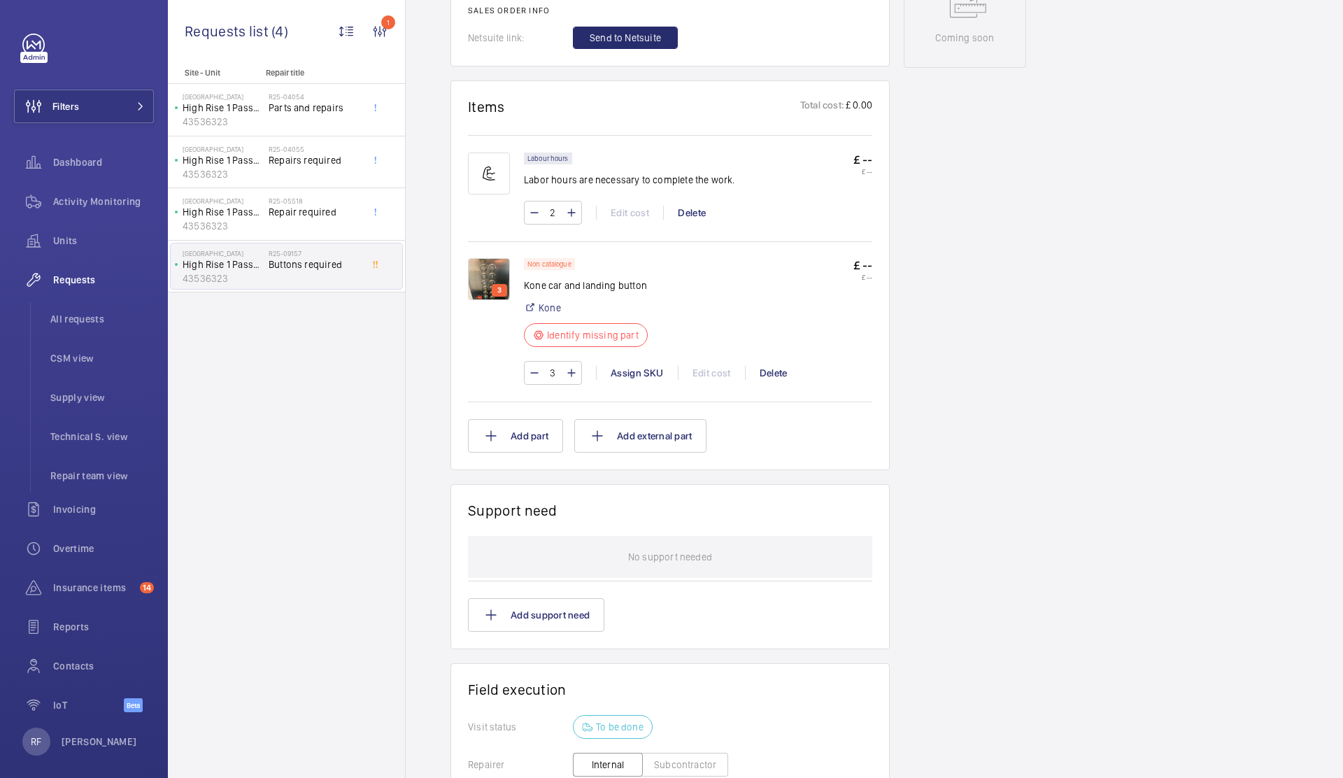
click at [490, 258] on img at bounding box center [489, 279] width 42 height 42
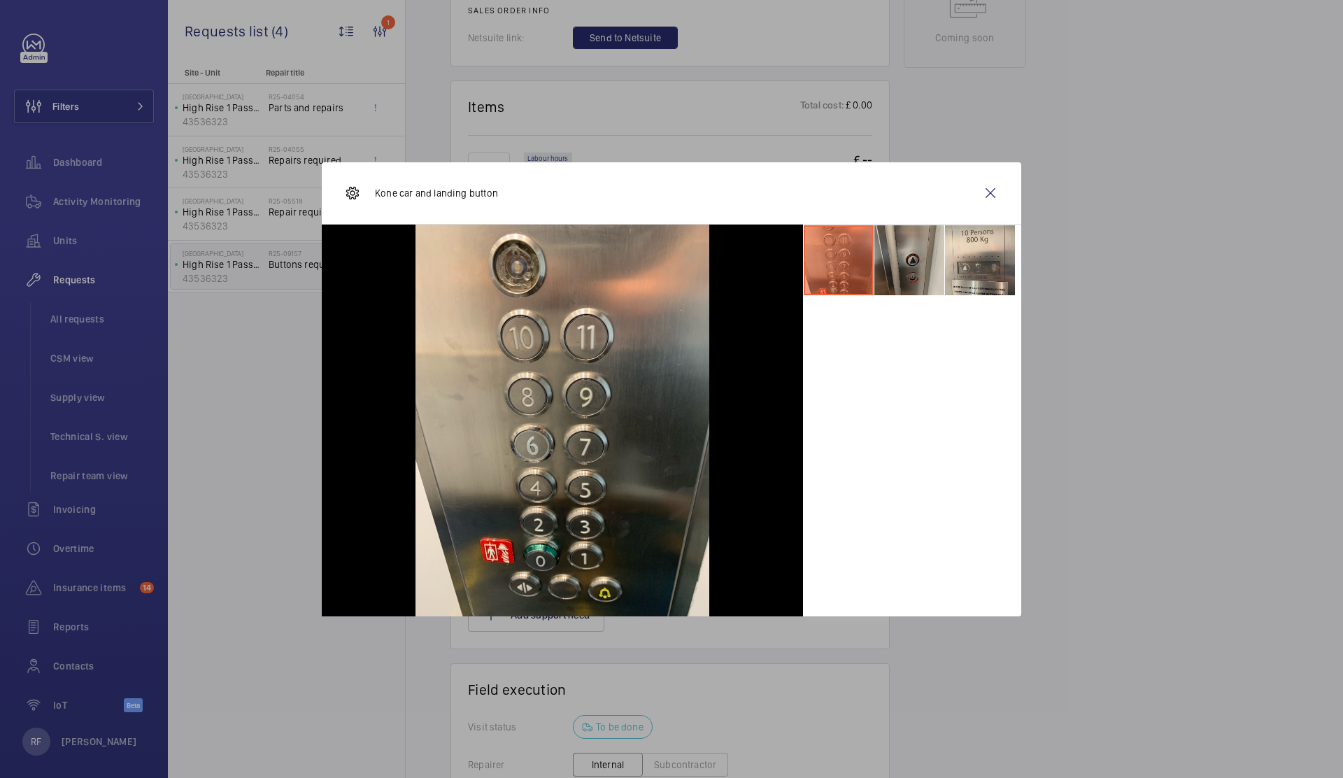
click at [909, 257] on li at bounding box center [910, 260] width 70 height 70
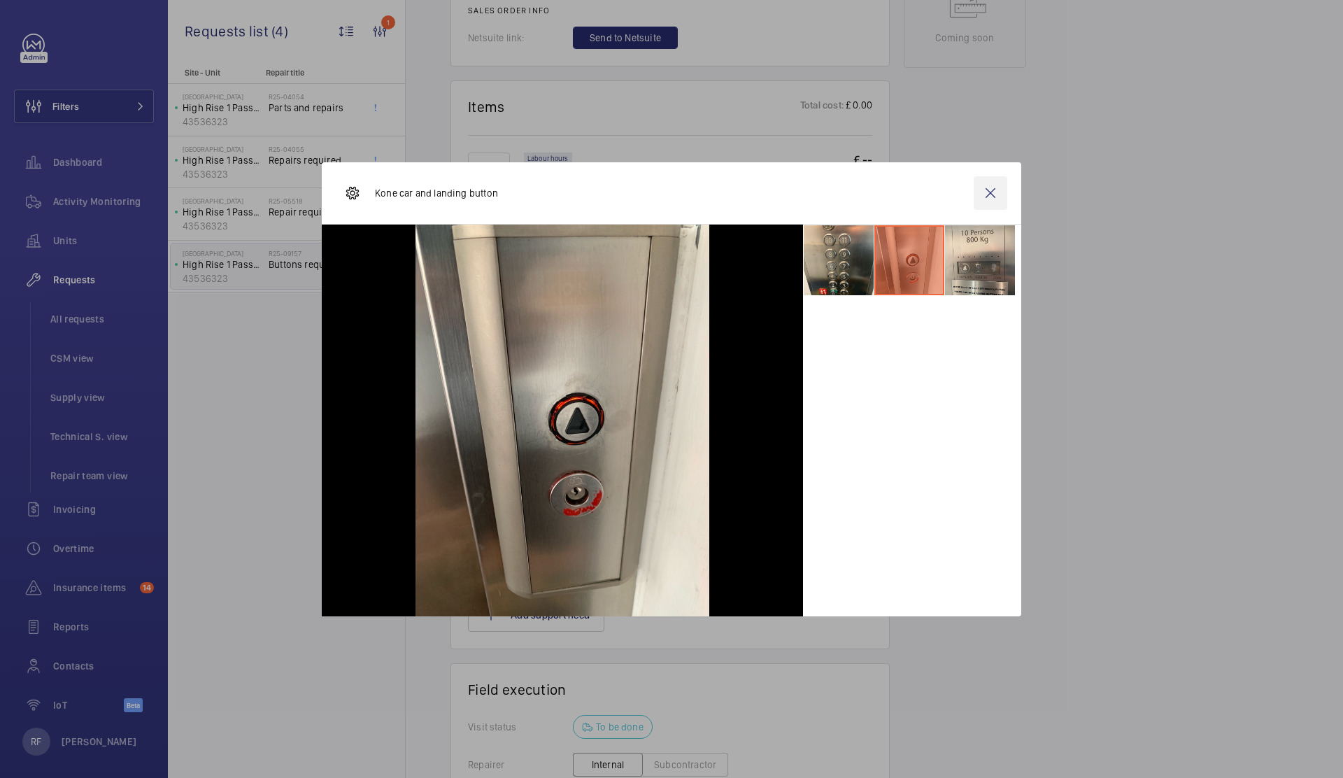
click at [984, 190] on wm-front-icon-button at bounding box center [991, 193] width 34 height 34
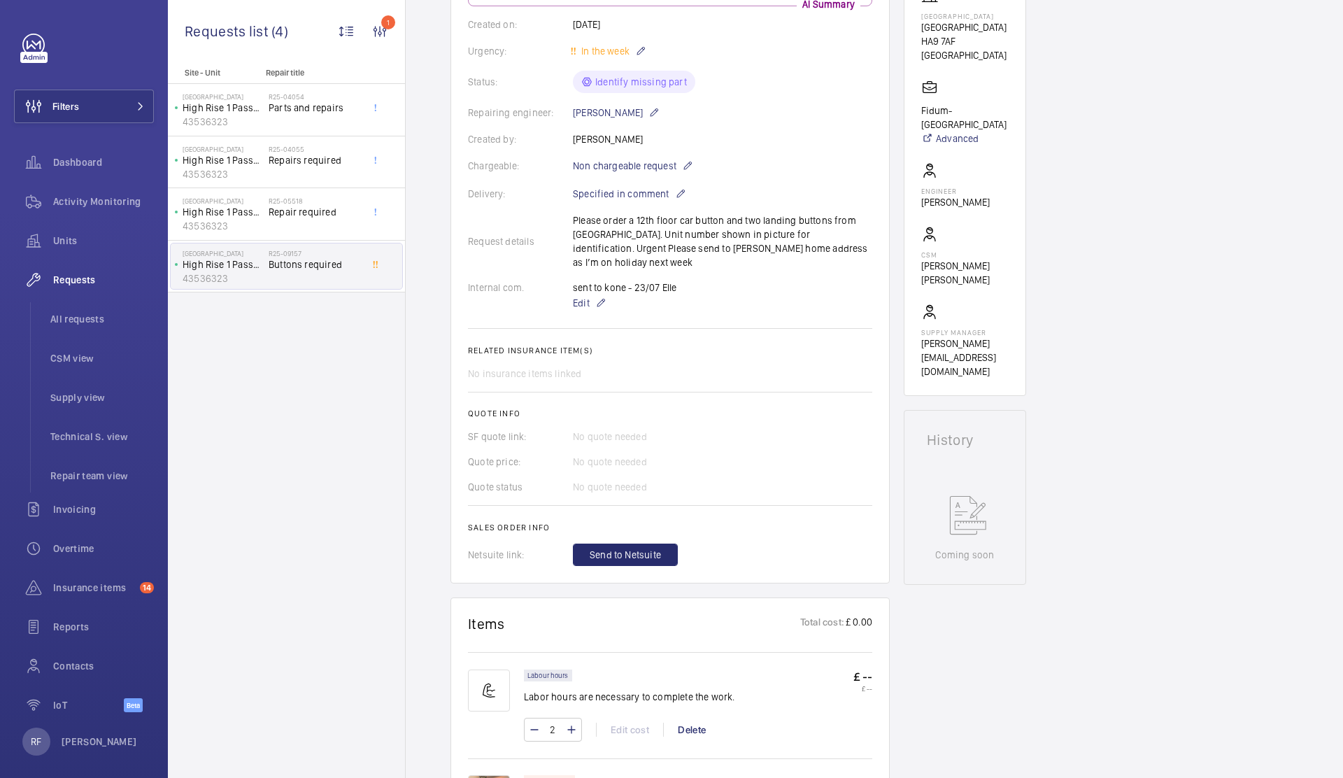
scroll to position [261, 0]
click at [607, 295] on p "Edit" at bounding box center [625, 303] width 105 height 17
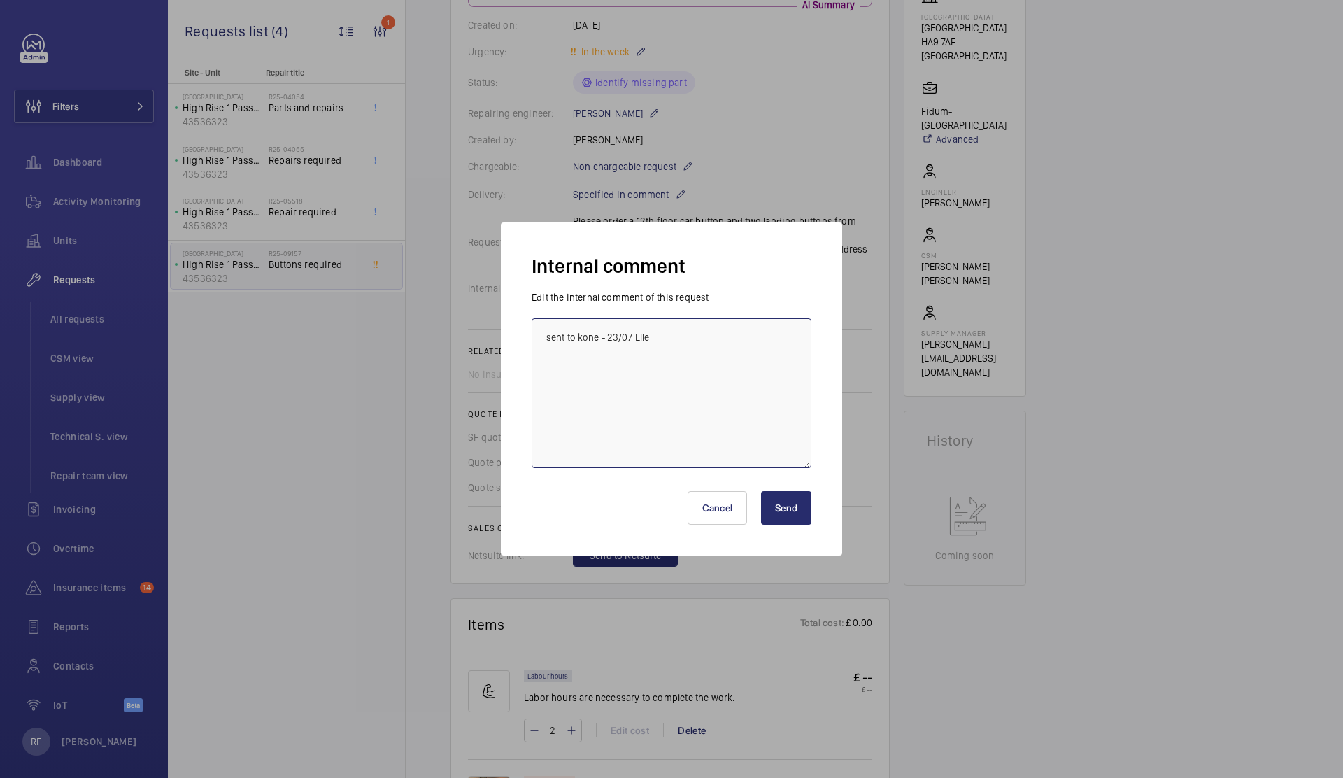
click at [674, 344] on textarea "sent to kone - 23/07 Elle" at bounding box center [672, 393] width 280 height 150
click at [632, 339] on textarea "sent to kone - 23/07 Elle Request more in" at bounding box center [672, 393] width 280 height 150
click at [649, 339] on textarea "sent to kone - 23/07 Elle Request more in" at bounding box center [672, 393] width 280 height 150
click at [768, 339] on textarea "sent to kone - 23/07 Elle- Ricardo Request more in" at bounding box center [672, 393] width 280 height 150
type textarea "sent to kone - 23/07 Elle- Ricardo Request more info about the buttons , custom…"
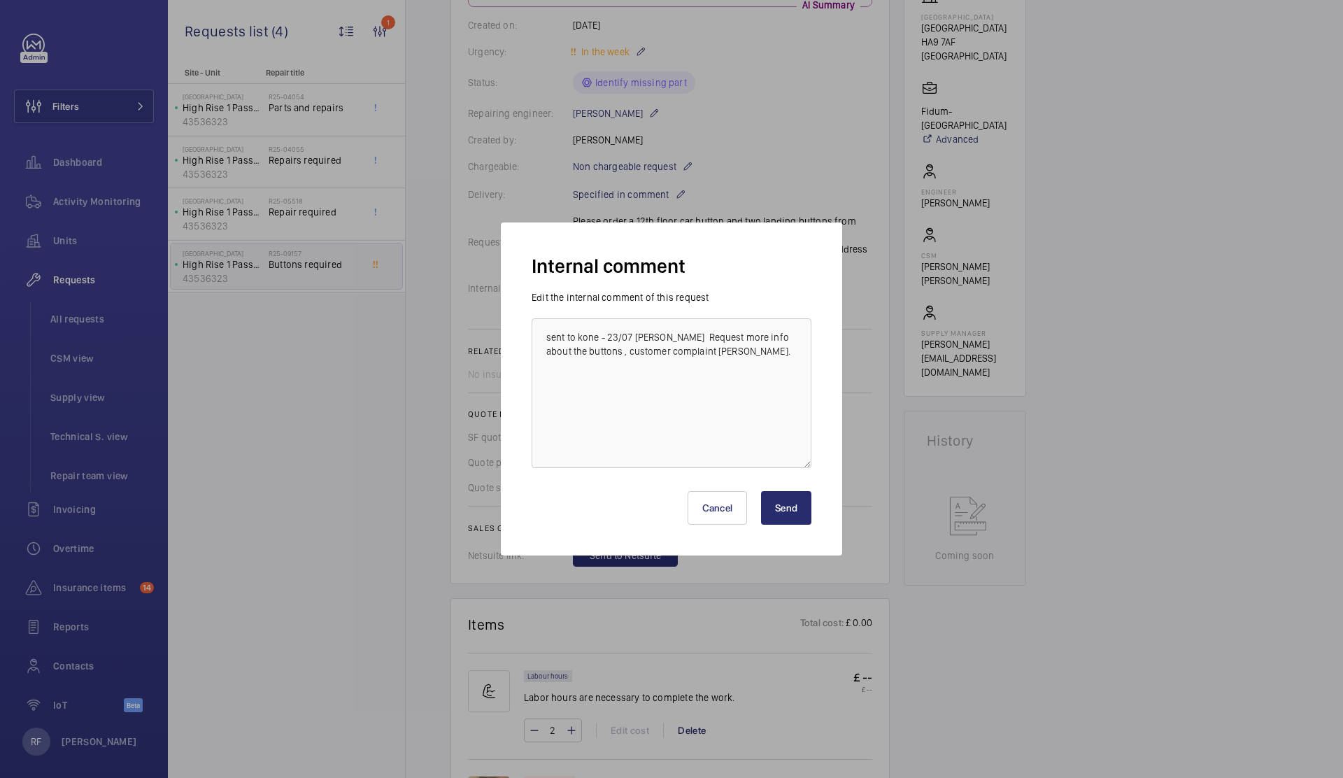
click at [805, 507] on button "Send" at bounding box center [786, 508] width 50 height 34
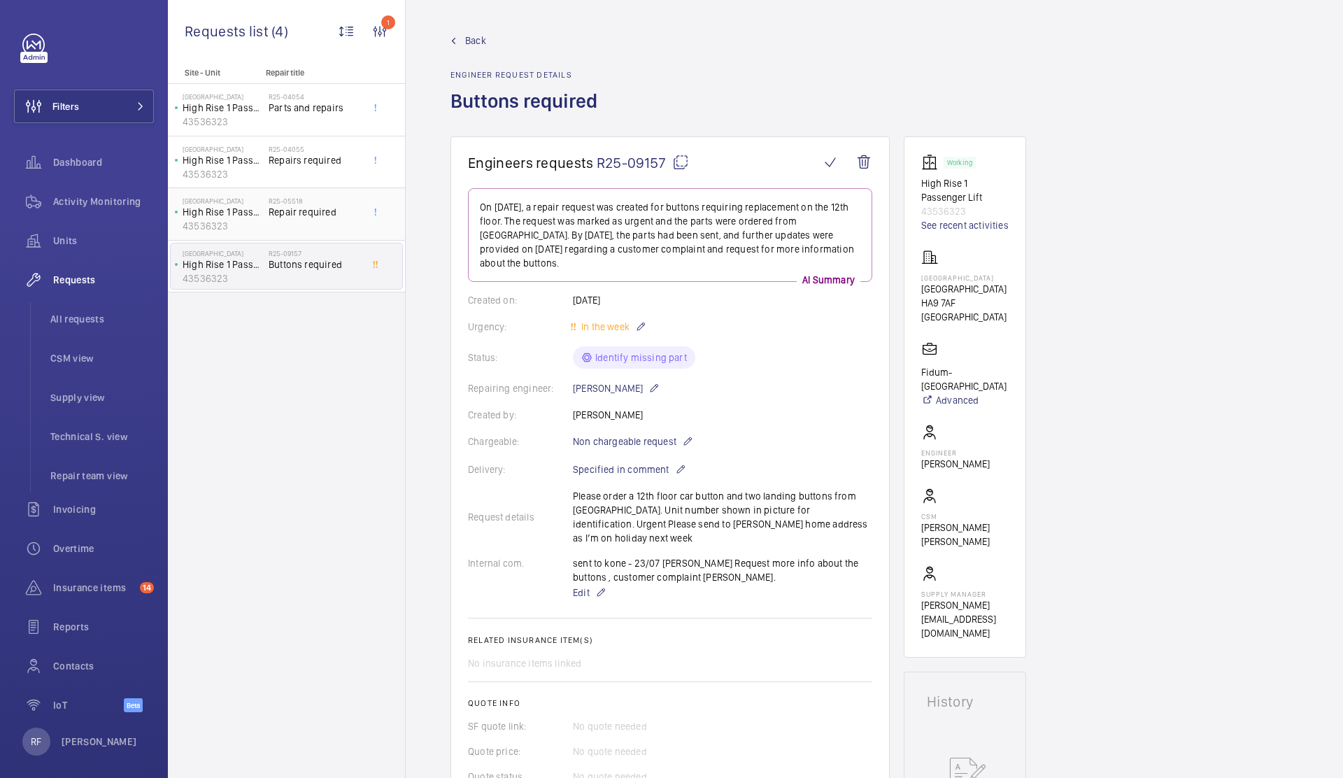
click at [258, 226] on p "43536323" at bounding box center [223, 226] width 80 height 14
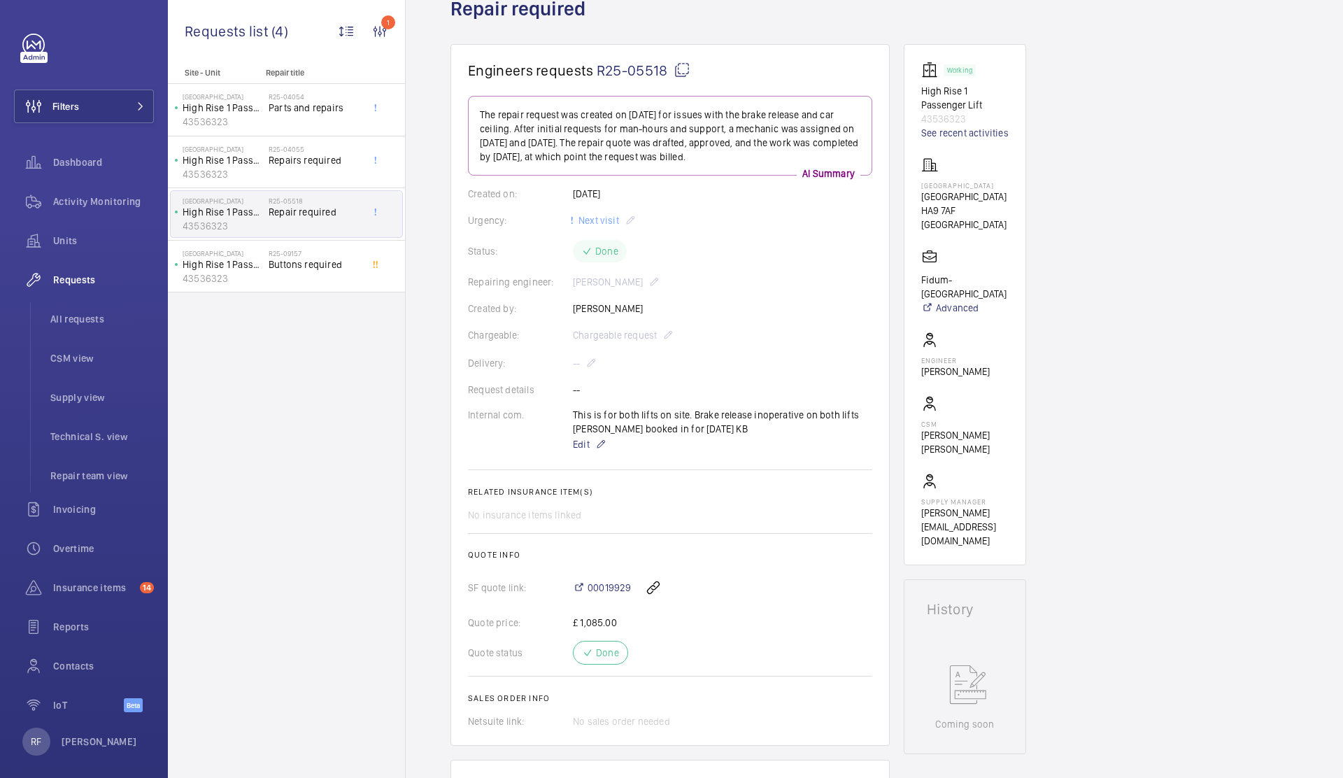
scroll to position [105, 0]
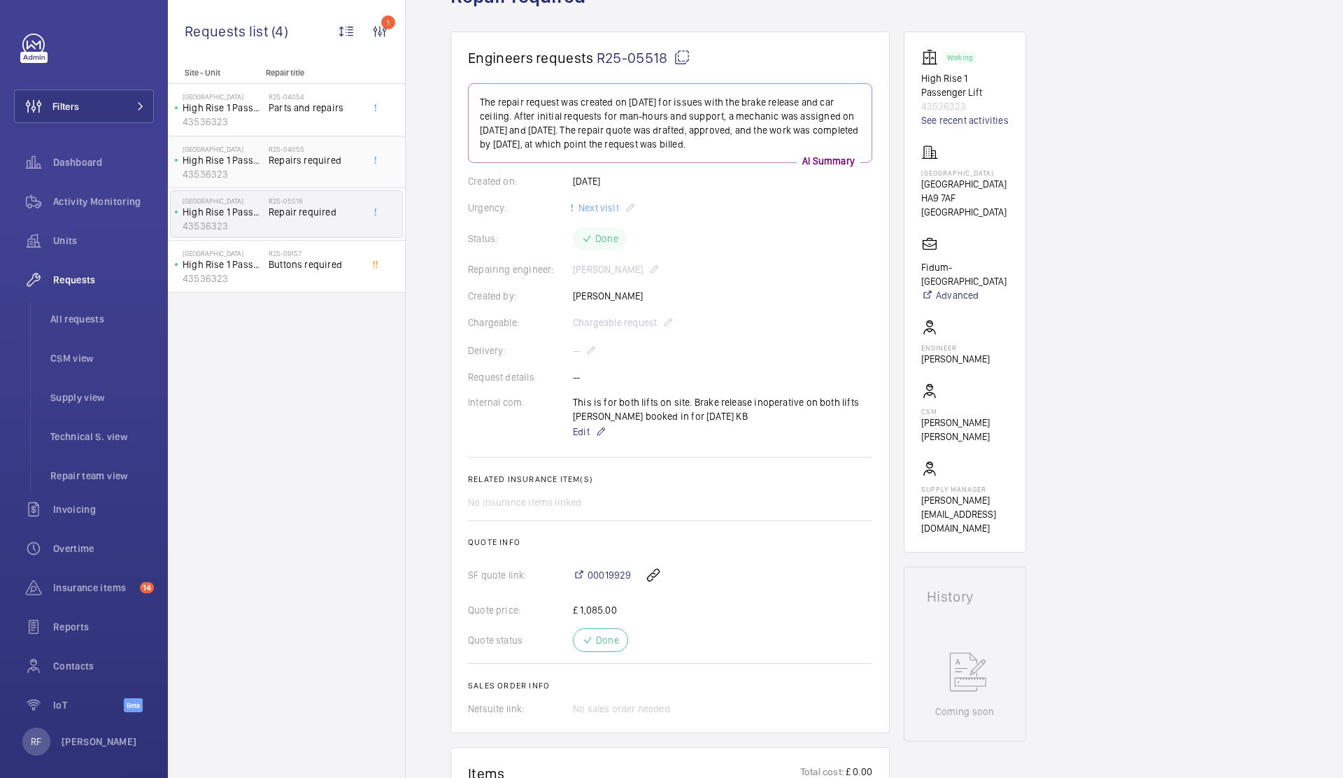
click at [309, 155] on span "Repairs required" at bounding box center [315, 160] width 92 height 14
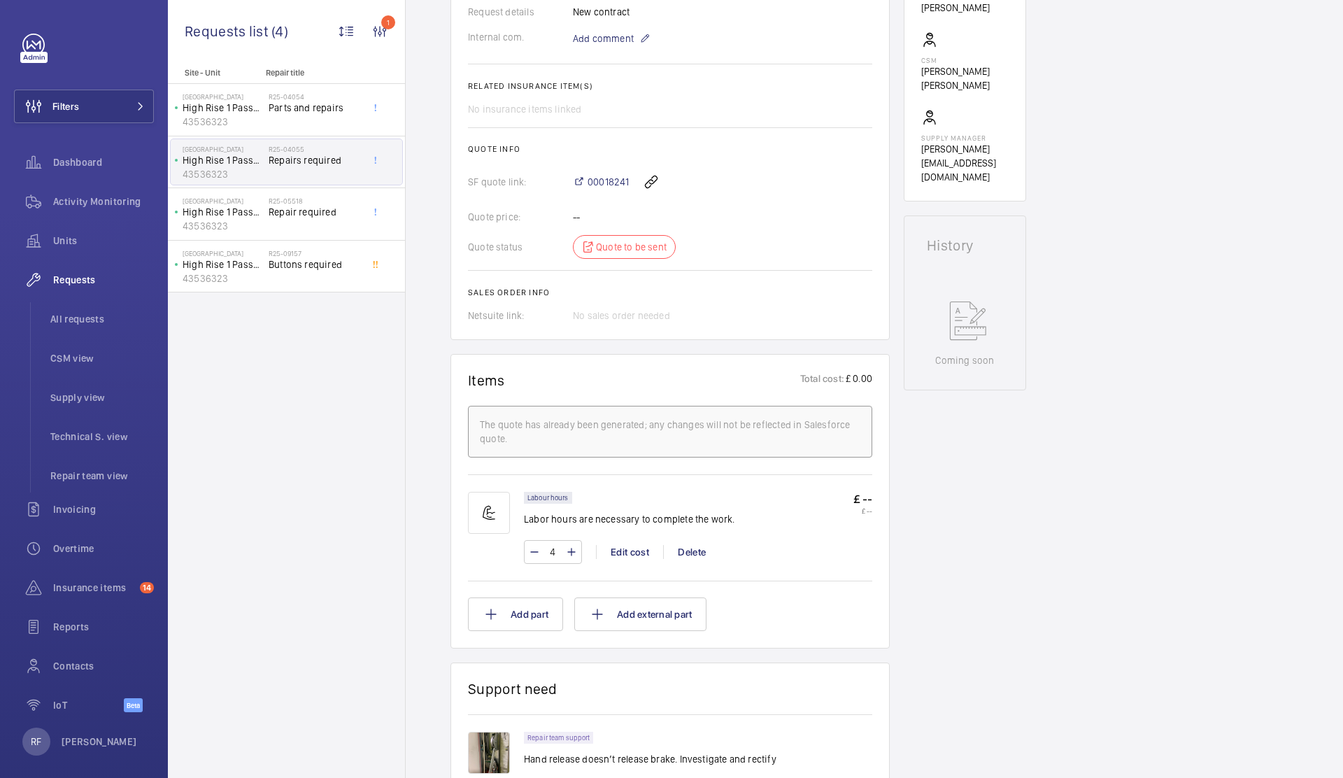
scroll to position [786, 0]
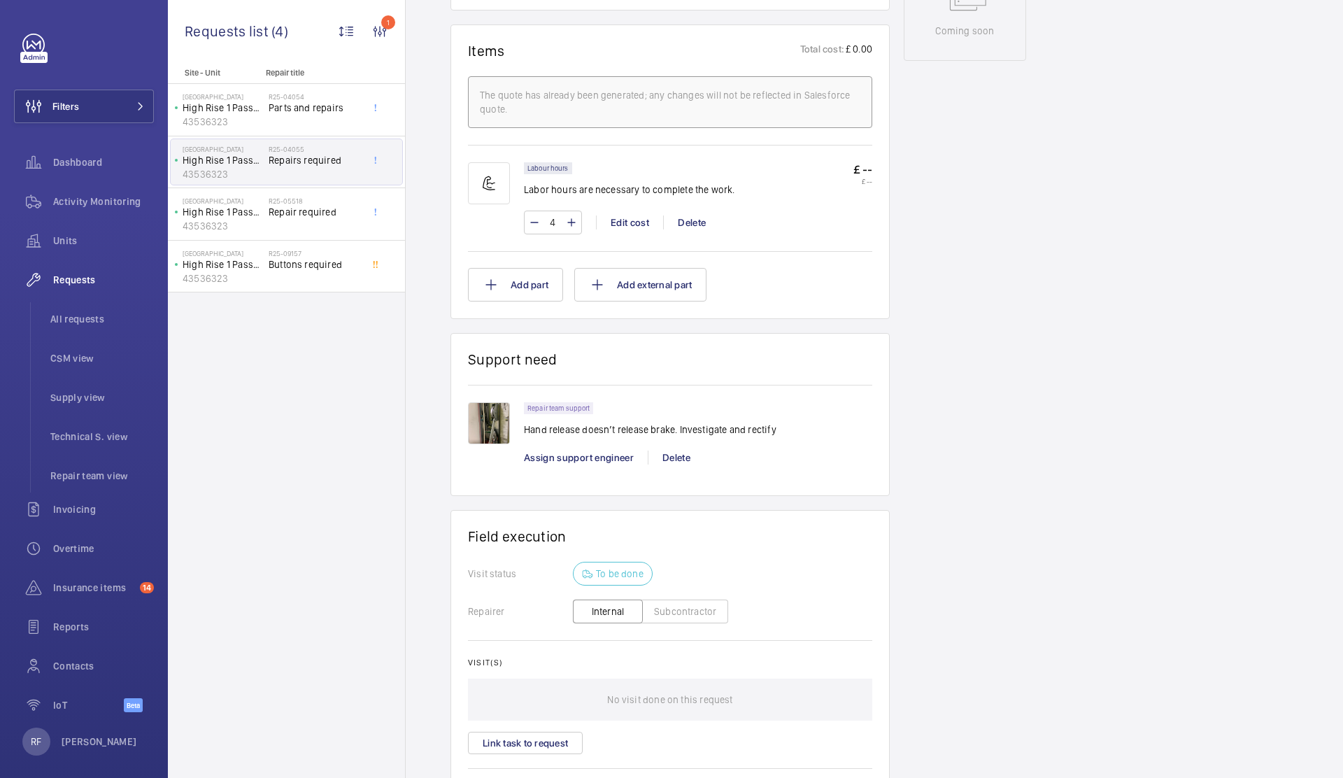
click at [497, 441] on img at bounding box center [489, 423] width 42 height 42
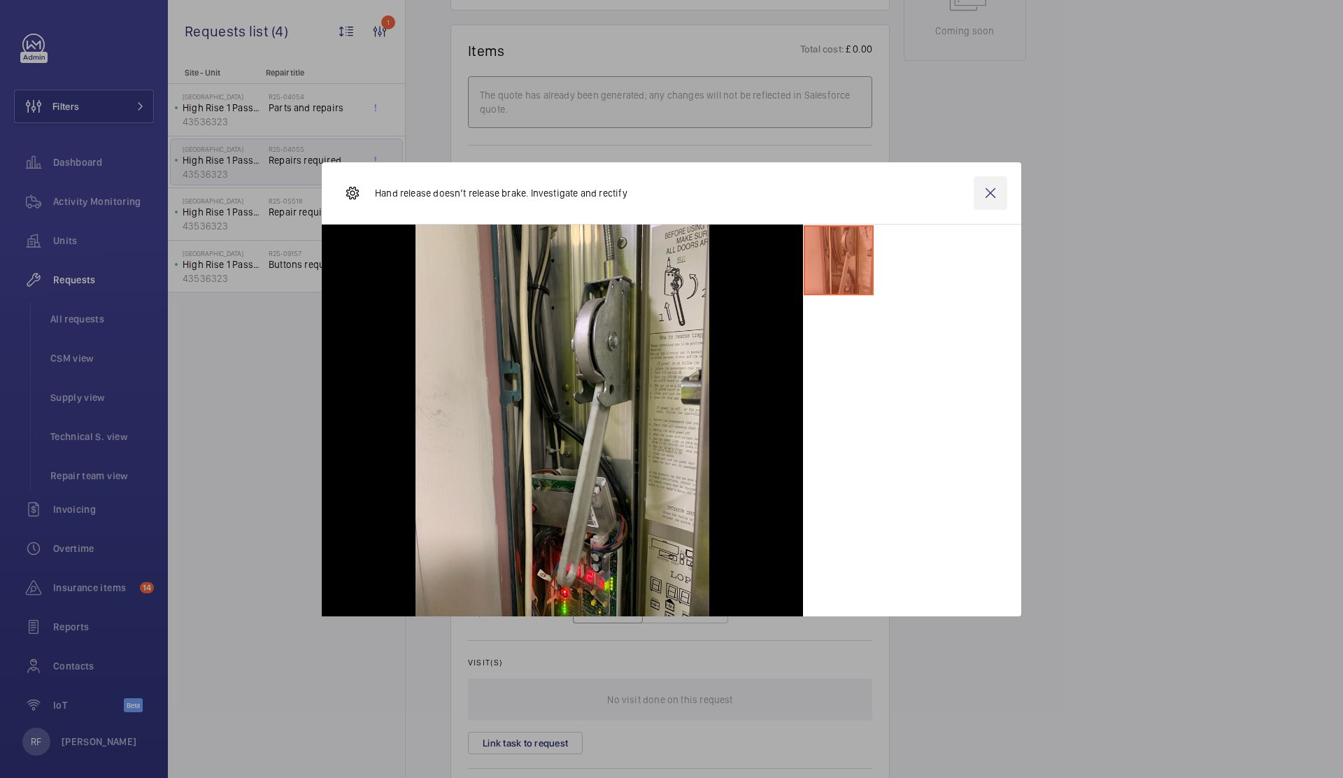
click at [999, 192] on wm-front-icon-button at bounding box center [991, 193] width 34 height 34
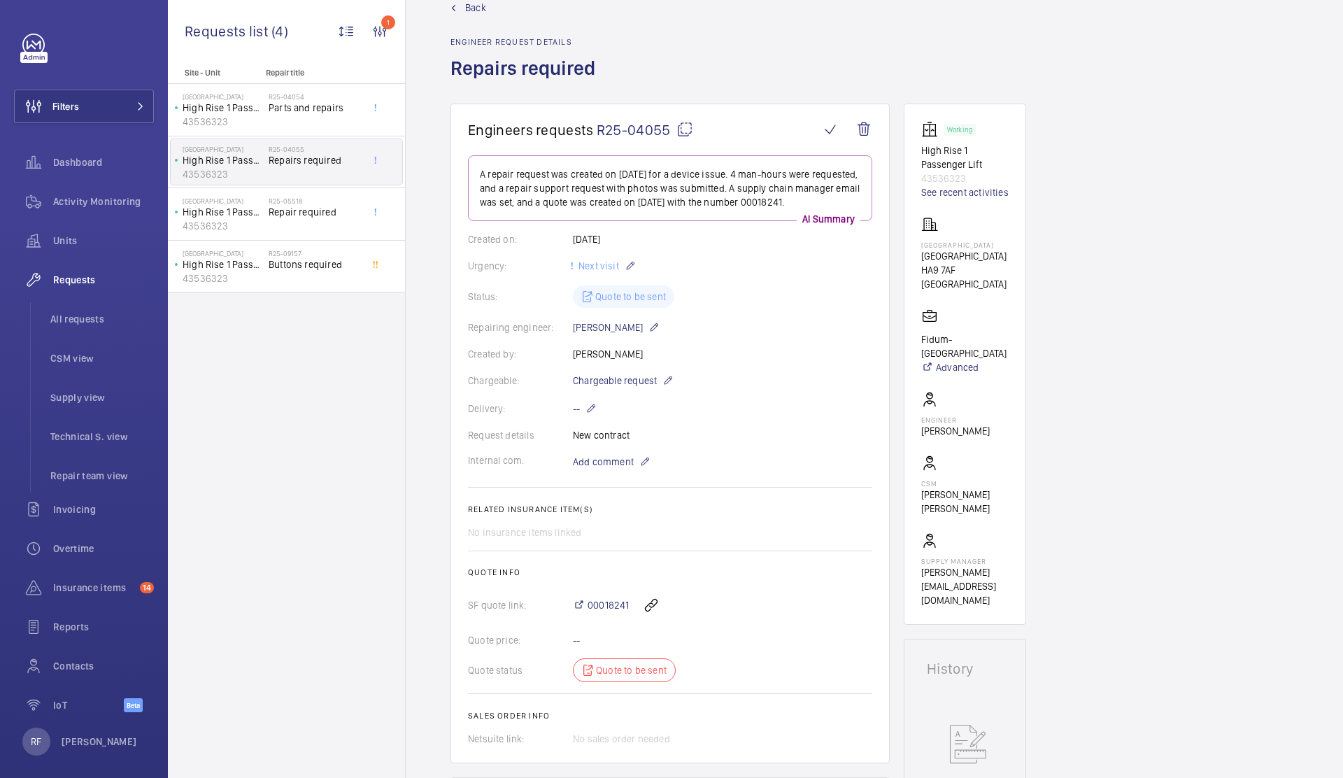
scroll to position [41, 0]
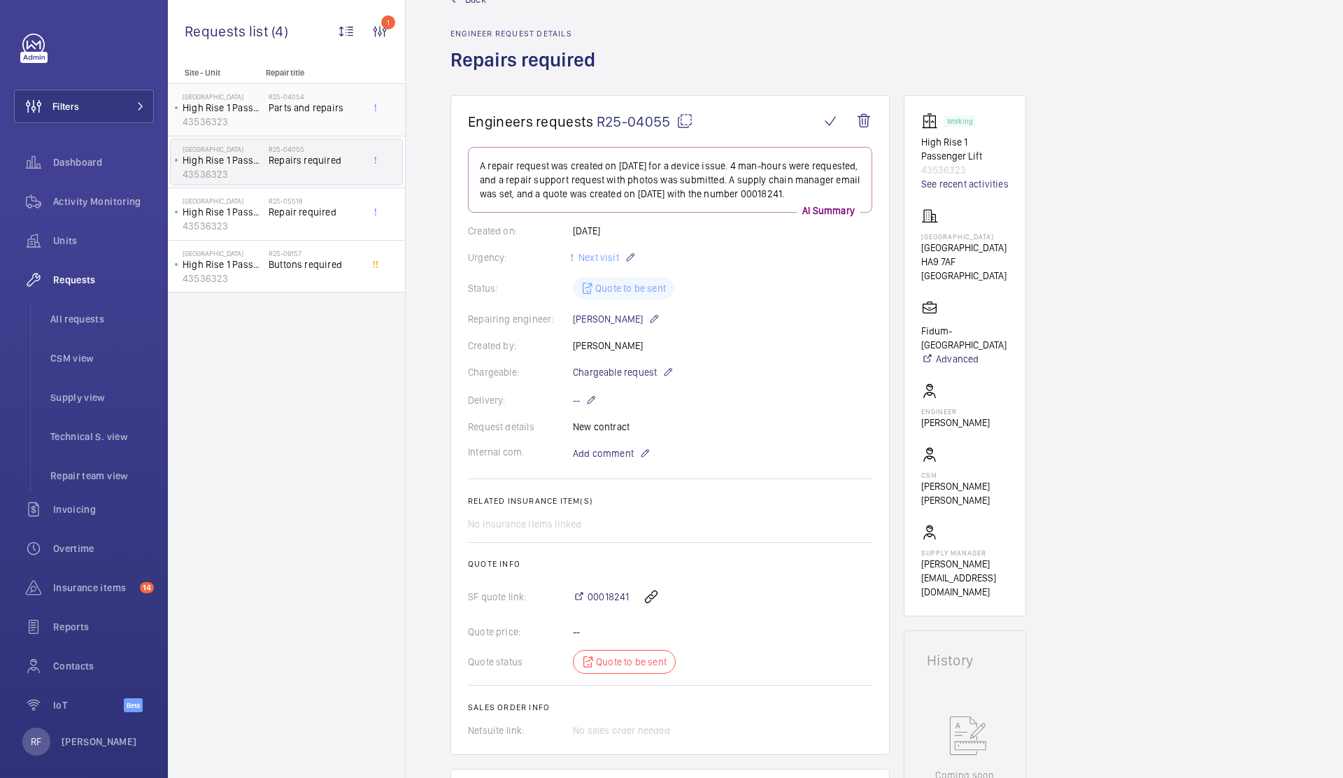
click at [277, 113] on span "Parts and repairs" at bounding box center [315, 108] width 92 height 14
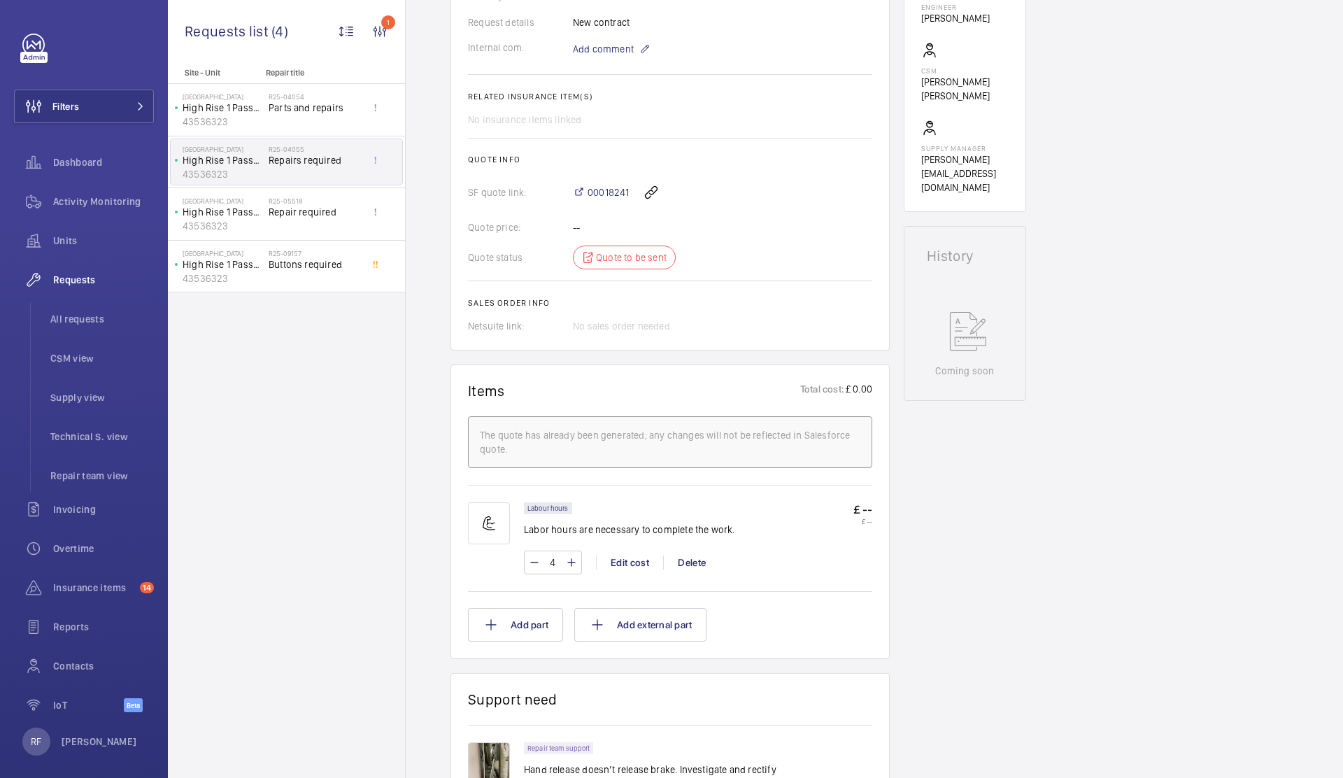
scroll to position [446, 0]
